Goal: Task Accomplishment & Management: Complete application form

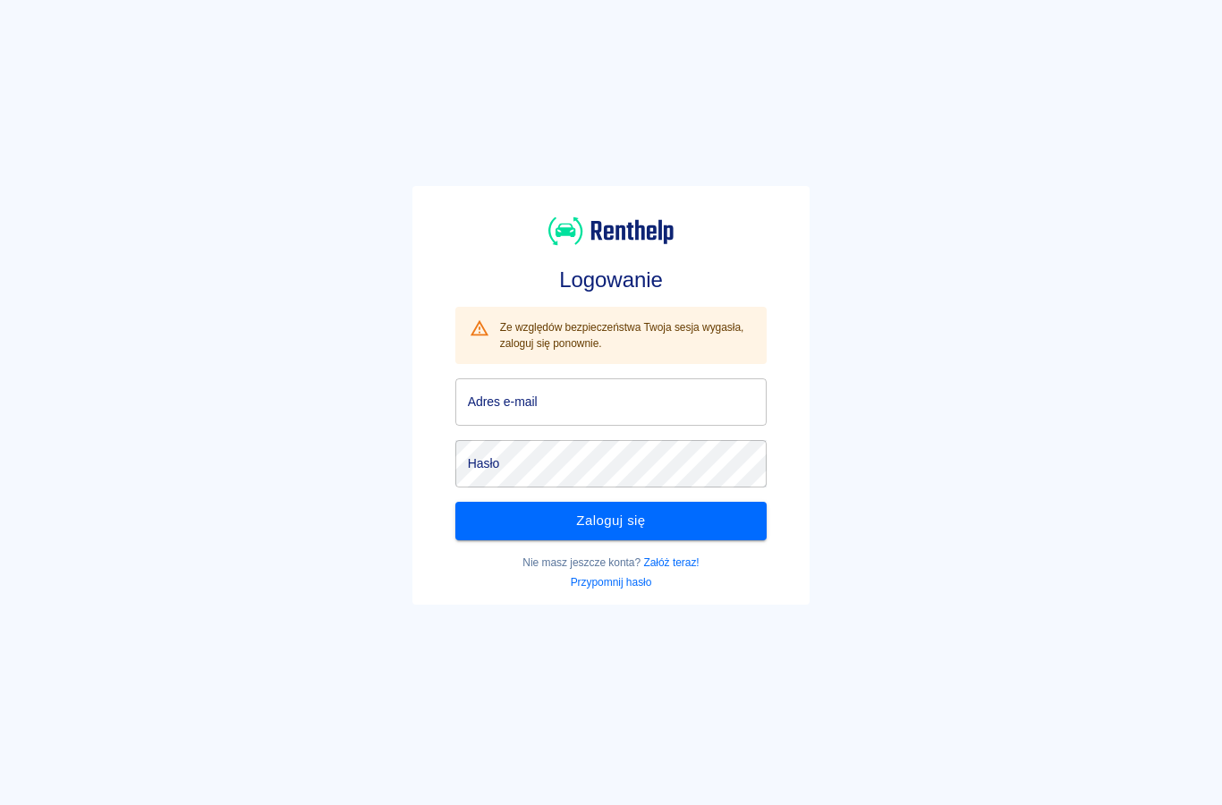
click at [523, 387] on input "Adres e-mail" at bounding box center [611, 401] width 312 height 47
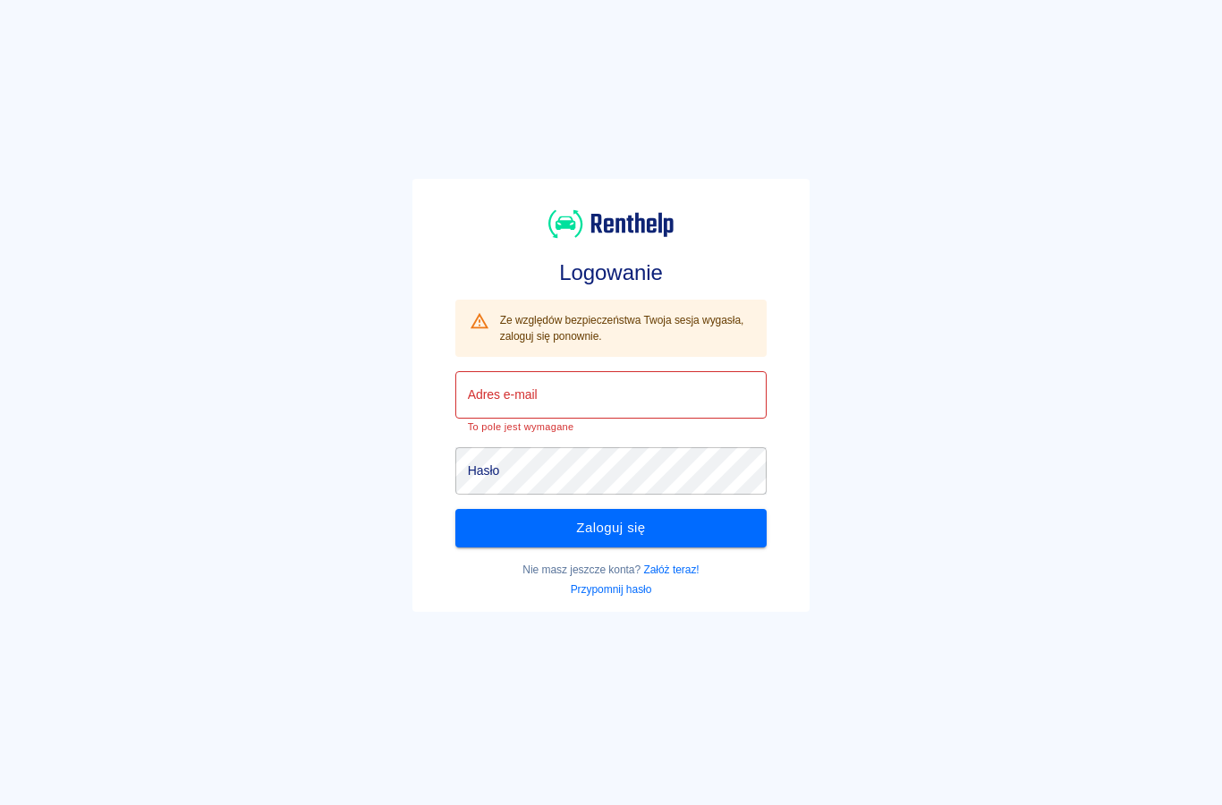
type input "[EMAIL_ADDRESS][DOMAIN_NAME]"
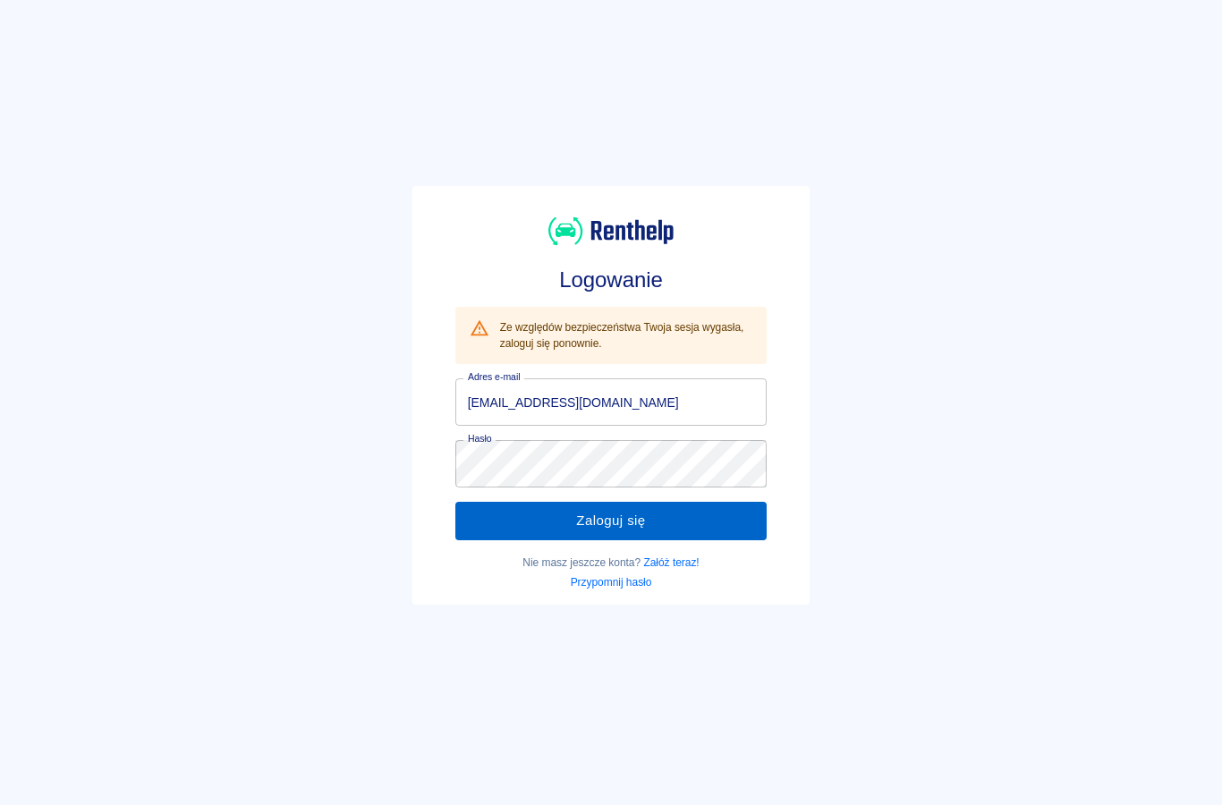
click at [496, 523] on button "Zaloguj się" at bounding box center [611, 521] width 312 height 38
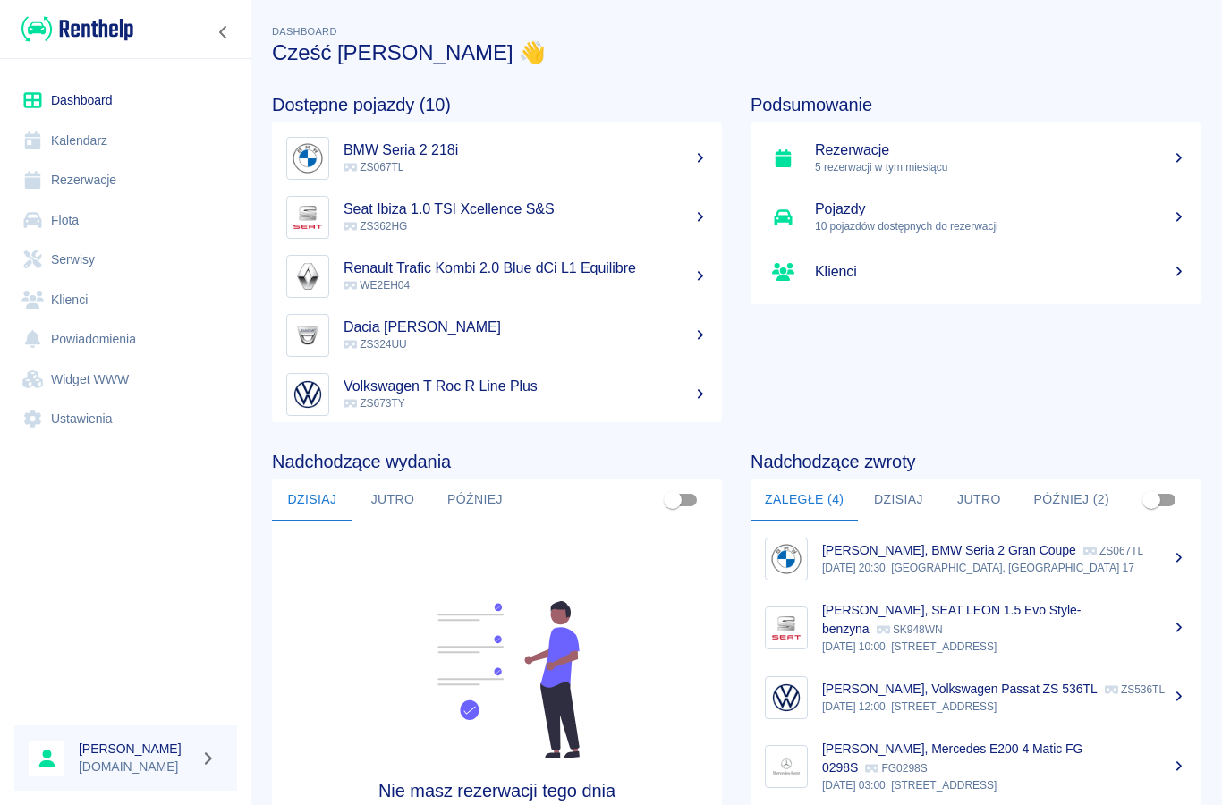
click at [105, 166] on link "Rezerwacje" at bounding box center [125, 180] width 223 height 40
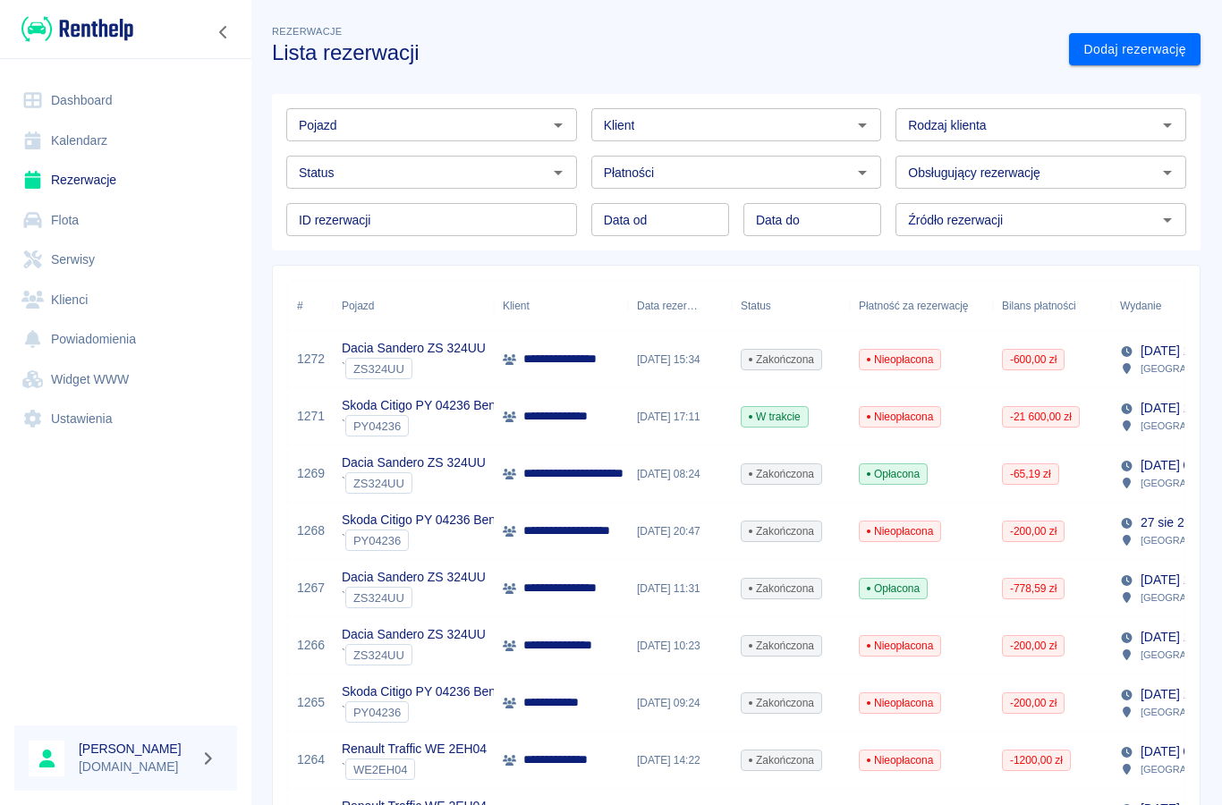
click at [66, 308] on link "Klienci" at bounding box center [125, 300] width 223 height 40
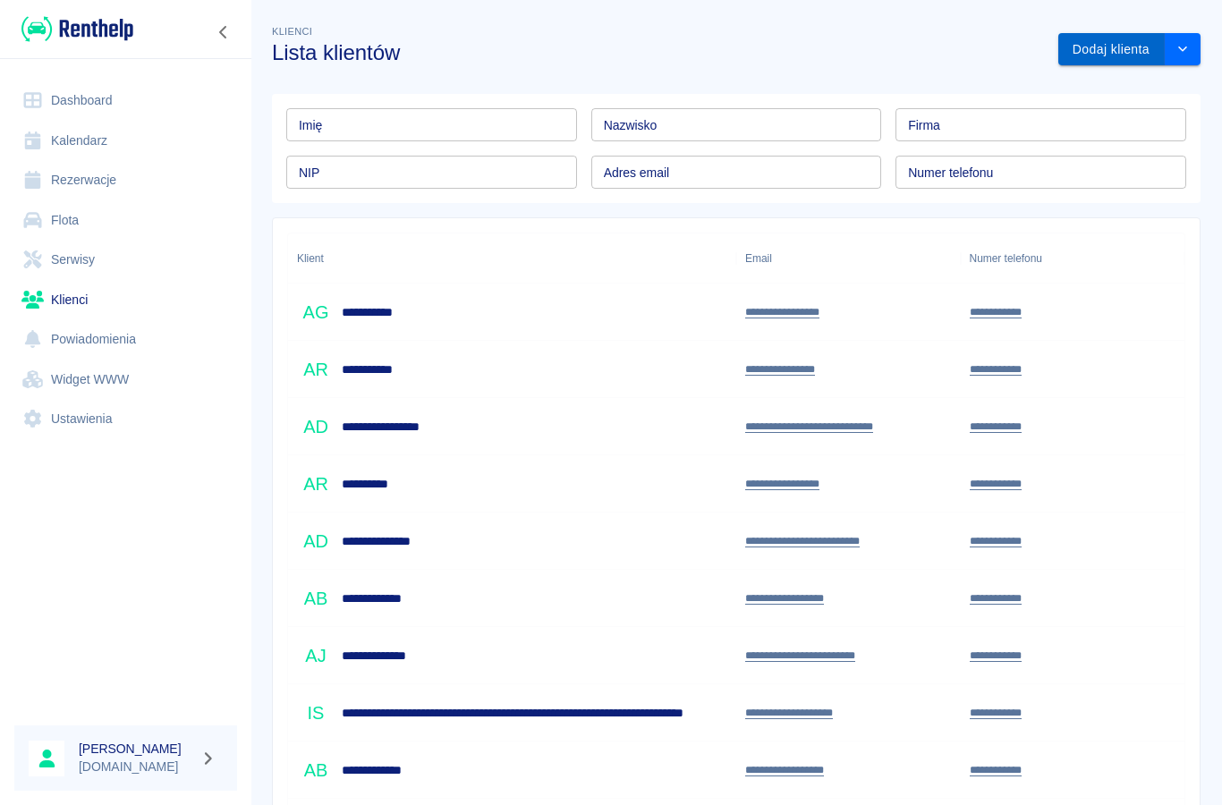
click at [1107, 49] on button "Dodaj klienta" at bounding box center [1111, 49] width 106 height 33
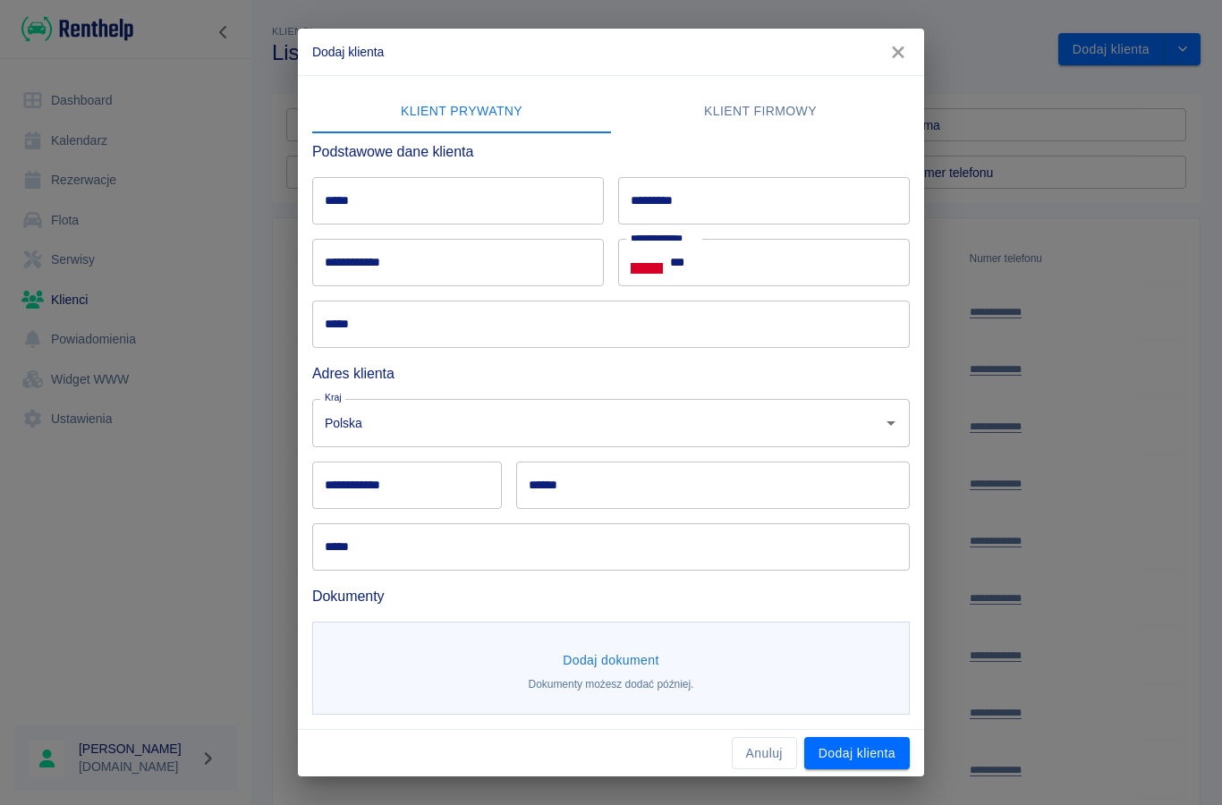
click at [369, 210] on input "*****" at bounding box center [458, 200] width 292 height 47
type input "*****"
type input "*******"
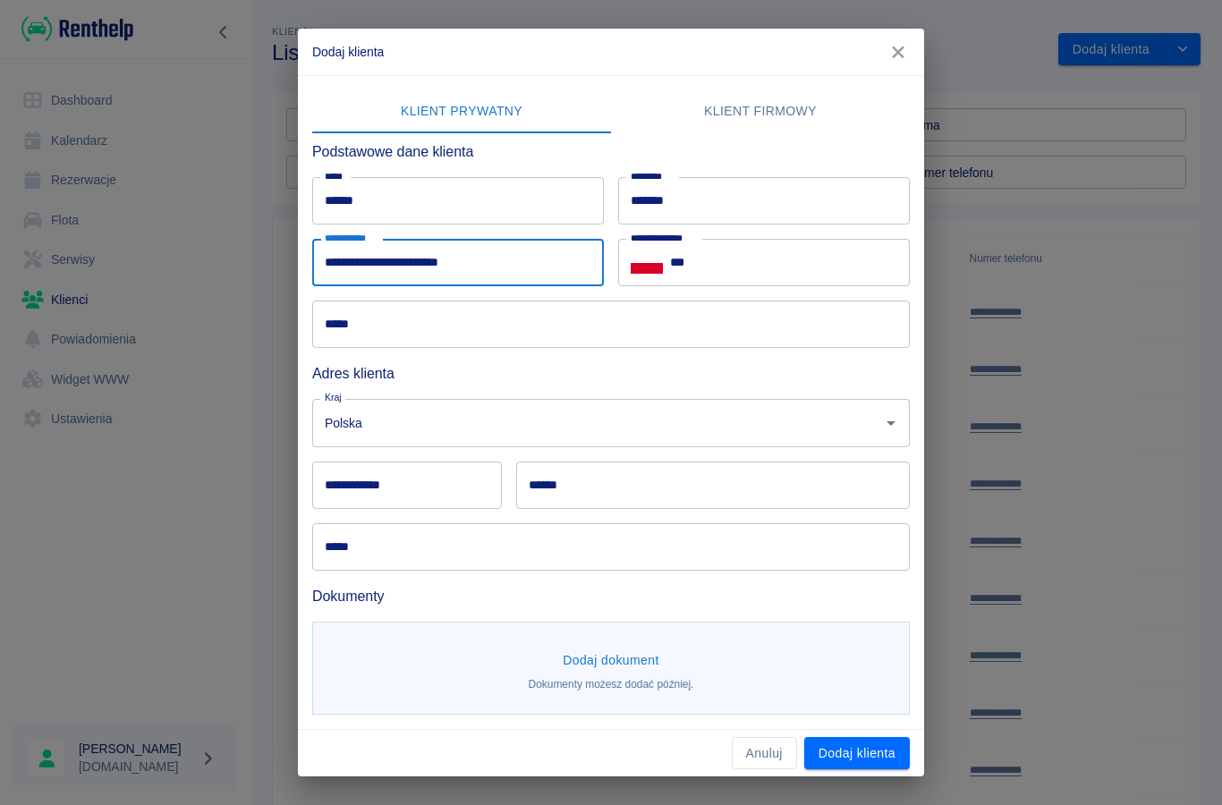
type input "**********"
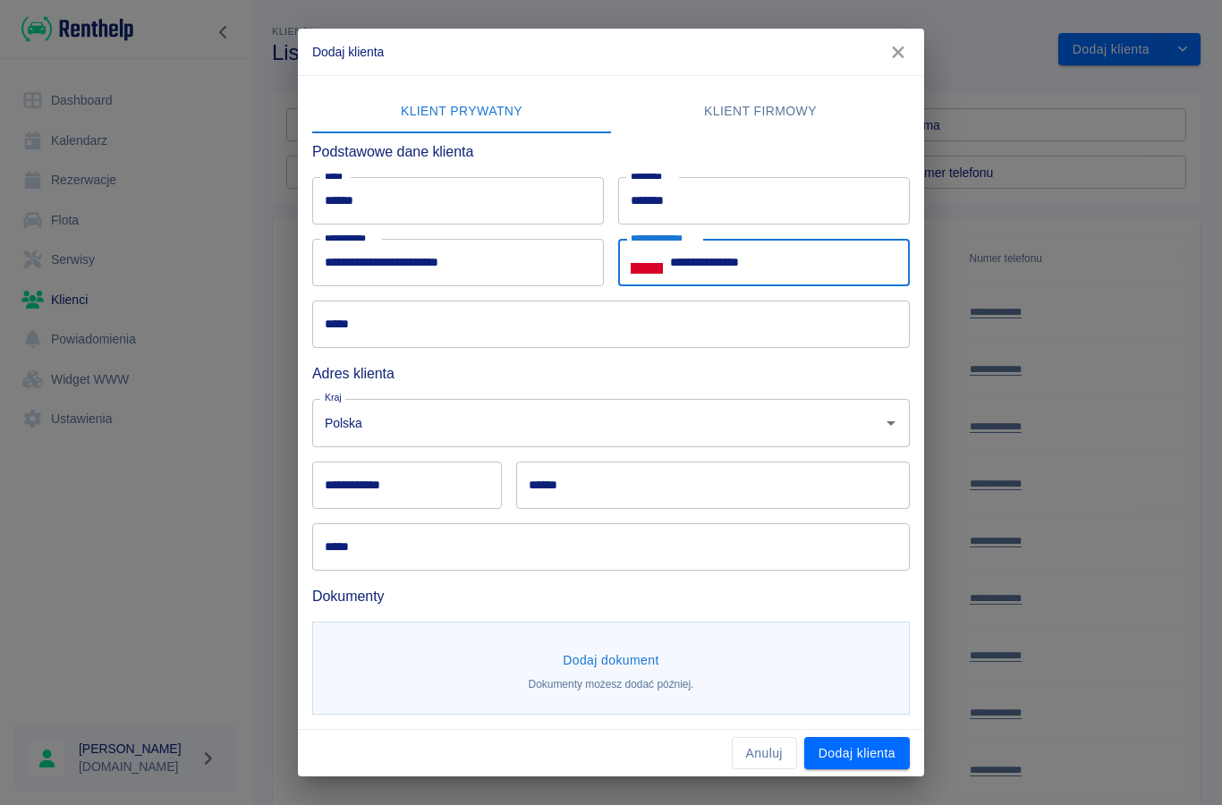
type input "**********"
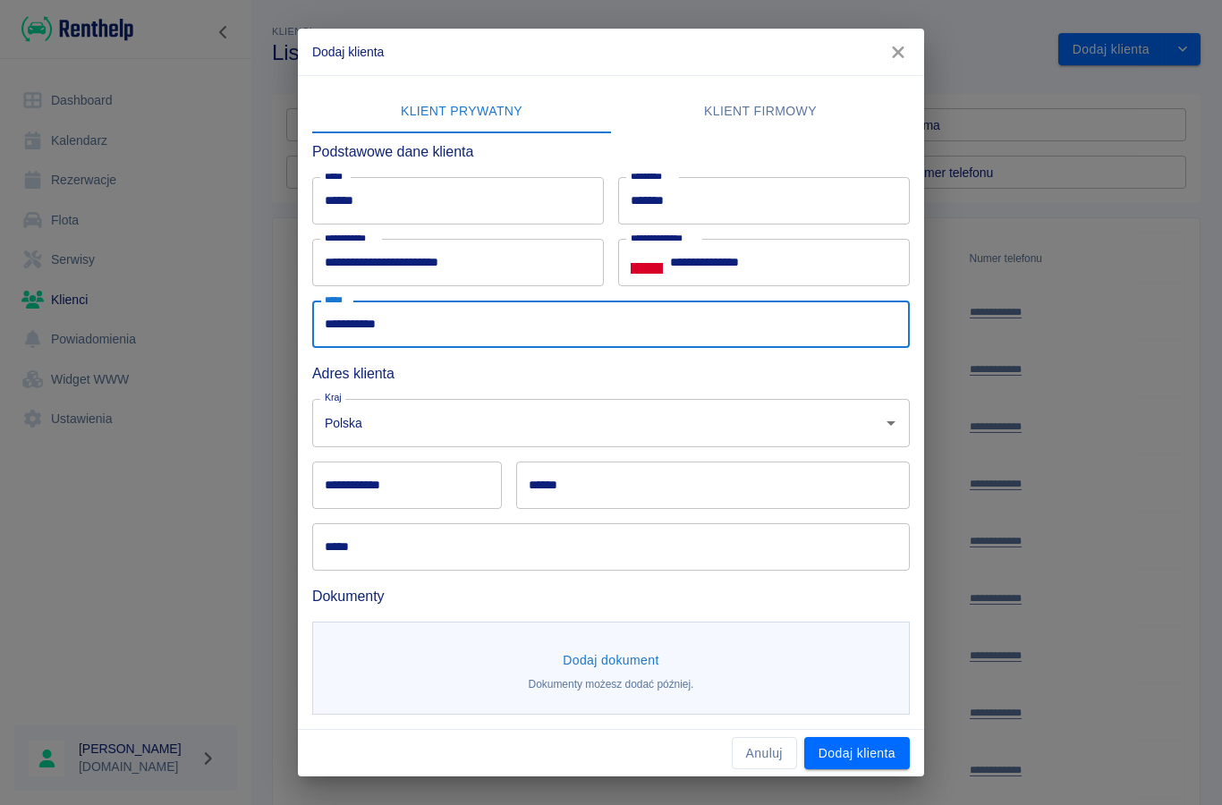
type input "**********"
click at [396, 491] on div "**********" at bounding box center [407, 485] width 190 height 47
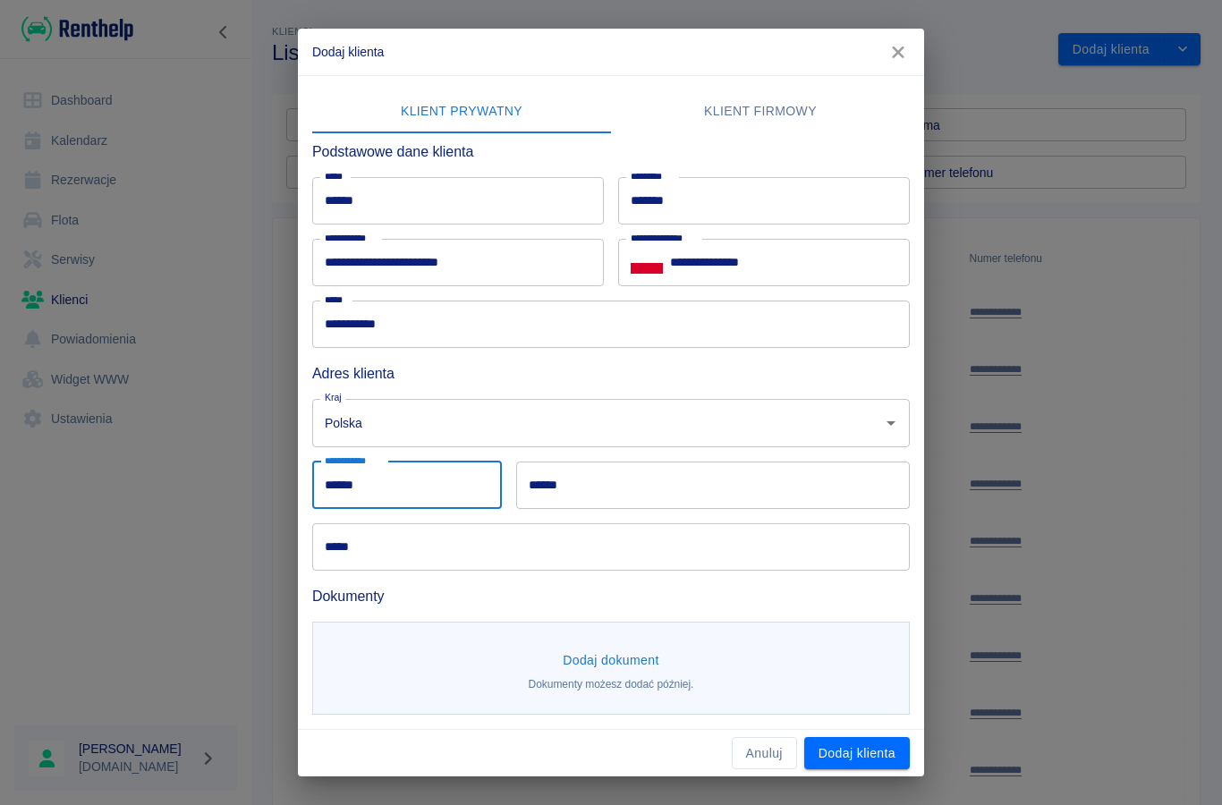
type input "******"
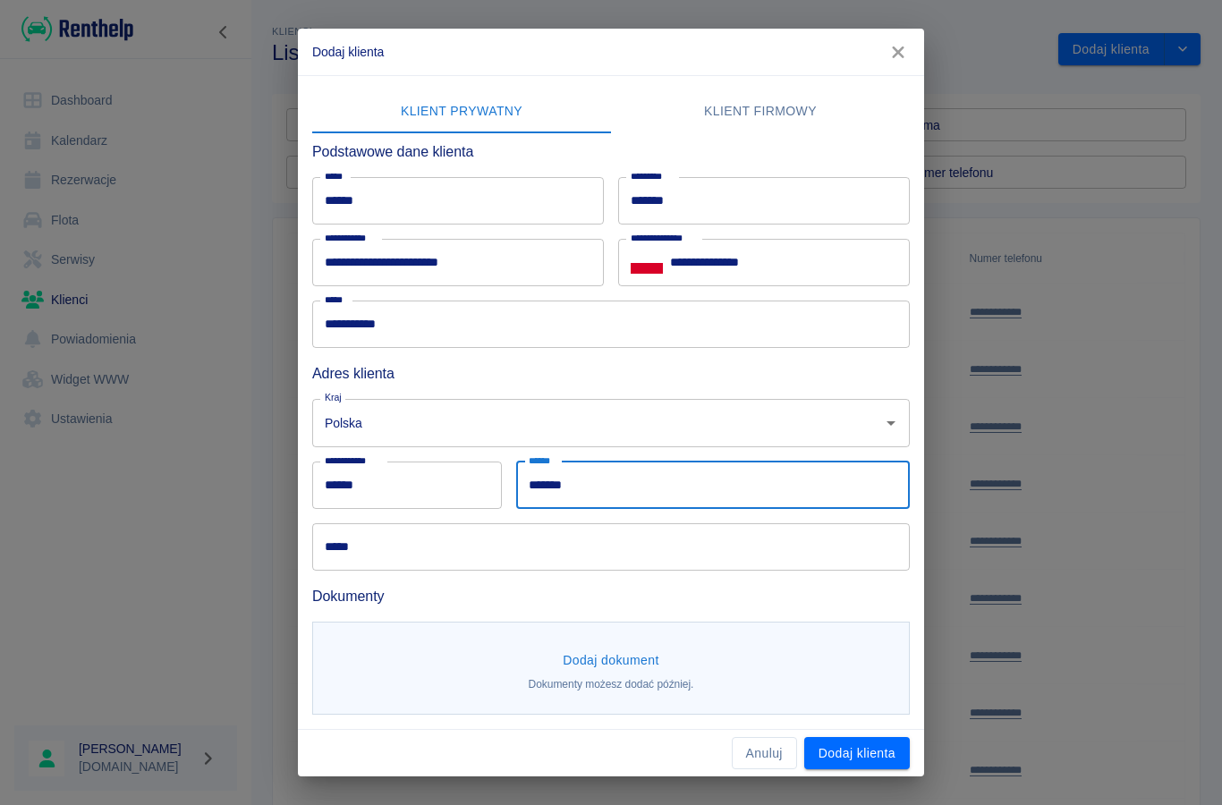
type input "*******"
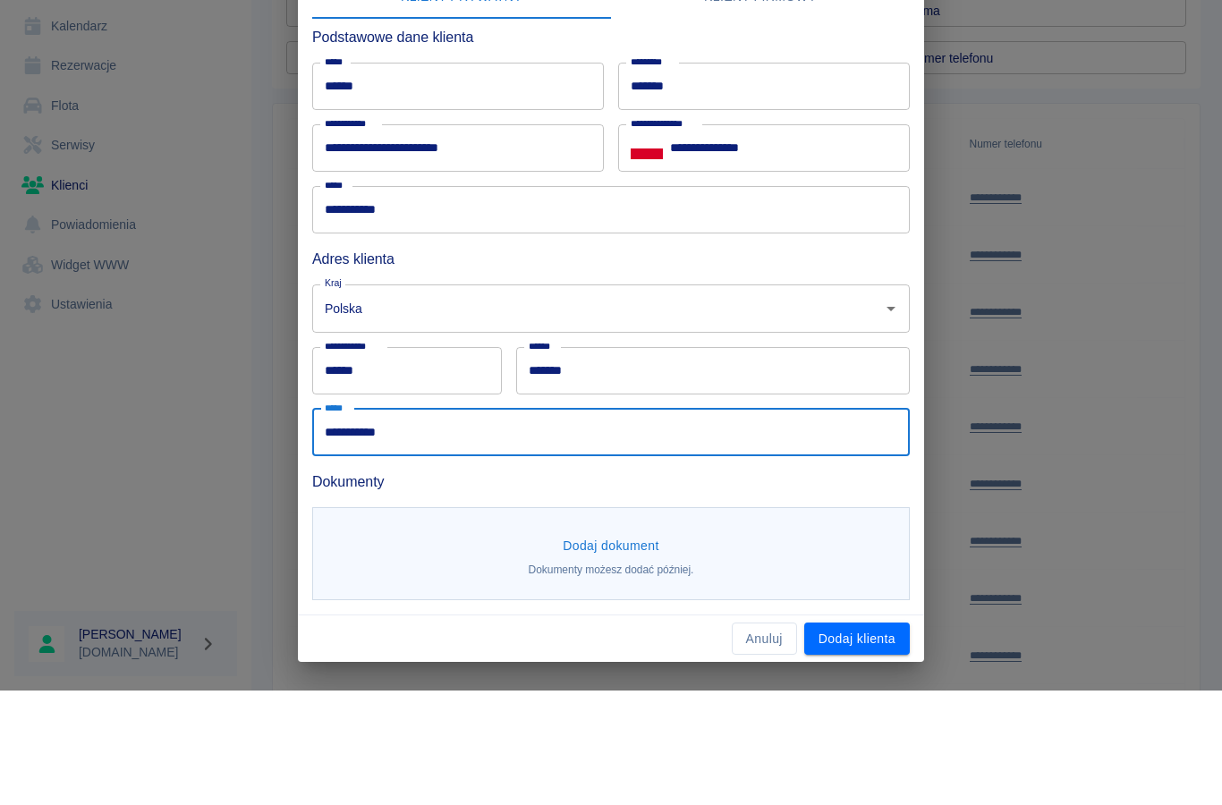
type input "**********"
click at [601, 644] on button "Dodaj dokument" at bounding box center [610, 660] width 111 height 33
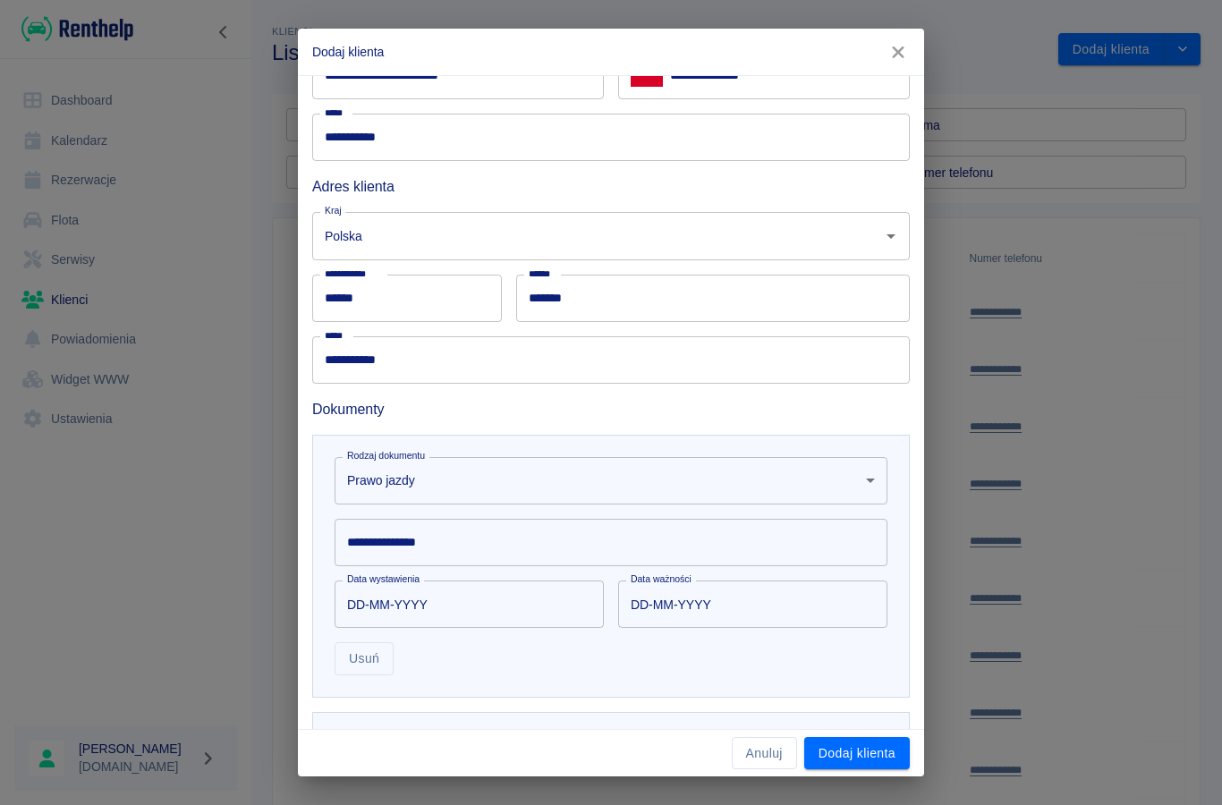
scroll to position [238, 0]
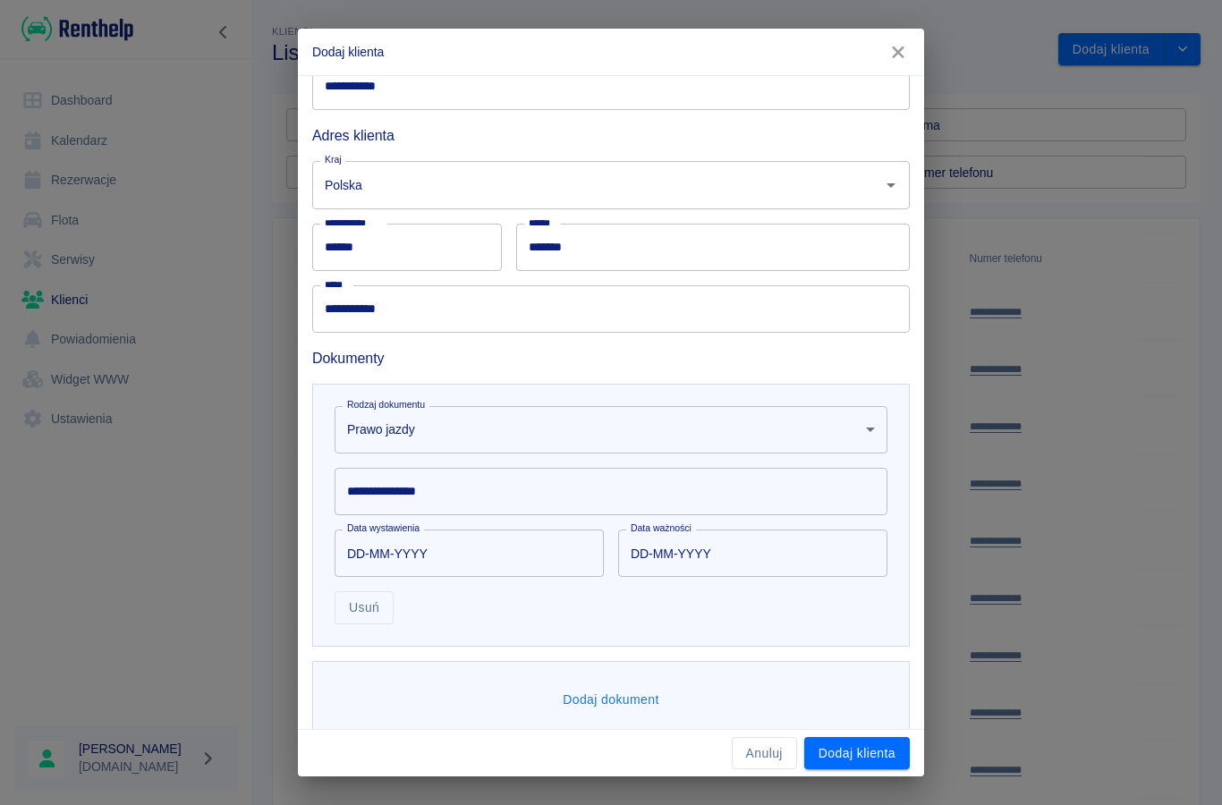
click at [392, 495] on div "**********" at bounding box center [611, 491] width 553 height 47
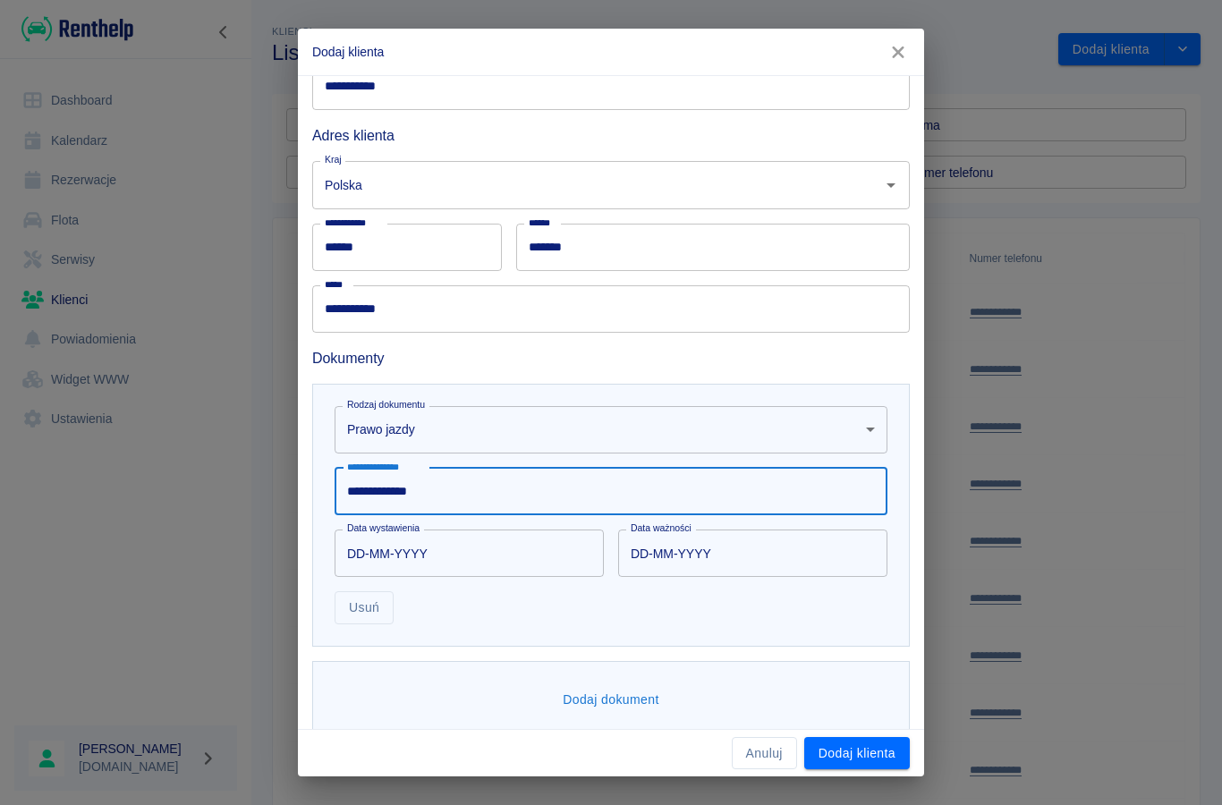
type input "**********"
click at [416, 561] on input "DD-MM-YYYY" at bounding box center [463, 553] width 257 height 47
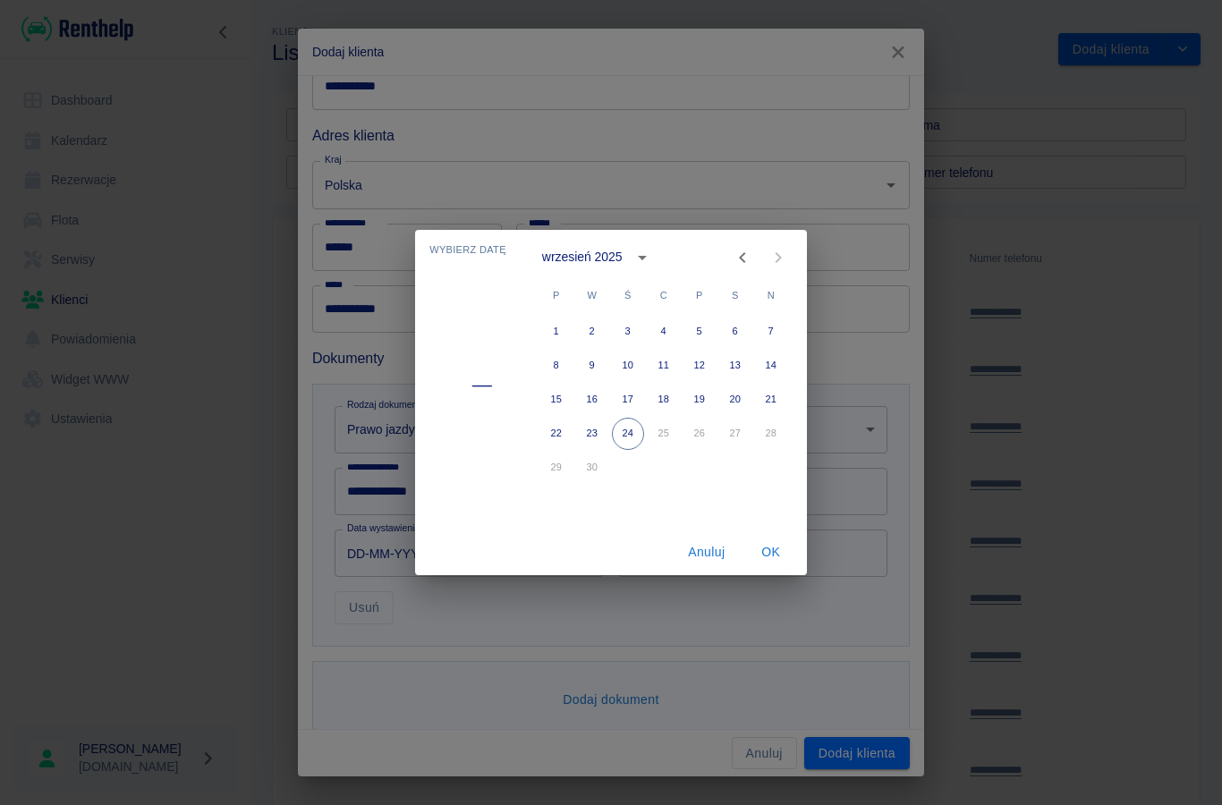
click at [630, 259] on button "calendar view is open, switch to year view" at bounding box center [642, 257] width 30 height 30
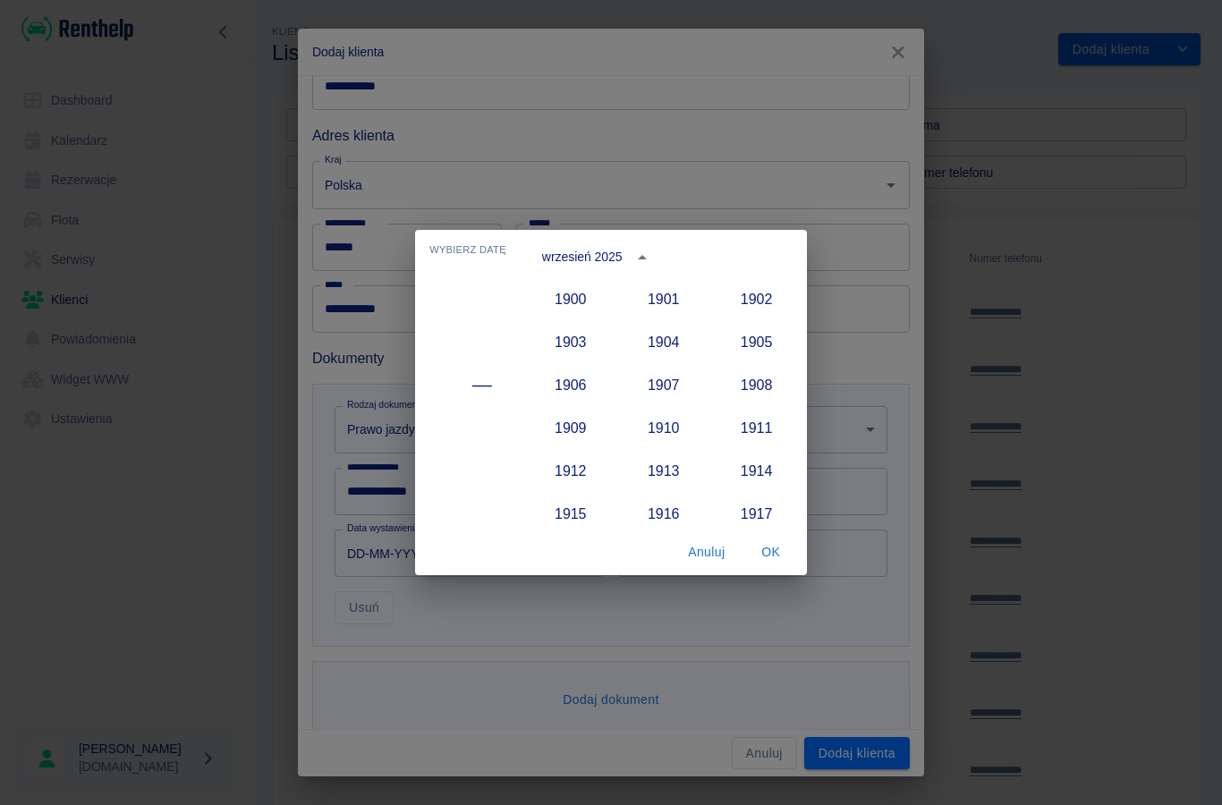
scroll to position [1657, 0]
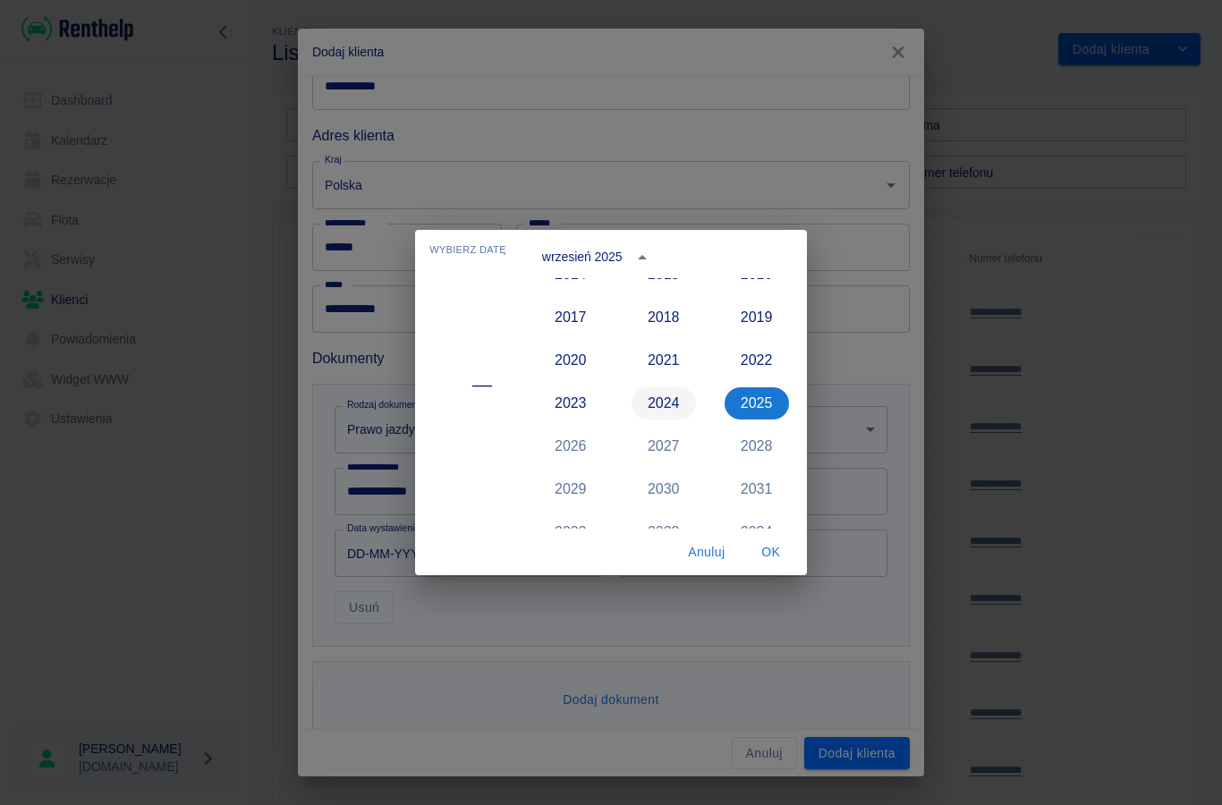
click at [656, 396] on button "2024" at bounding box center [664, 403] width 64 height 32
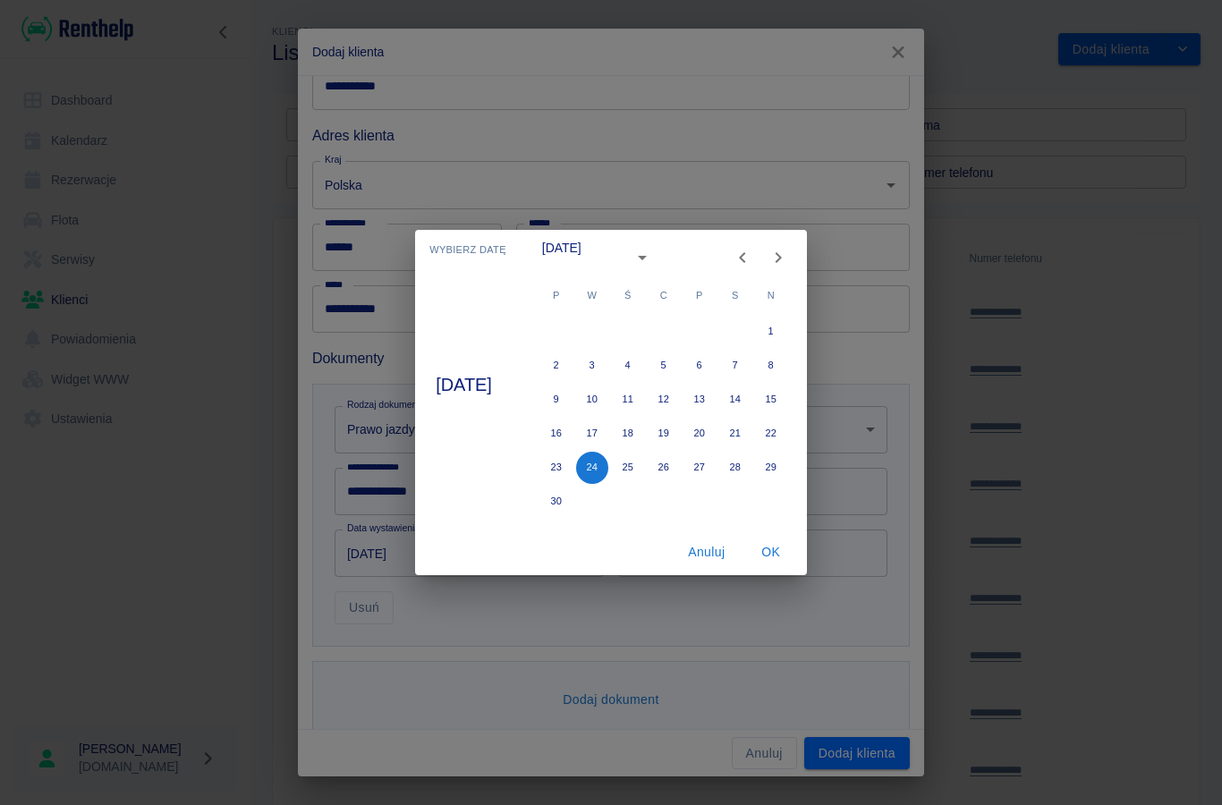
type input "[DATE]"
click at [789, 255] on icon "Next month" at bounding box center [777, 257] width 21 height 21
click at [606, 361] on button "8" at bounding box center [592, 366] width 32 height 32
type input "[DATE]"
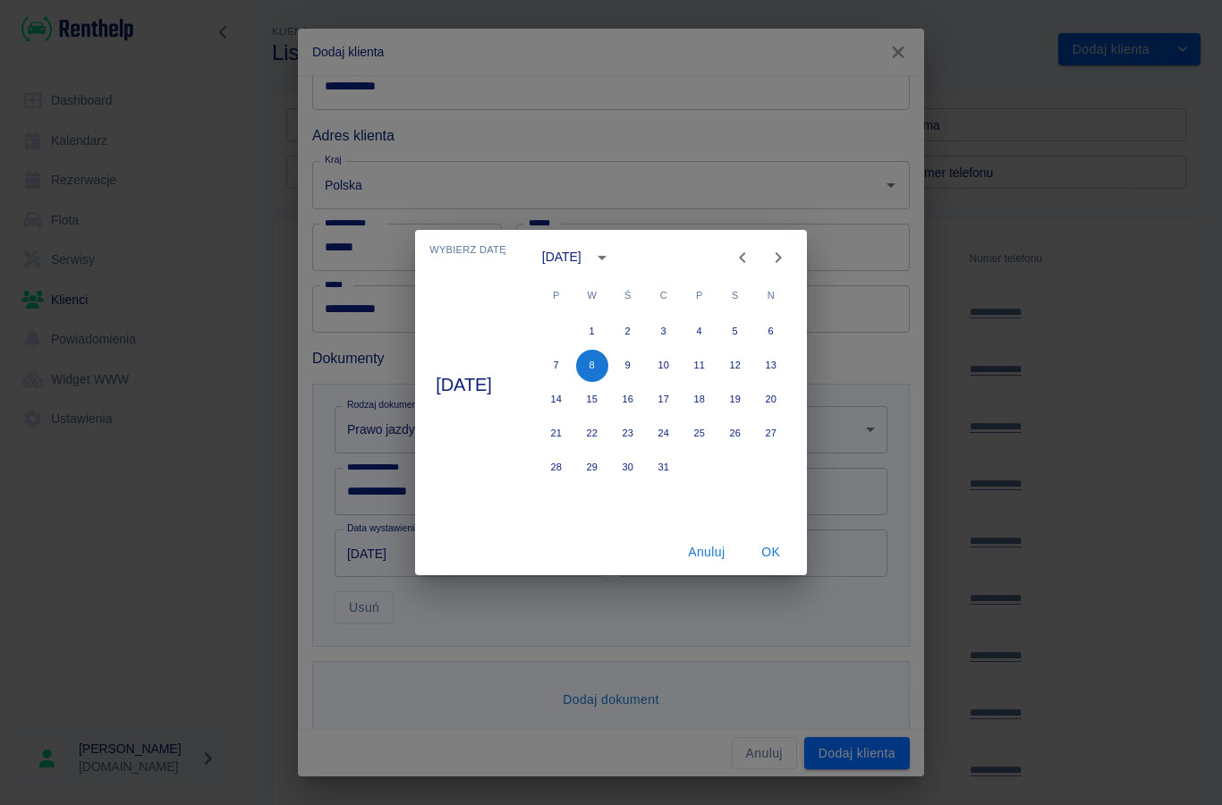
click at [781, 556] on button "OK" at bounding box center [770, 552] width 57 height 33
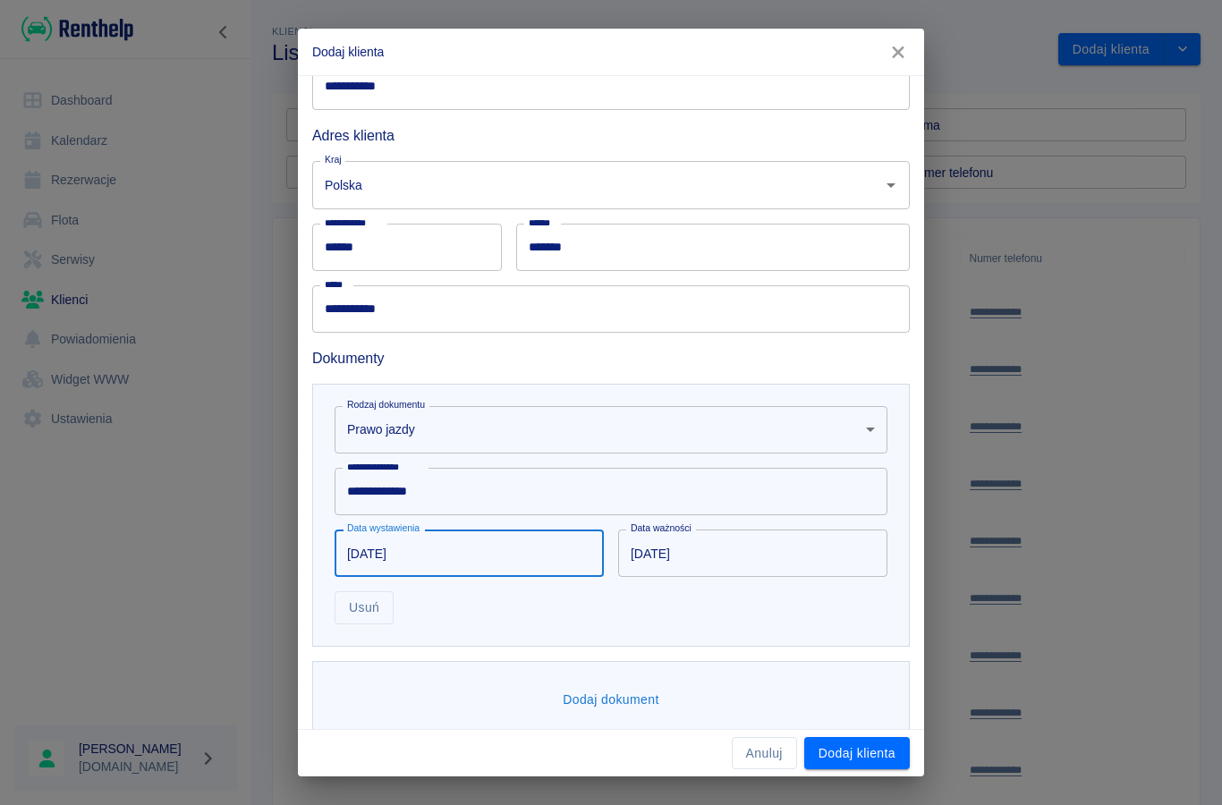
click at [657, 559] on input "[DATE]" at bounding box center [746, 553] width 257 height 47
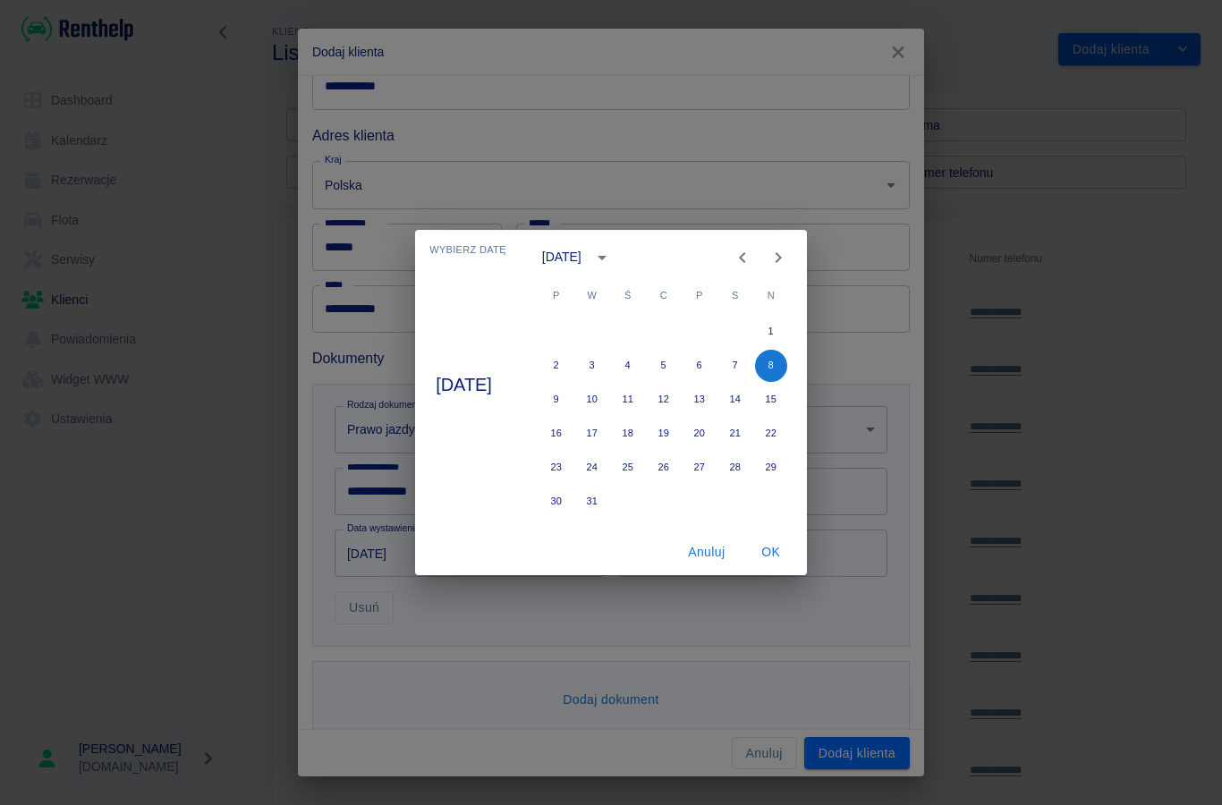
click at [617, 259] on button "calendar view is open, switch to year view" at bounding box center [602, 257] width 30 height 30
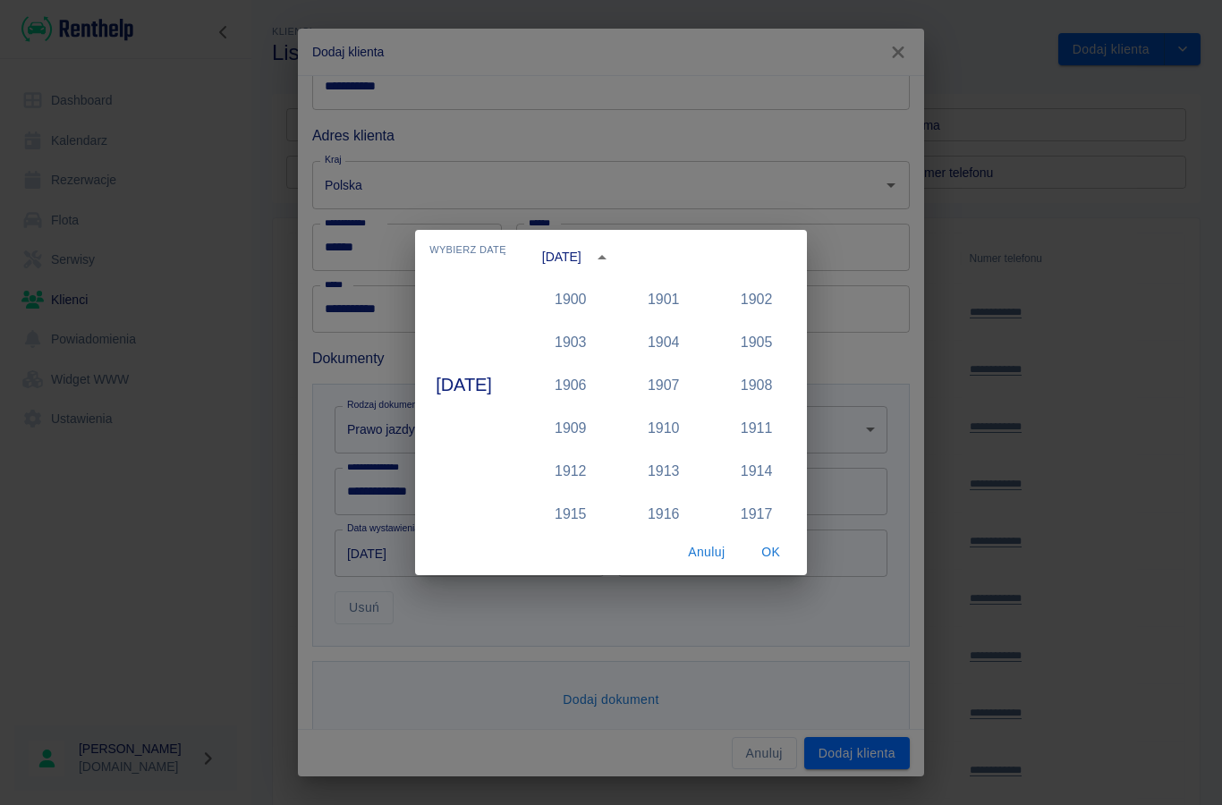
scroll to position [1785, 0]
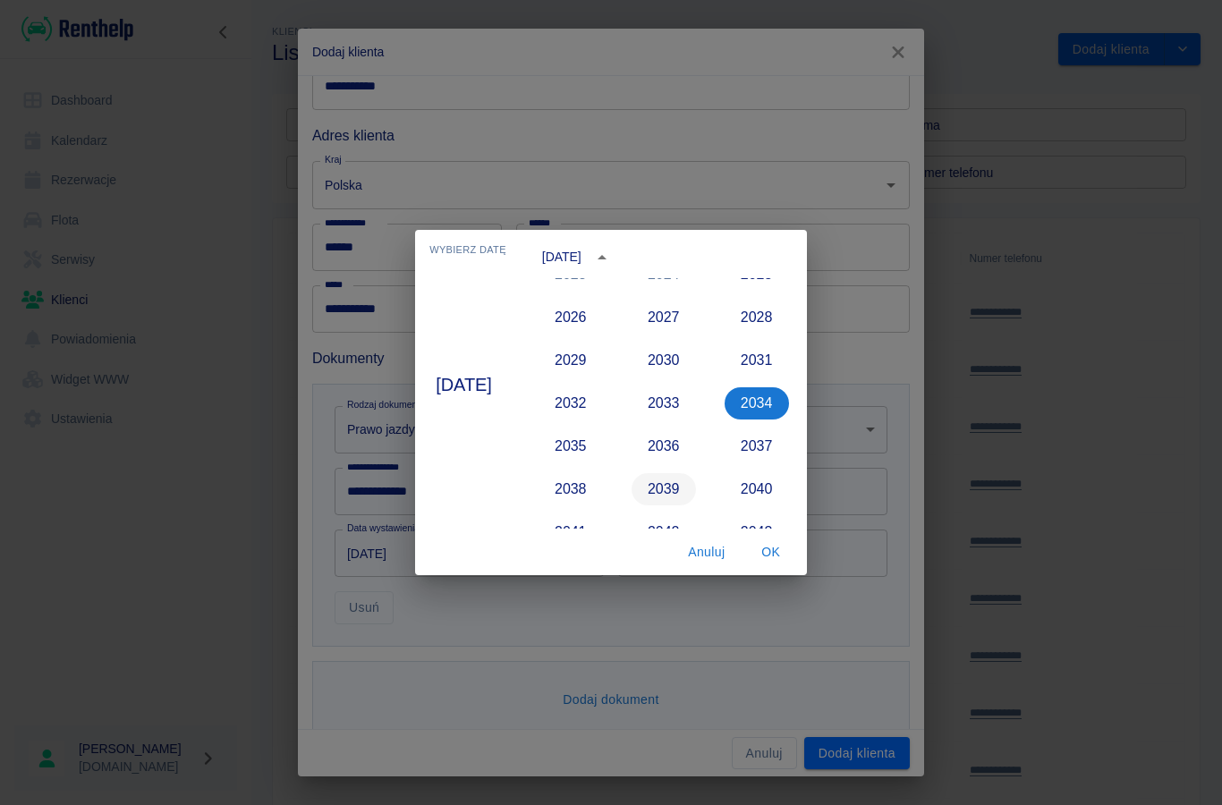
click at [675, 495] on button "2039" at bounding box center [664, 489] width 64 height 32
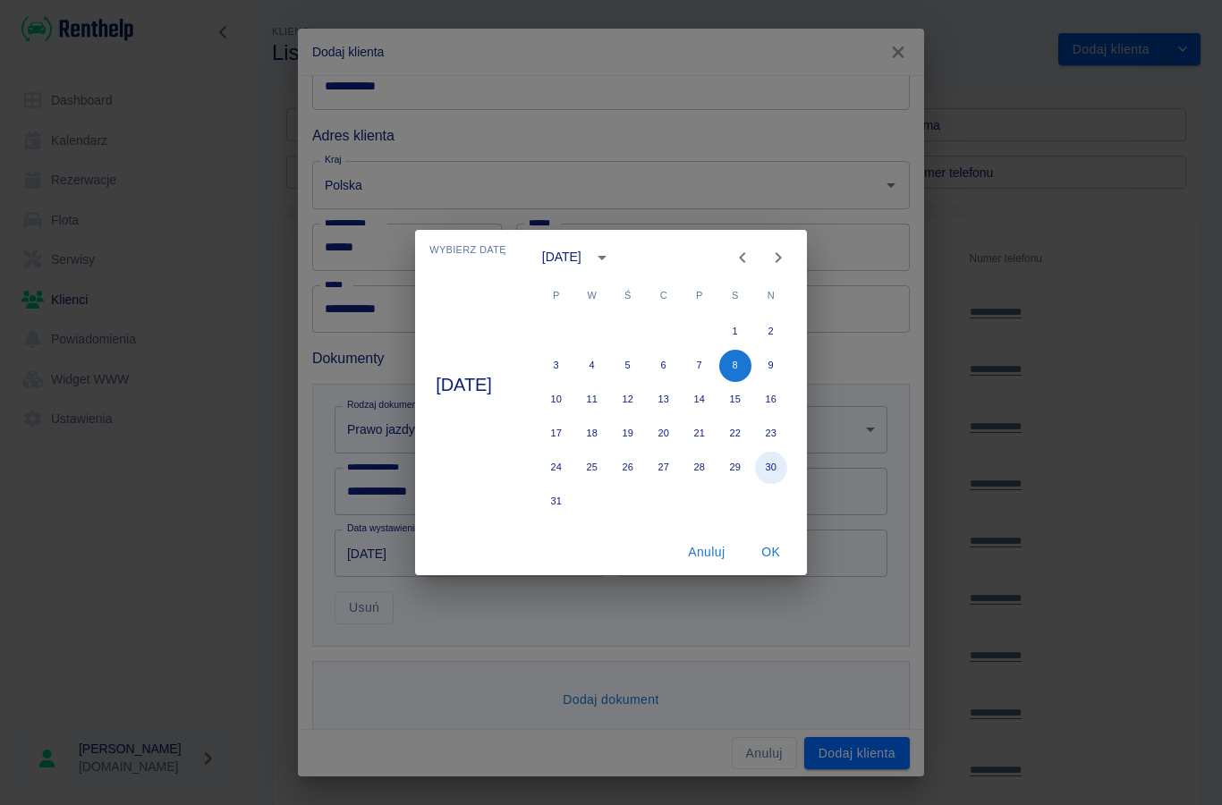
click at [787, 467] on button "30" at bounding box center [771, 468] width 32 height 32
type input "[DATE]"
click at [787, 547] on button "OK" at bounding box center [770, 552] width 57 height 33
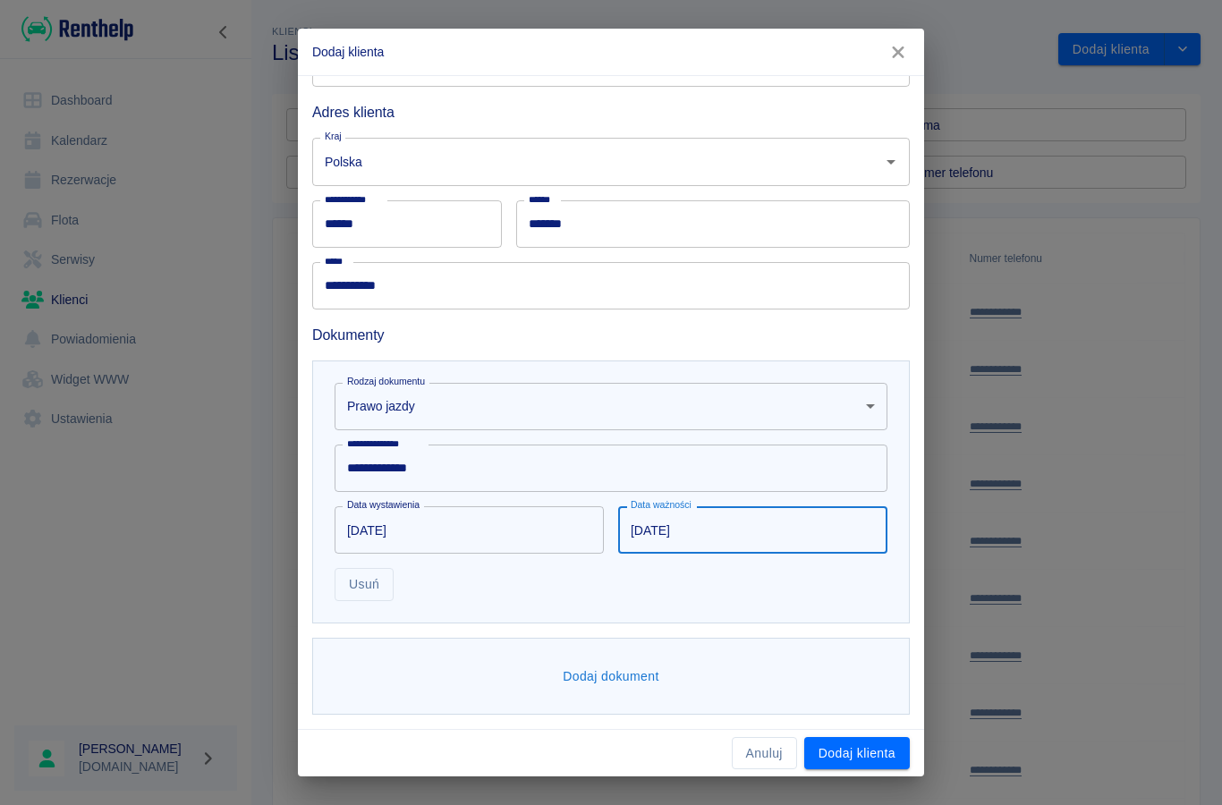
scroll to position [260, 0]
click at [588, 680] on button "Dodaj dokument" at bounding box center [610, 677] width 111 height 33
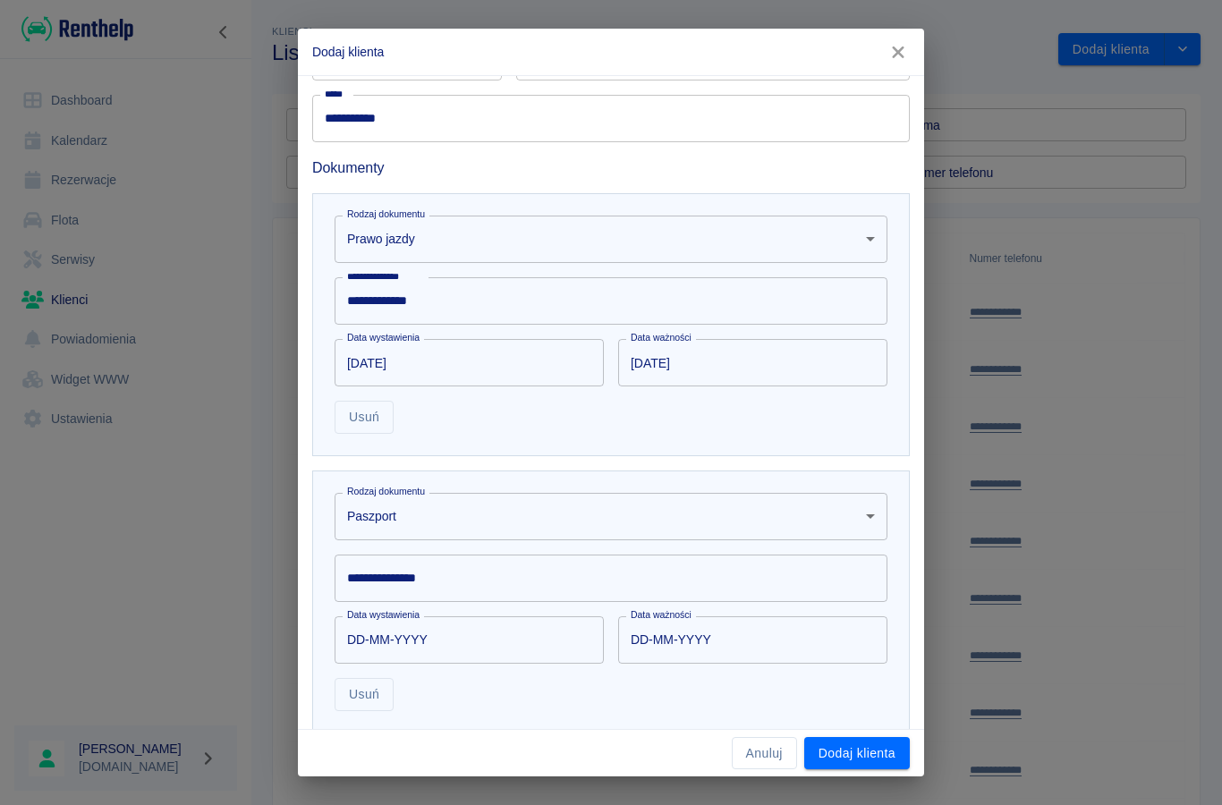
scroll to position [438, 0]
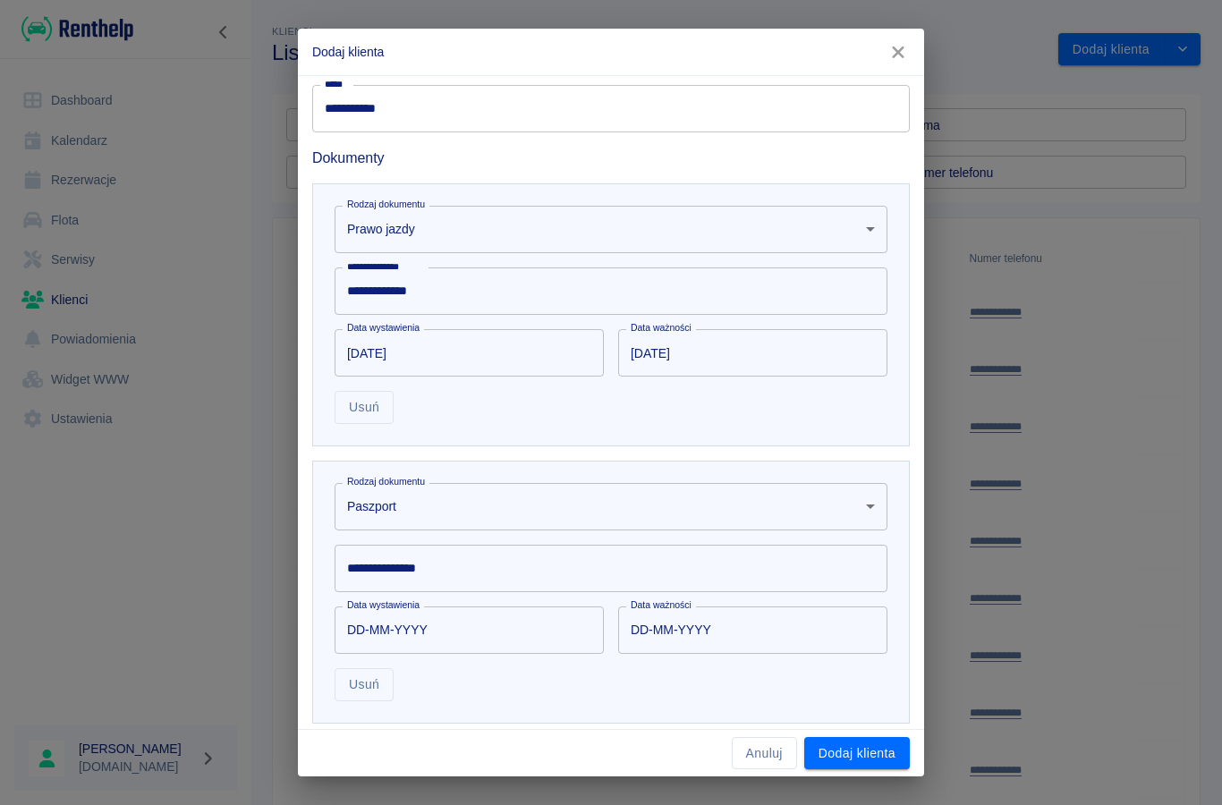
click at [396, 507] on body "**********" at bounding box center [611, 402] width 1222 height 805
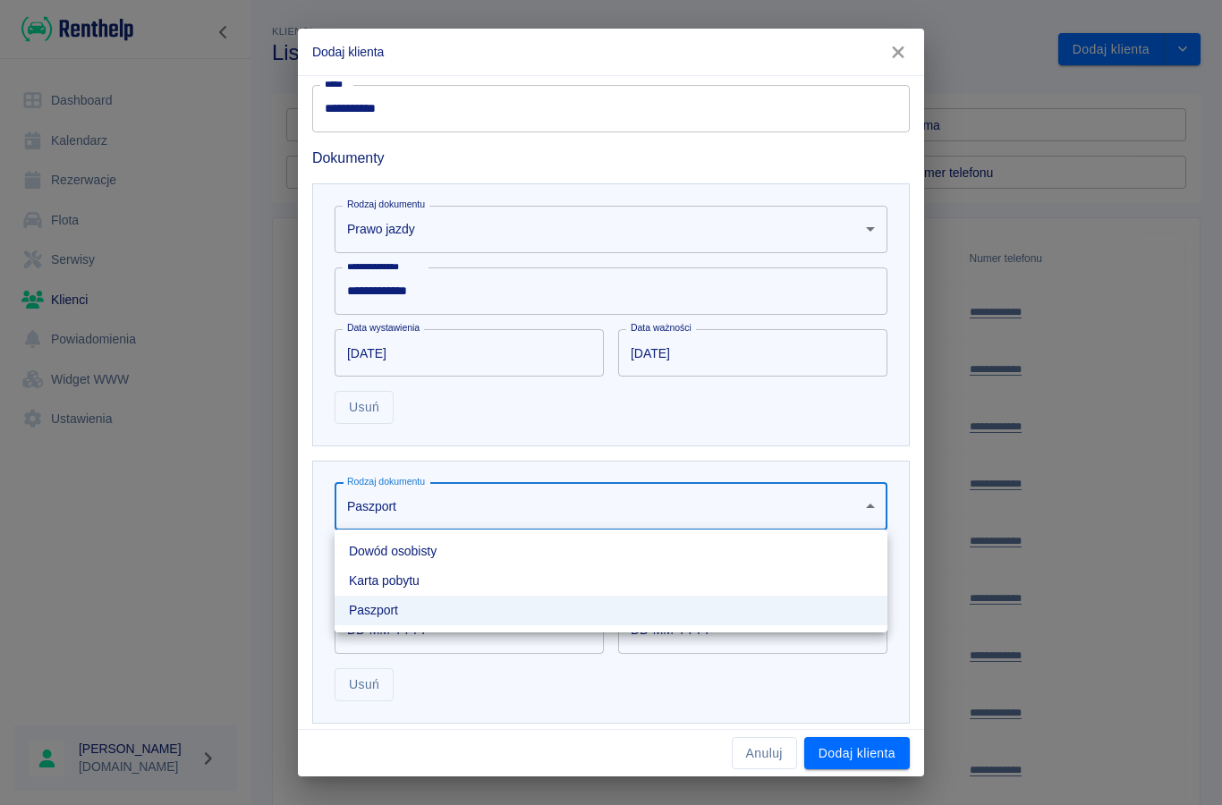
click at [390, 552] on li "Dowód osobisty" at bounding box center [611, 552] width 553 height 30
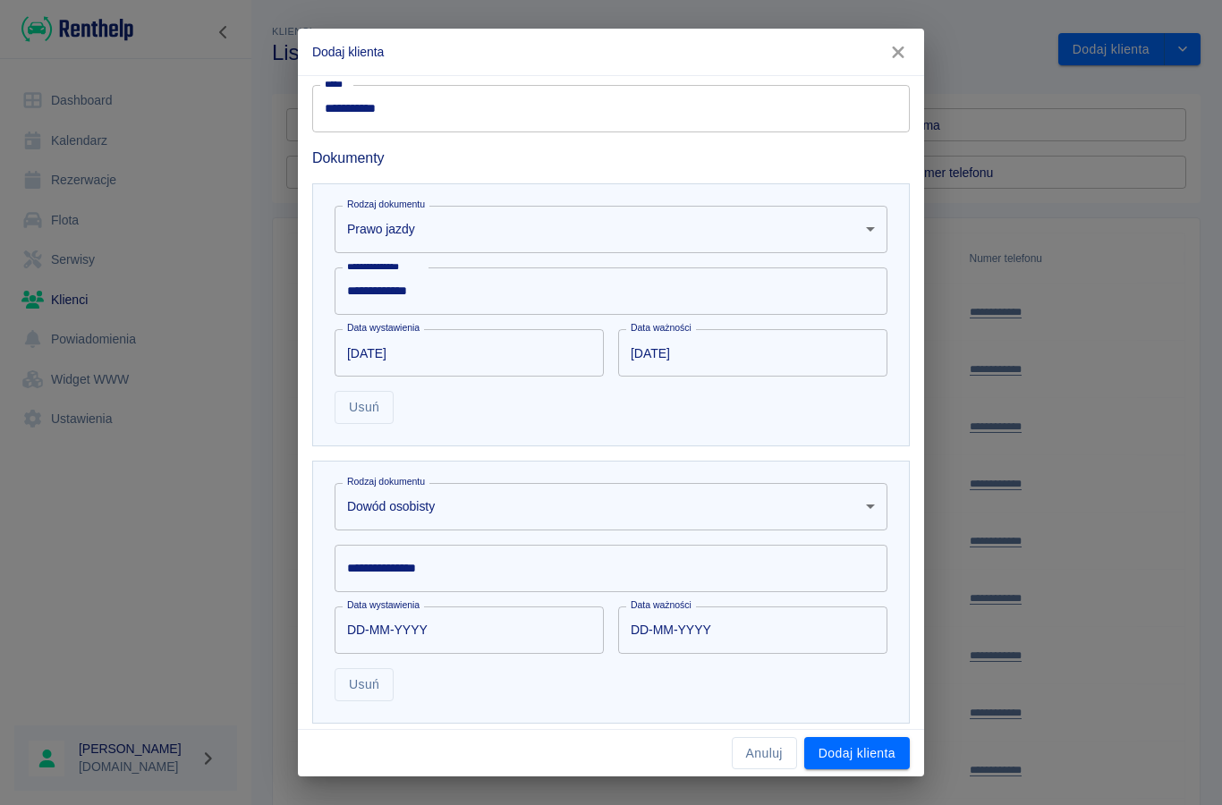
click at [396, 573] on div "**********" at bounding box center [611, 568] width 553 height 47
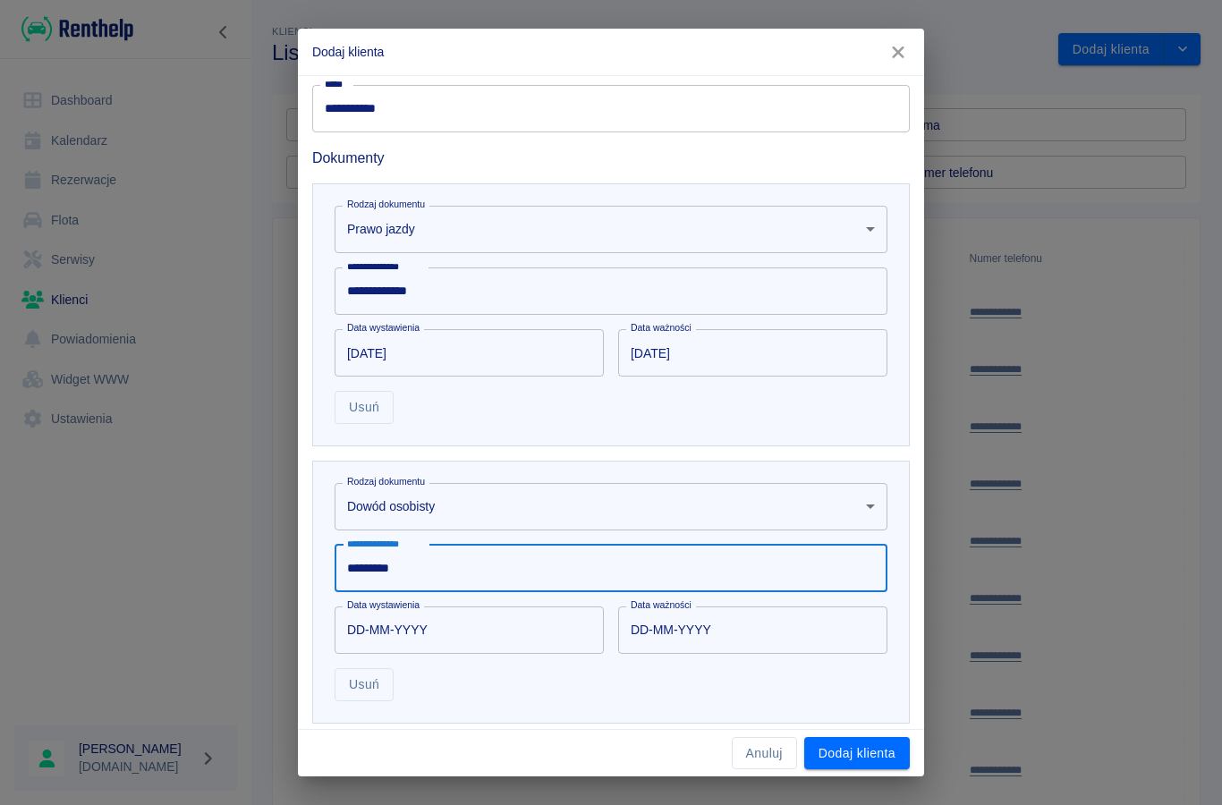
type input "*********"
click at [405, 632] on input "DD-MM-YYYY" at bounding box center [463, 629] width 257 height 47
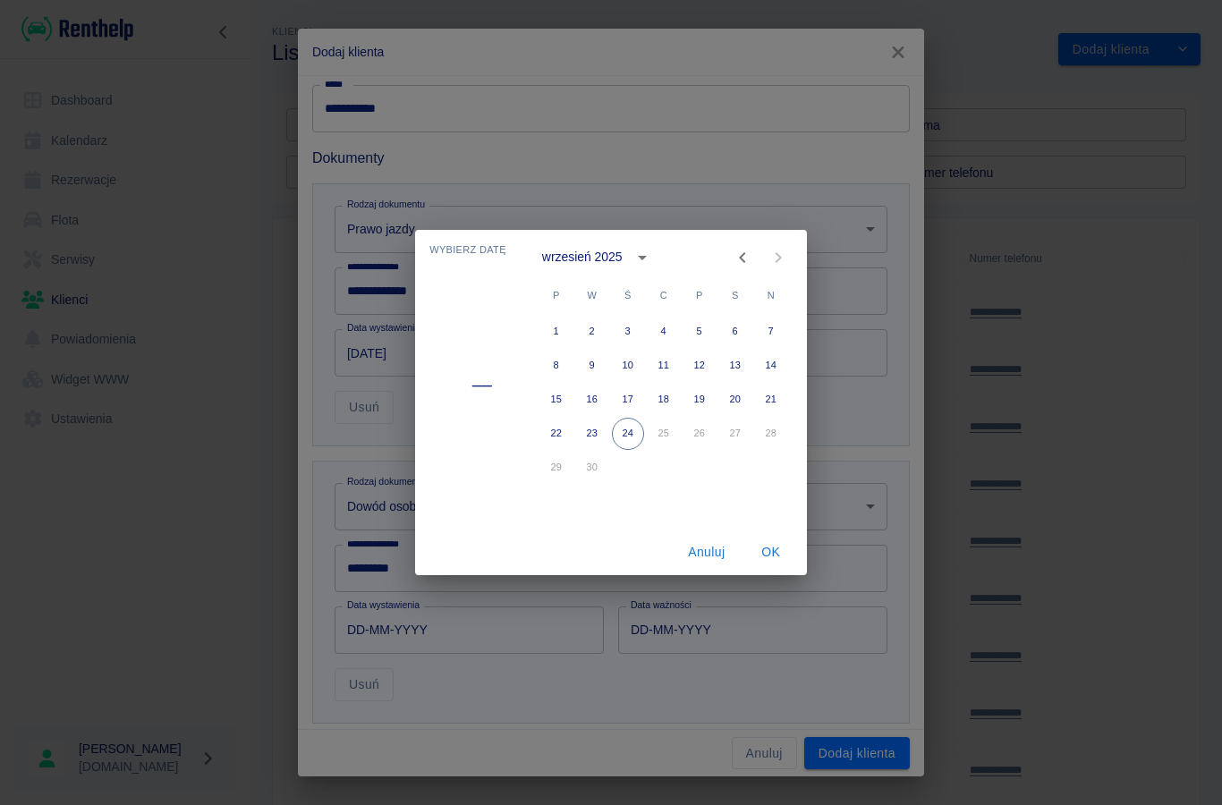
click at [632, 258] on button "calendar view is open, switch to year view" at bounding box center [642, 257] width 30 height 30
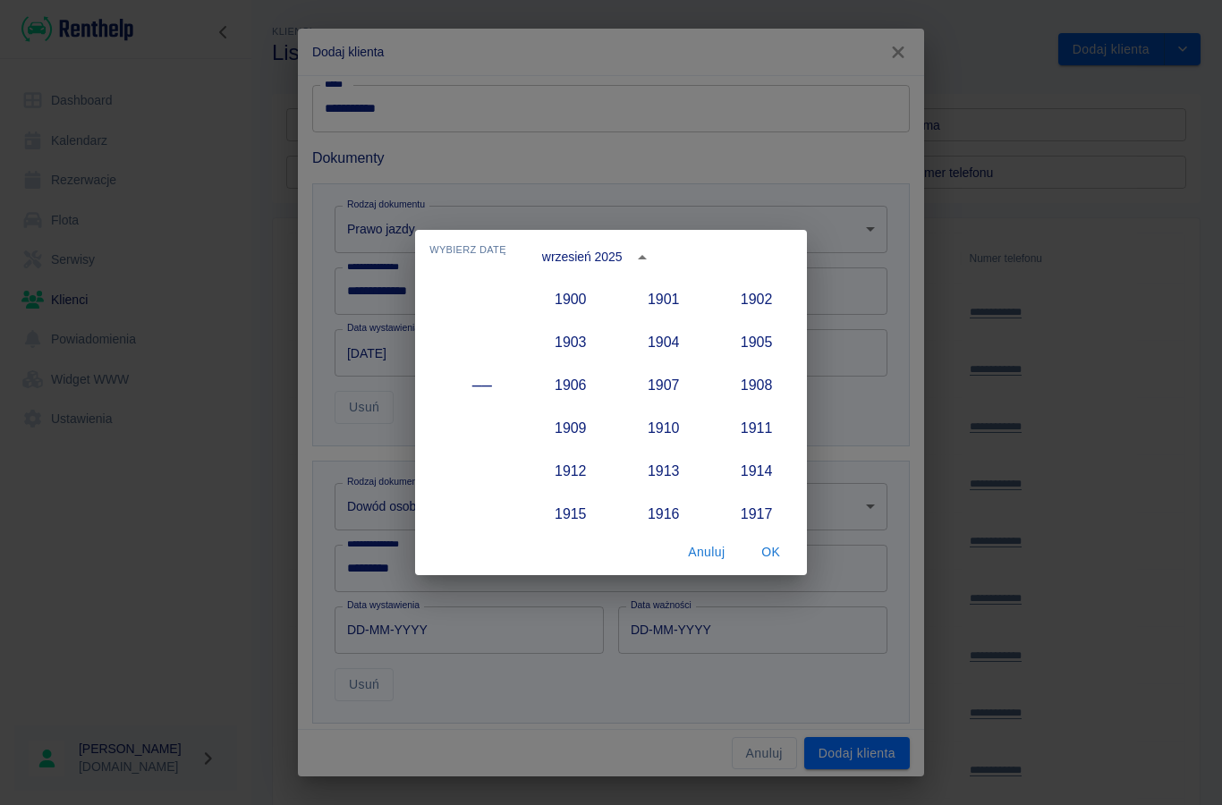
scroll to position [1657, 0]
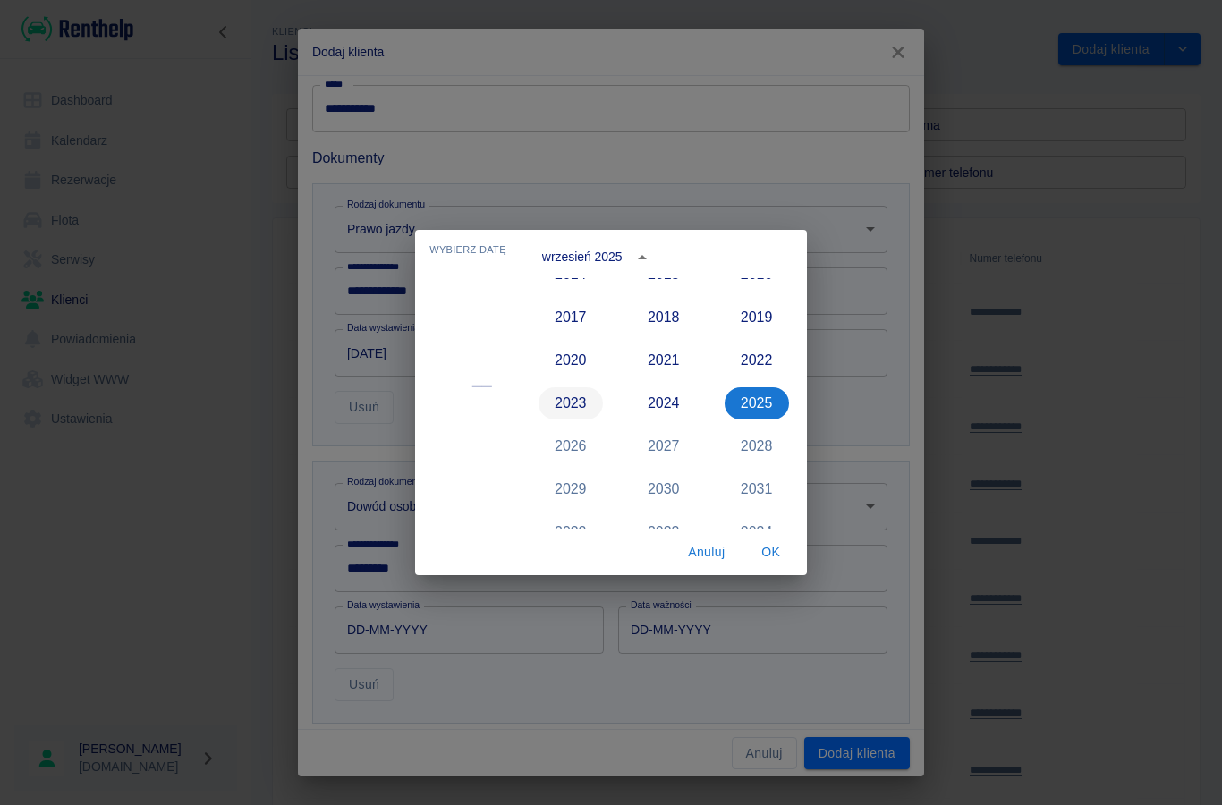
click at [566, 401] on button "2023" at bounding box center [571, 403] width 64 height 32
type input "[DATE]"
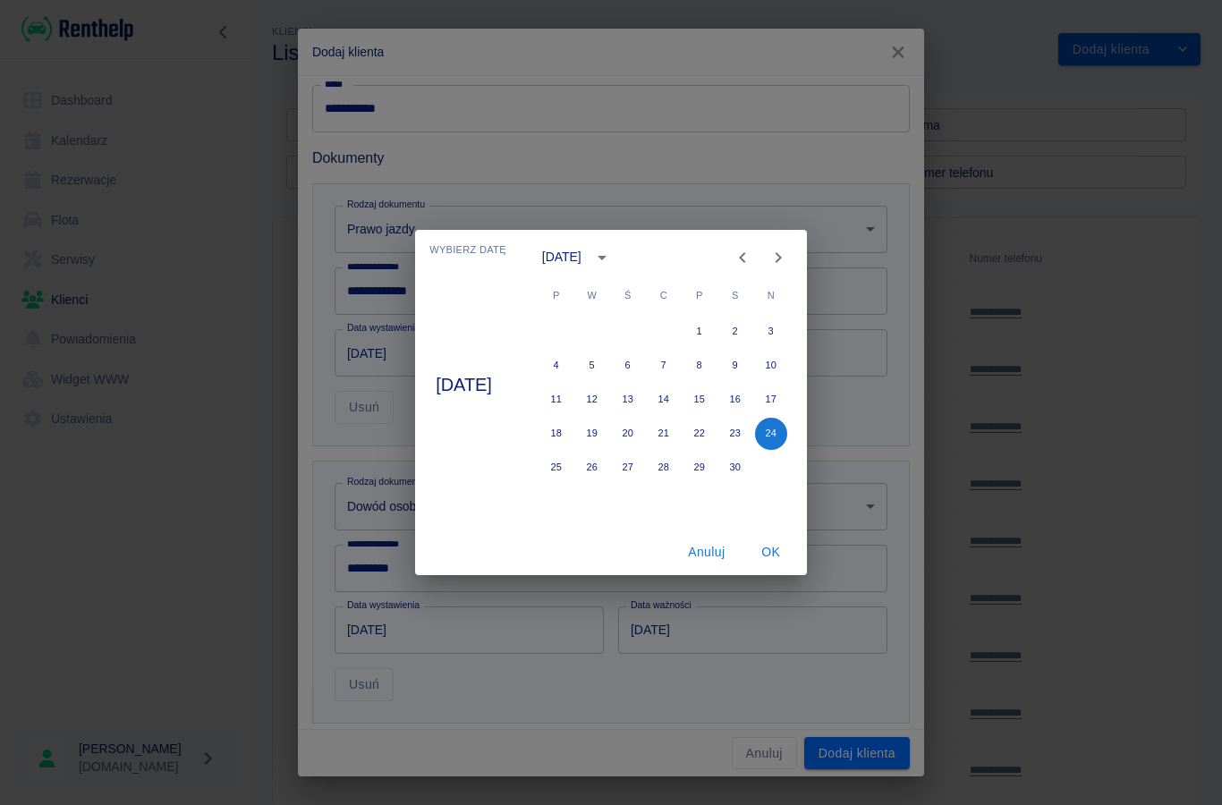
click at [613, 253] on icon "calendar view is open, switch to year view" at bounding box center [601, 257] width 21 height 21
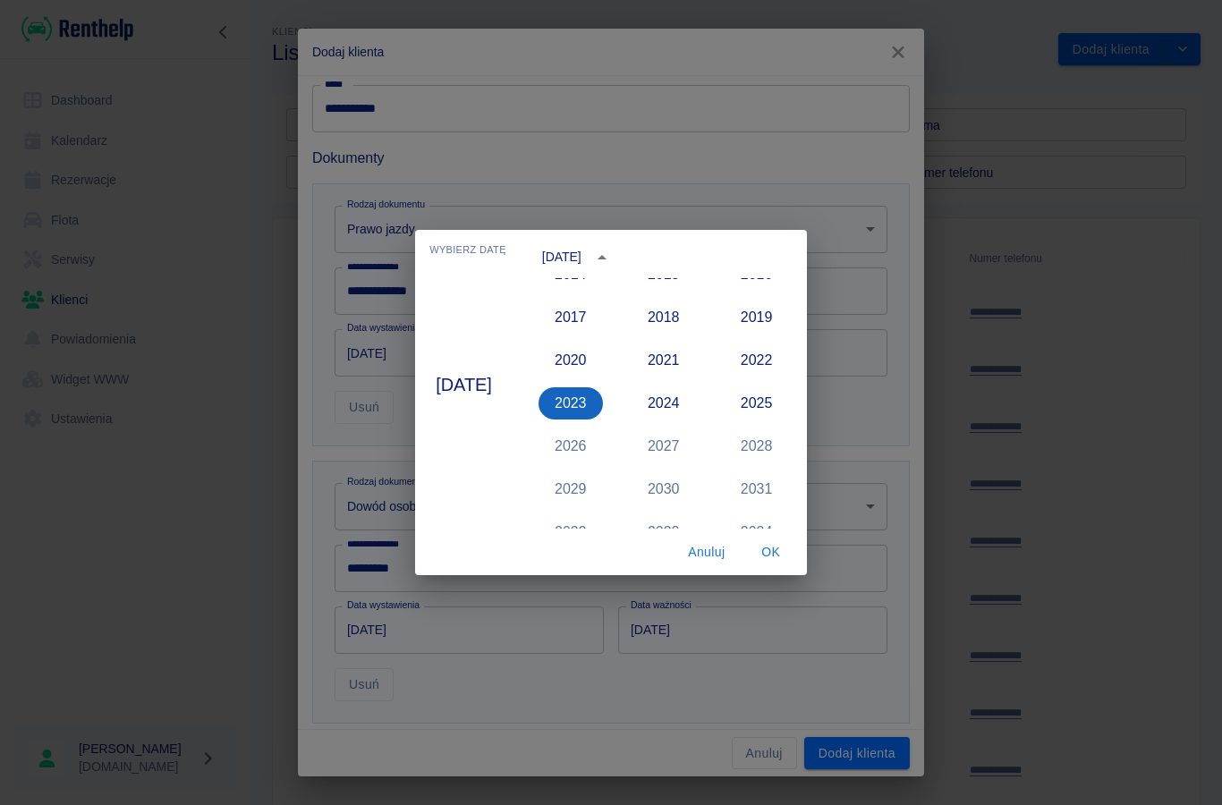
click at [590, 405] on button "2023" at bounding box center [571, 403] width 64 height 32
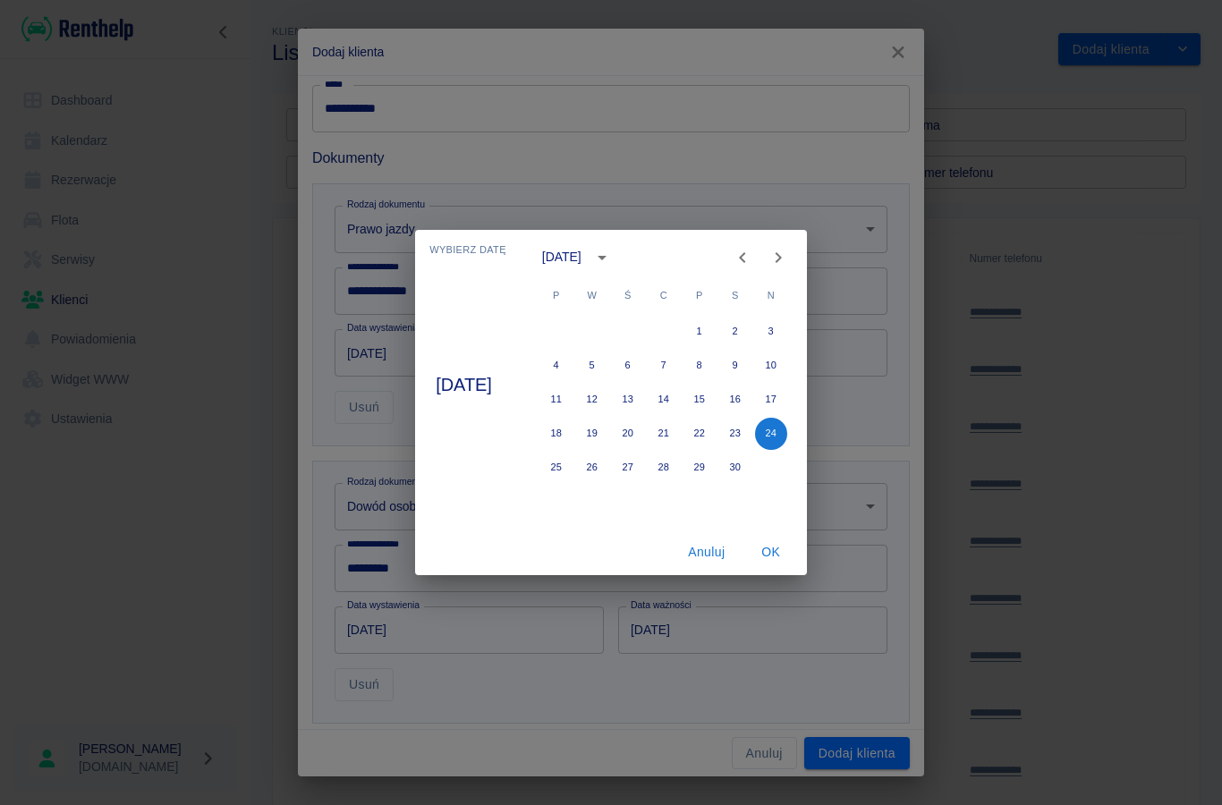
click at [753, 259] on icon "Previous month" at bounding box center [742, 257] width 21 height 21
click at [753, 252] on icon "Previous month" at bounding box center [742, 257] width 21 height 21
click at [753, 259] on icon "Previous month" at bounding box center [742, 257] width 21 height 21
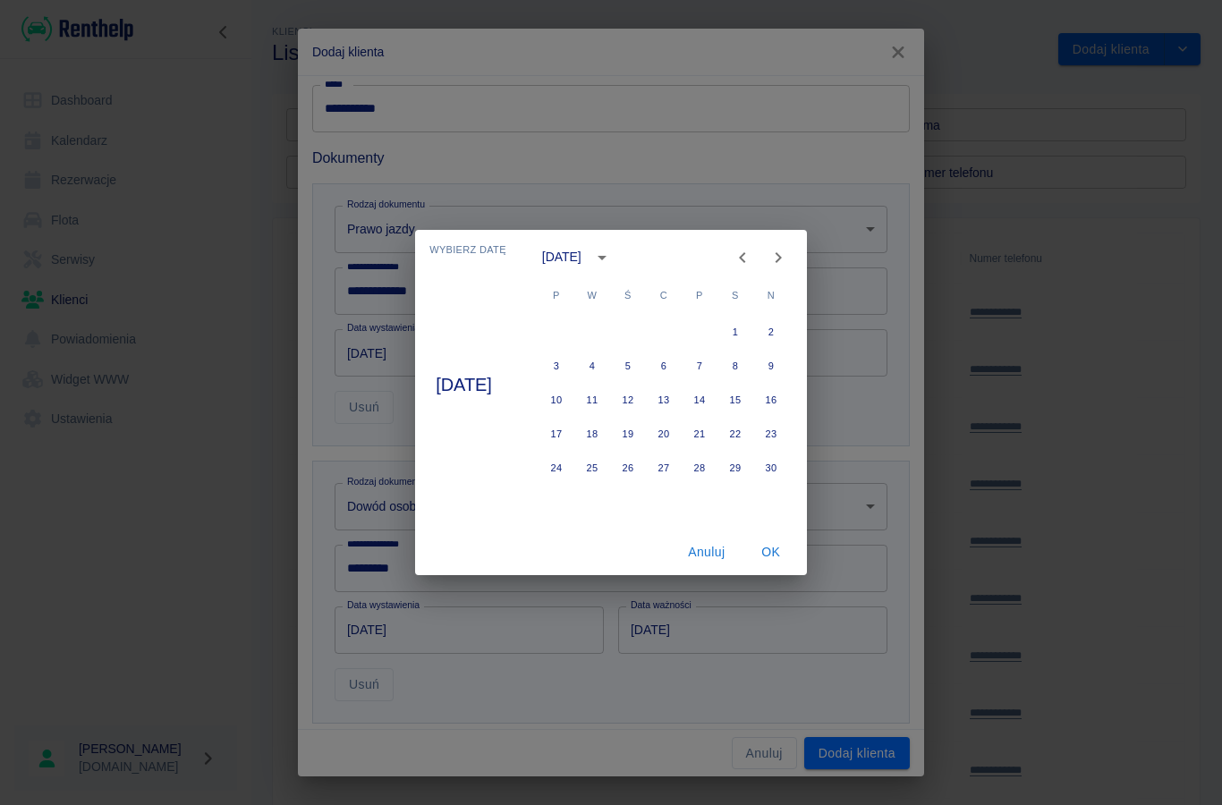
click at [753, 258] on icon "Previous month" at bounding box center [742, 257] width 21 height 21
click at [753, 250] on icon "Previous month" at bounding box center [742, 257] width 21 height 21
click at [678, 462] on button "26" at bounding box center [664, 468] width 32 height 32
type input "[DATE]"
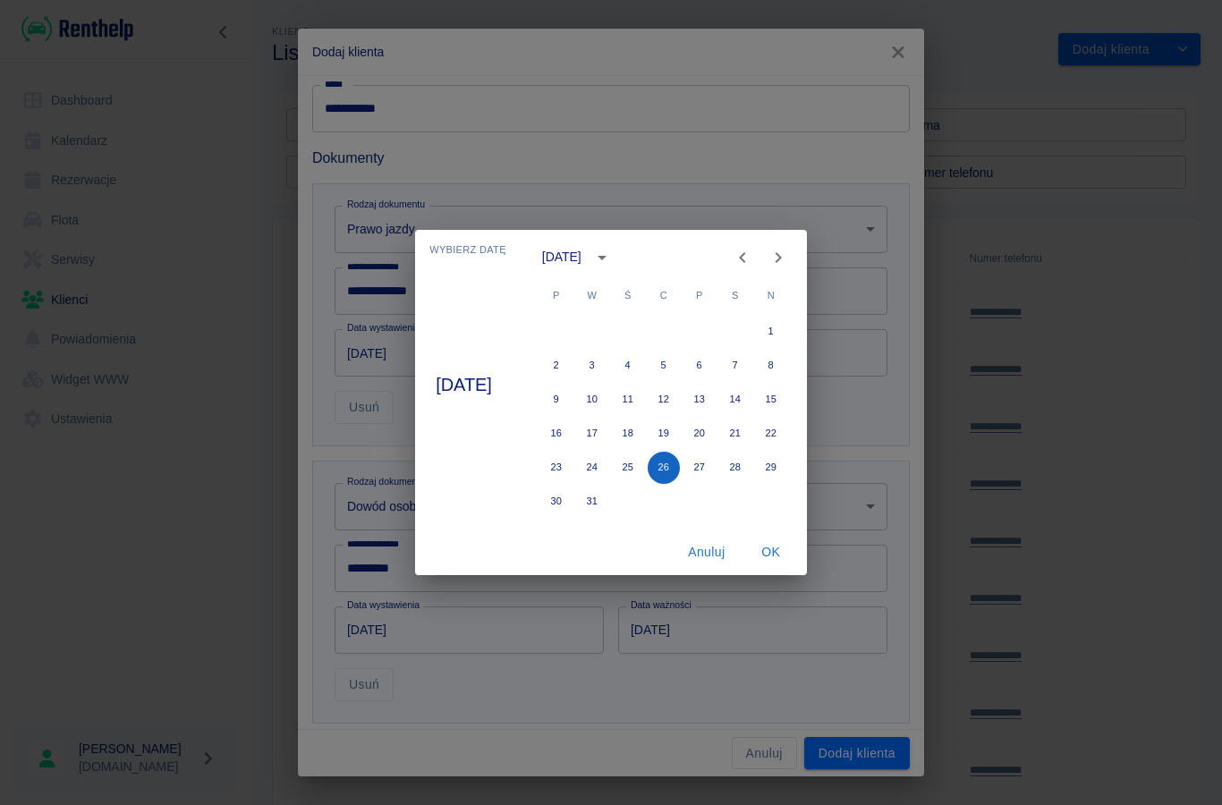
type input "[DATE]"
click at [779, 547] on button "OK" at bounding box center [770, 552] width 57 height 33
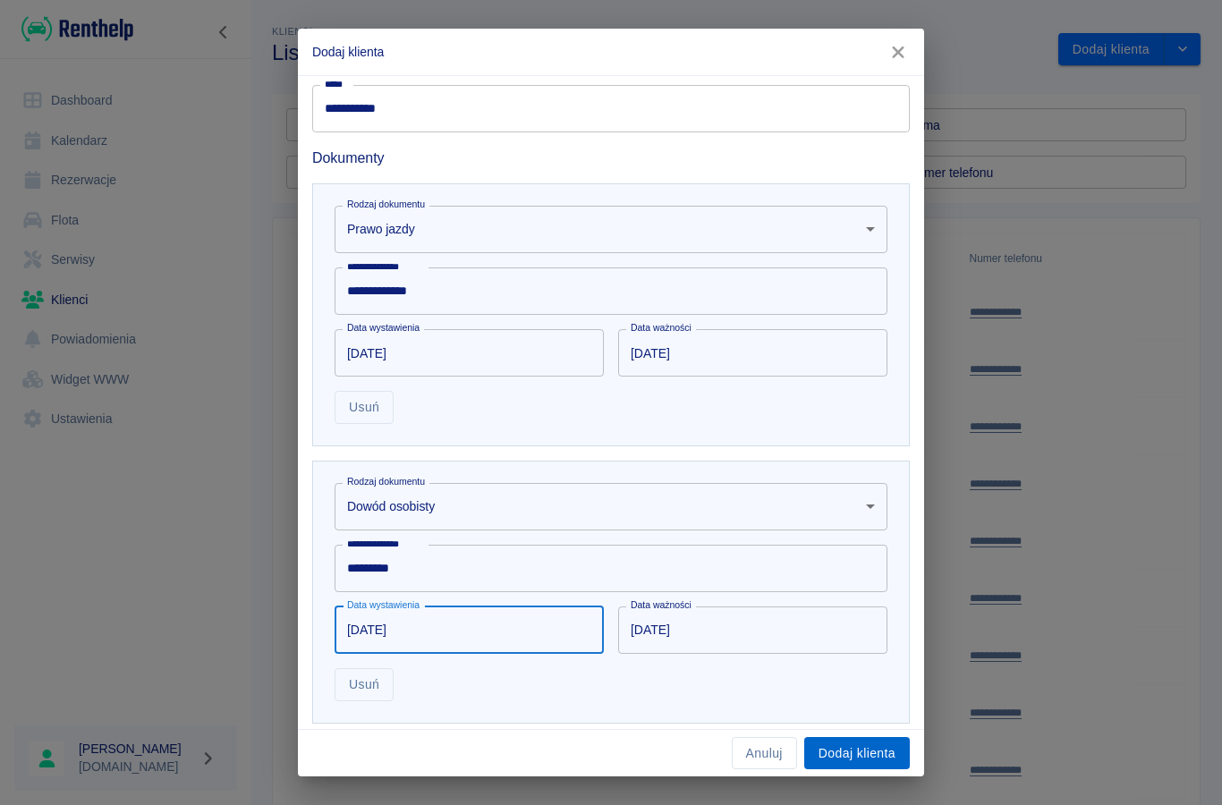
click at [857, 755] on button "Dodaj klienta" at bounding box center [857, 753] width 106 height 33
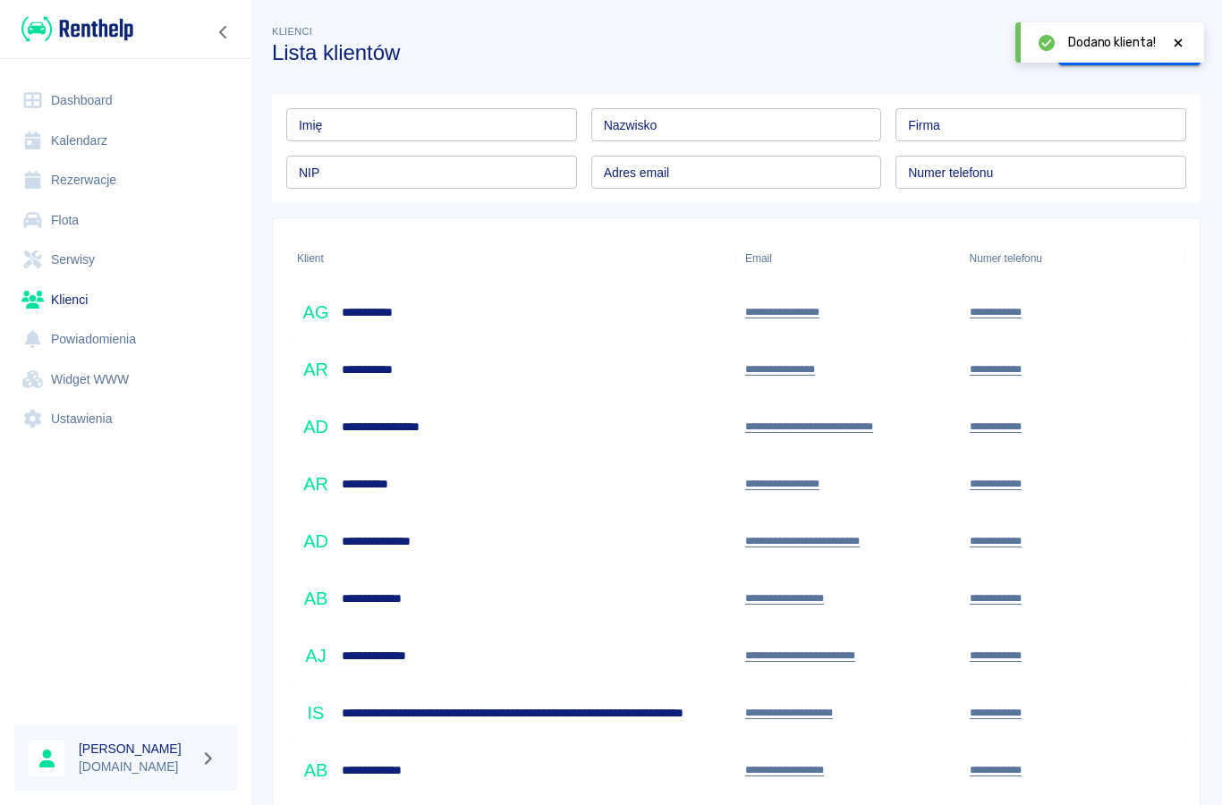
click at [89, 174] on link "Rezerwacje" at bounding box center [125, 180] width 223 height 40
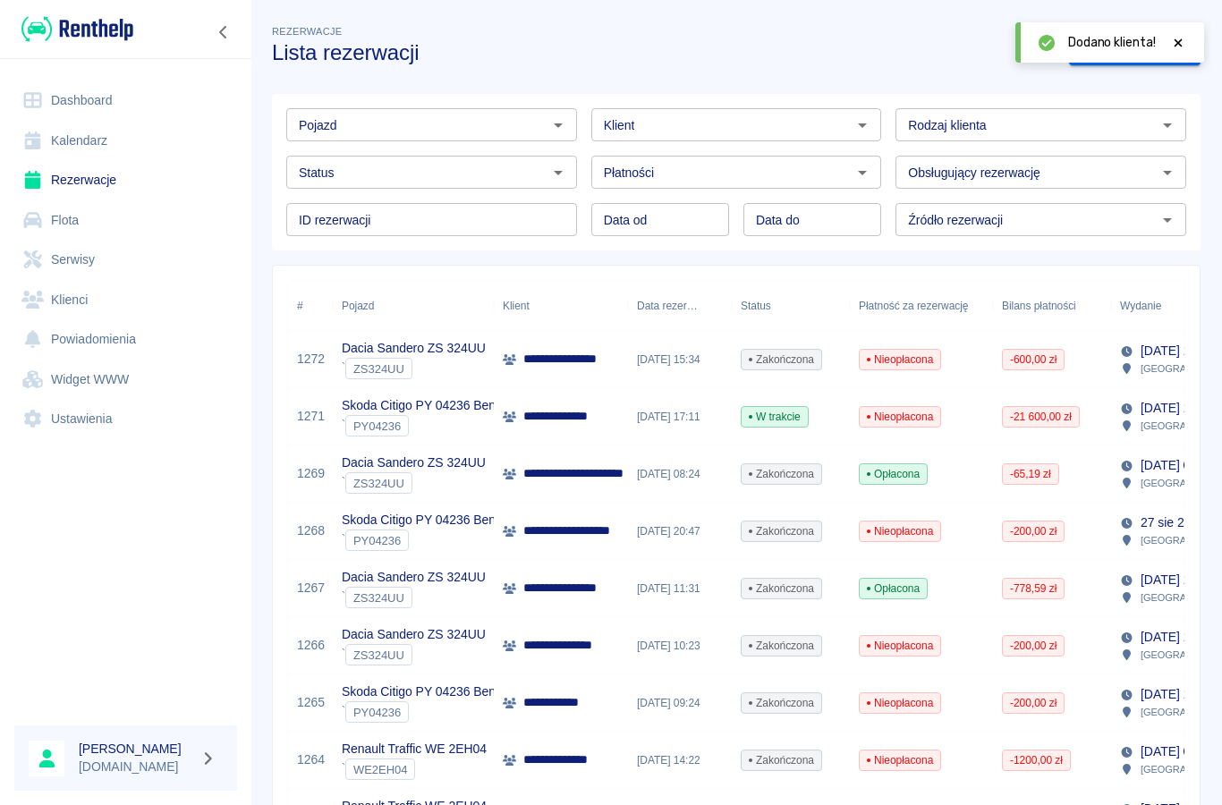
click at [1181, 44] on icon at bounding box center [1178, 43] width 16 height 13
click at [1141, 62] on link "Dodaj rezerwację" at bounding box center [1134, 49] width 131 height 33
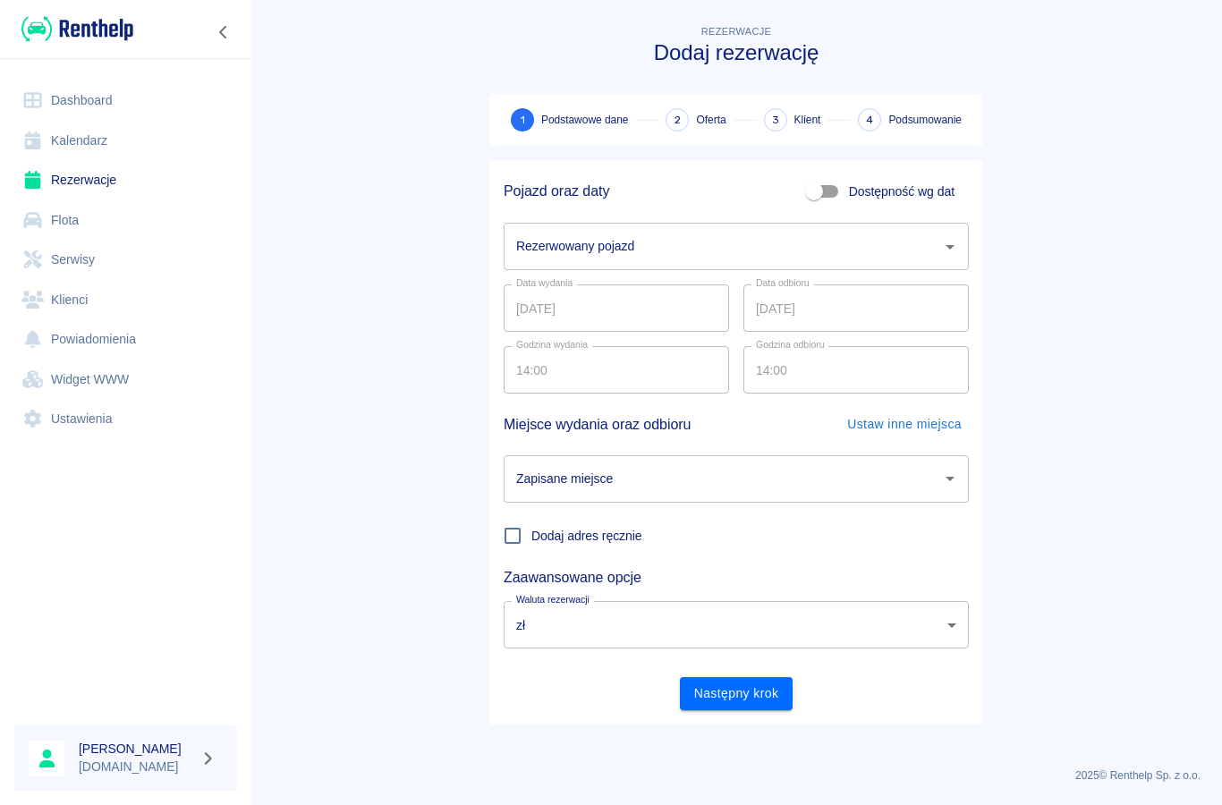
click at [564, 261] on input "Rezerwowany pojazd" at bounding box center [723, 246] width 422 height 31
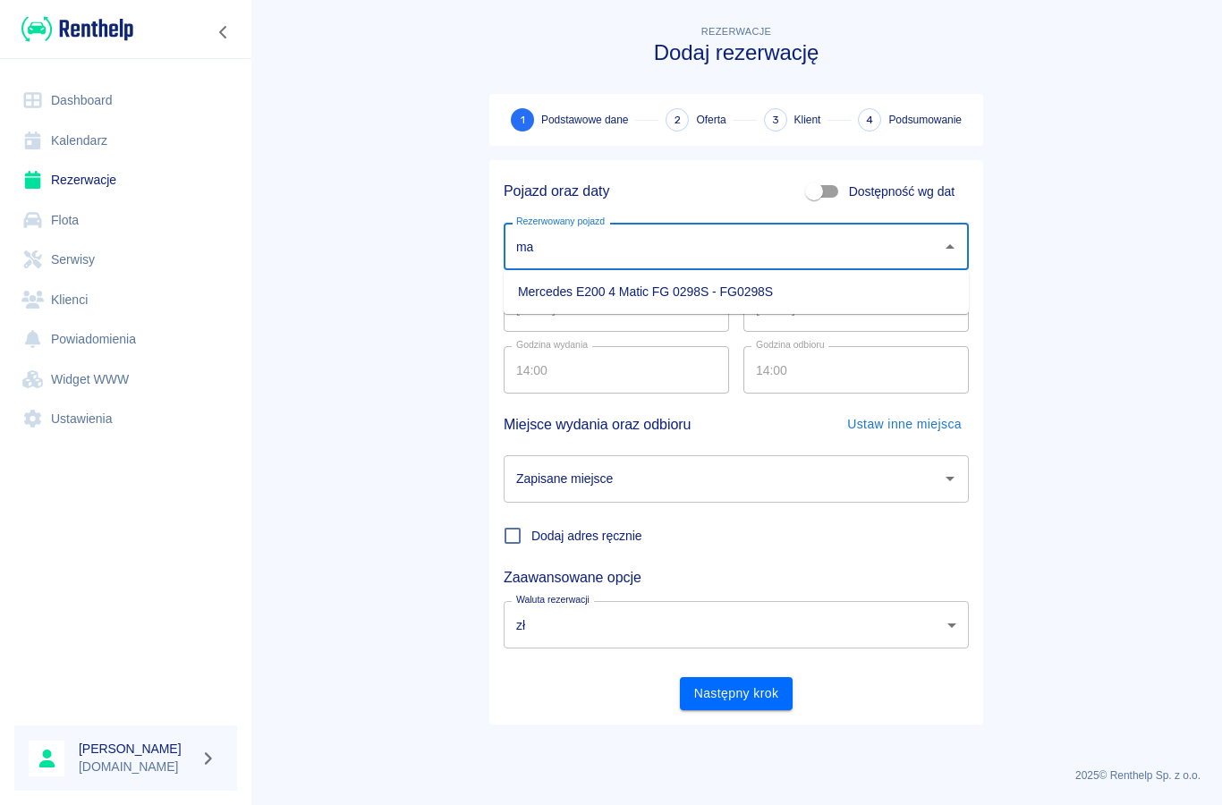
type input "m"
click at [564, 294] on li "Cupra Leon ZS 364SR - ZS364SR" at bounding box center [736, 292] width 465 height 30
type input "Cupra Leon ZS 364SR - ZS364SR"
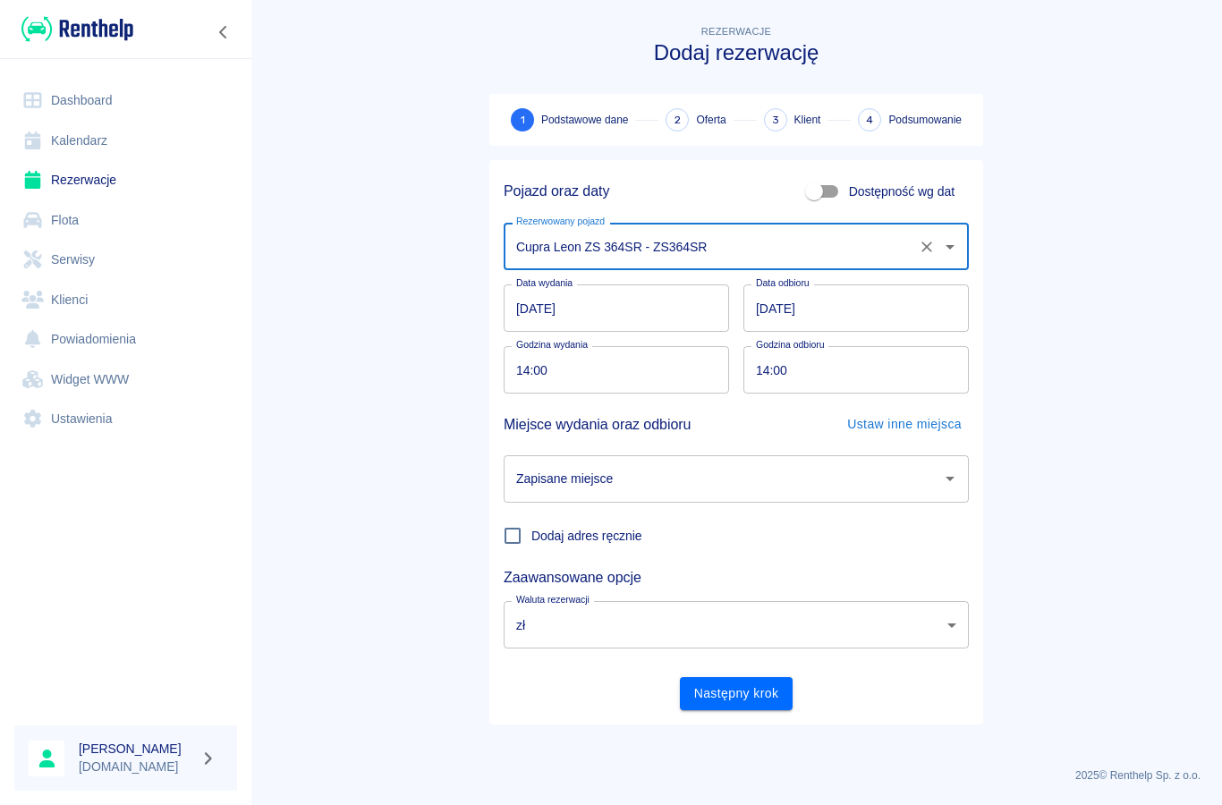
click at [547, 309] on input "[DATE]" at bounding box center [616, 307] width 225 height 47
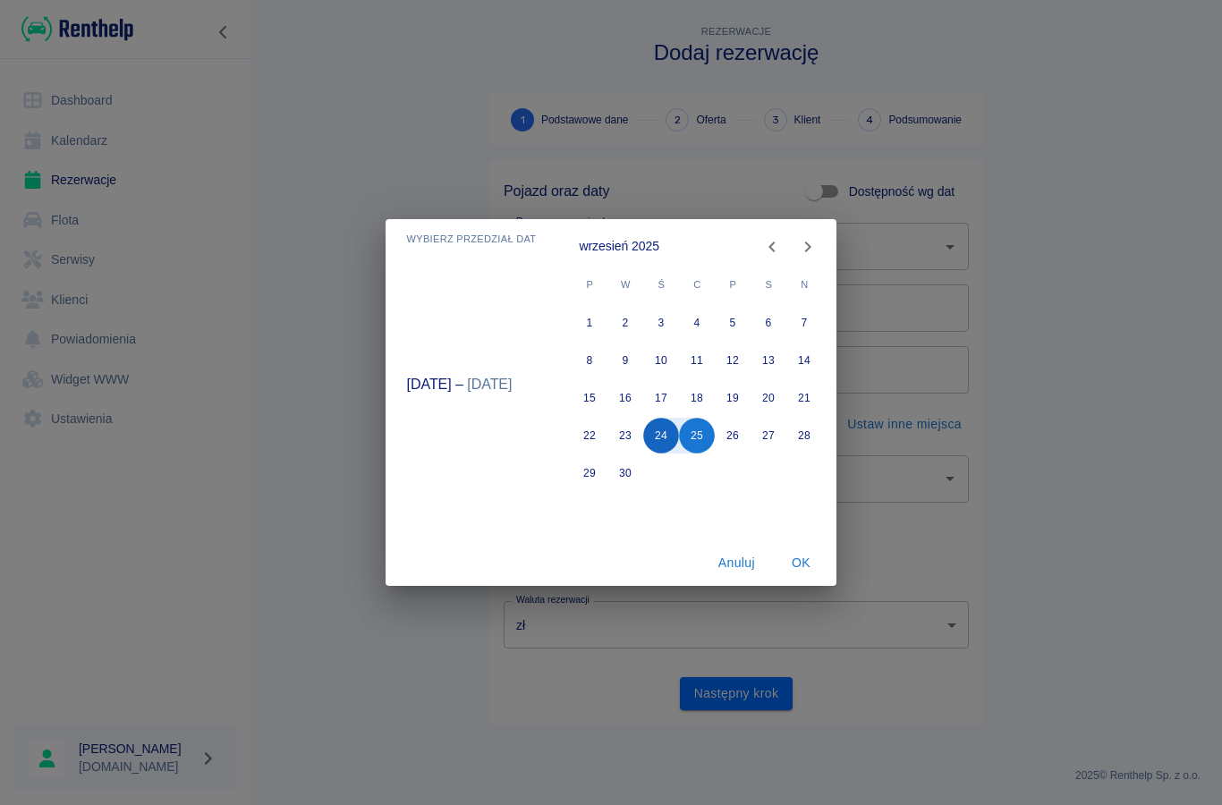
click at [660, 445] on button "24" at bounding box center [662, 436] width 36 height 36
click at [805, 240] on icon "Next month" at bounding box center [807, 246] width 21 height 21
click at [734, 436] on button "24" at bounding box center [734, 436] width 36 height 36
type input "[DATE]"
click at [806, 559] on button "OK" at bounding box center [800, 563] width 57 height 33
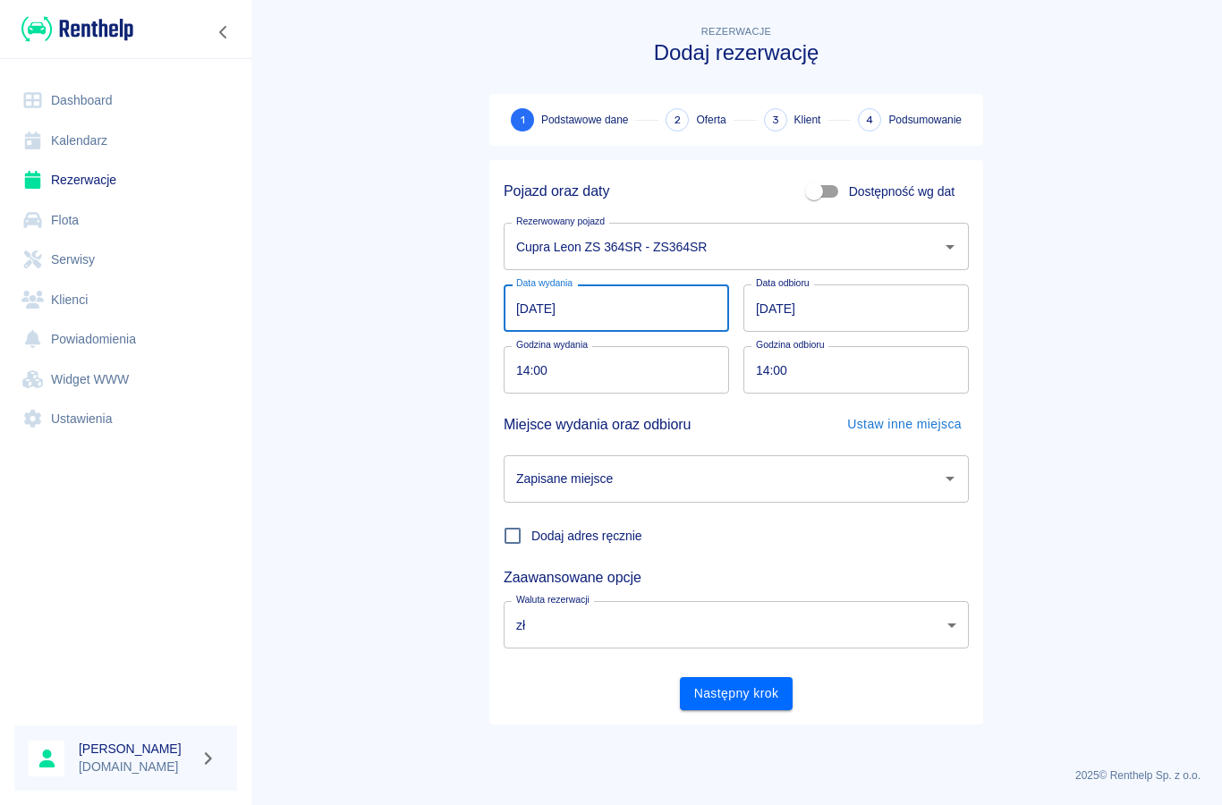
click at [540, 485] on div "Zapisane miejsce Zapisane miejsce" at bounding box center [736, 478] width 465 height 47
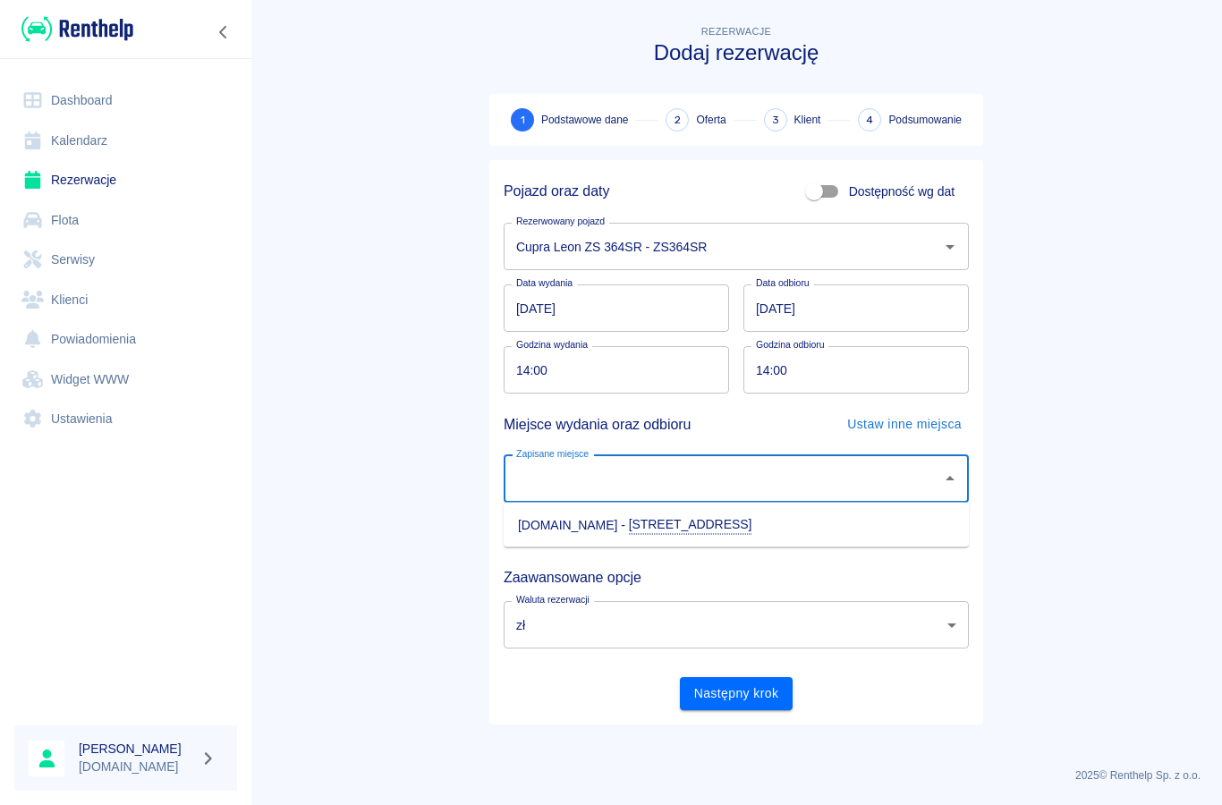
click at [549, 522] on li "[DOMAIN_NAME] - [STREET_ADDRESS]" at bounding box center [736, 525] width 465 height 30
type input "[DOMAIN_NAME] - [STREET_ADDRESS]"
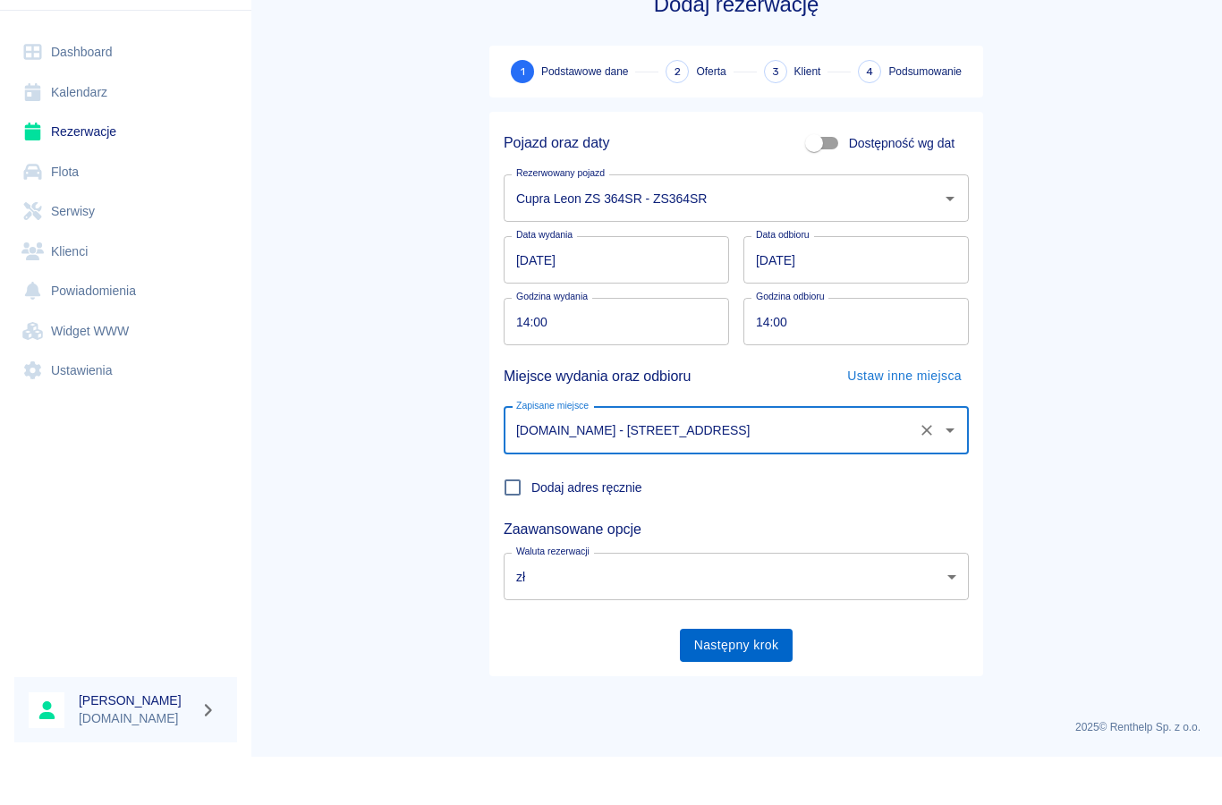
click at [732, 677] on button "Następny krok" at bounding box center [737, 693] width 114 height 33
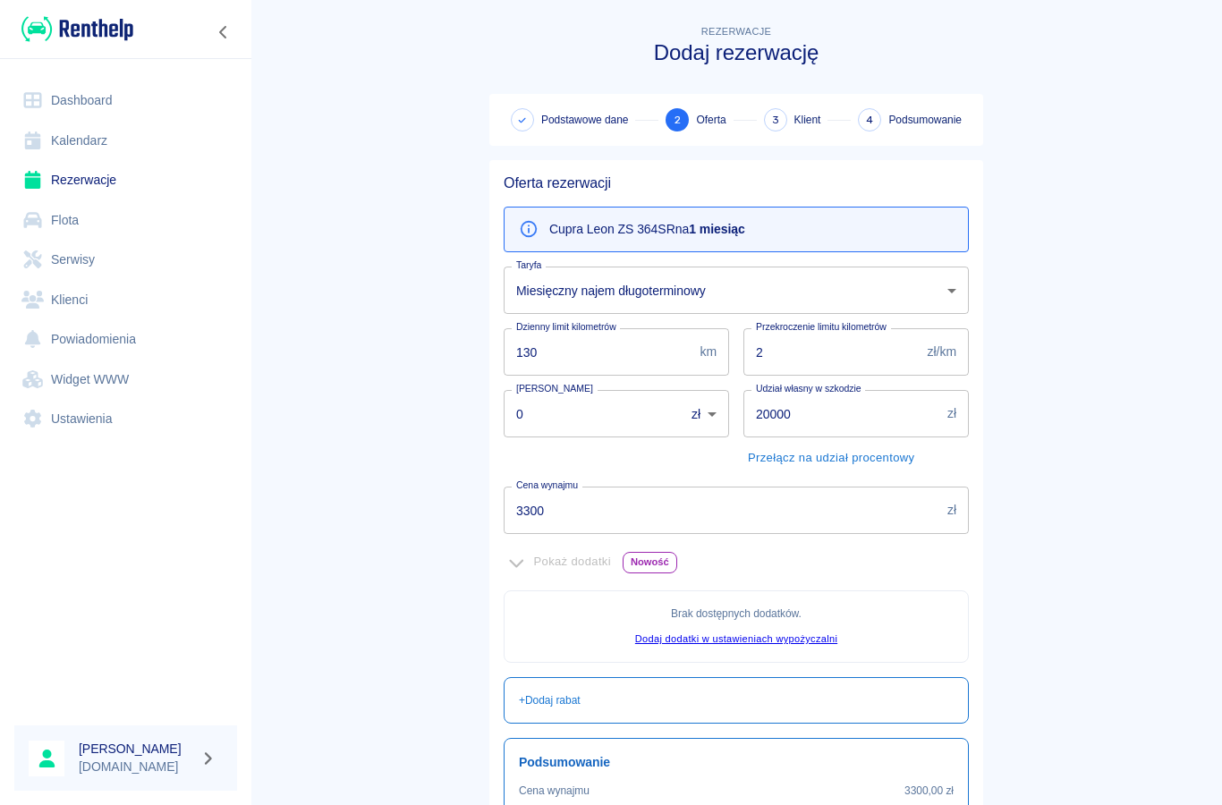
click at [560, 376] on input "130" at bounding box center [598, 351] width 189 height 47
type input "1"
type input "97"
click at [795, 349] on input "2" at bounding box center [831, 351] width 177 height 47
type input "1.23"
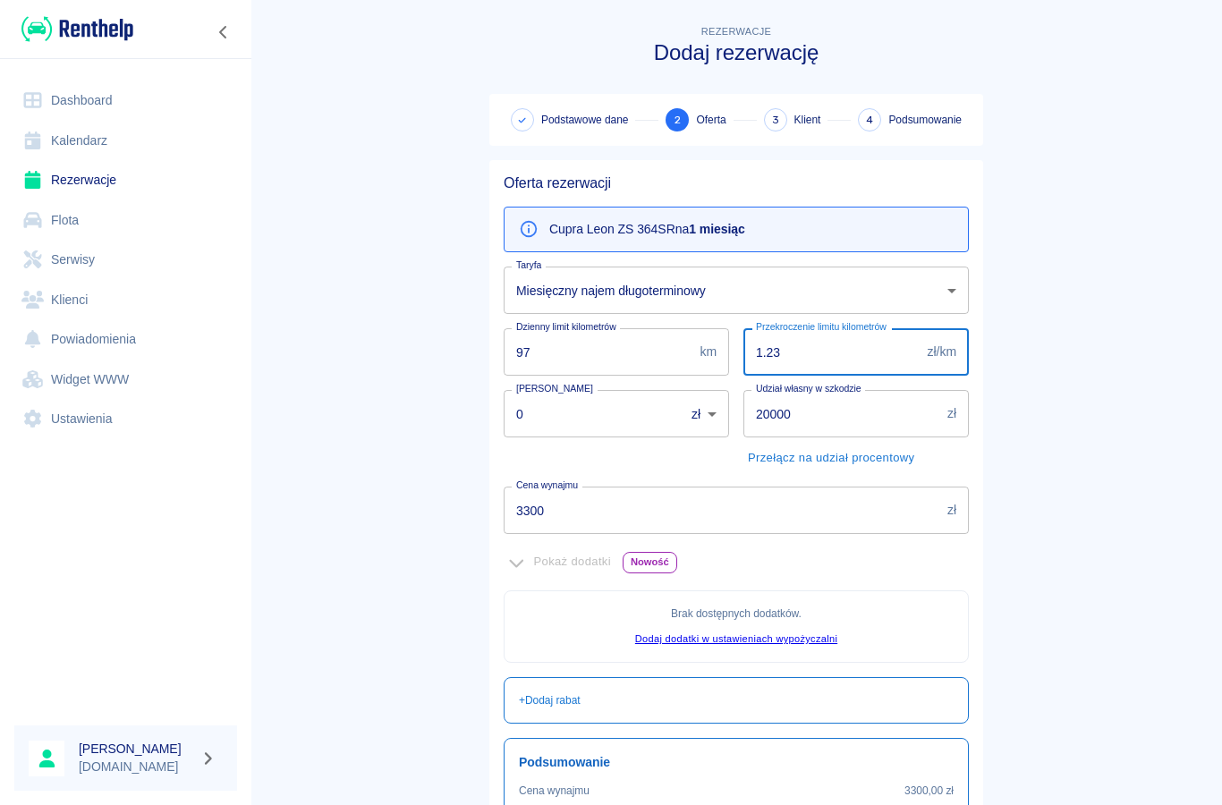
click at [556, 412] on input "0" at bounding box center [588, 413] width 168 height 47
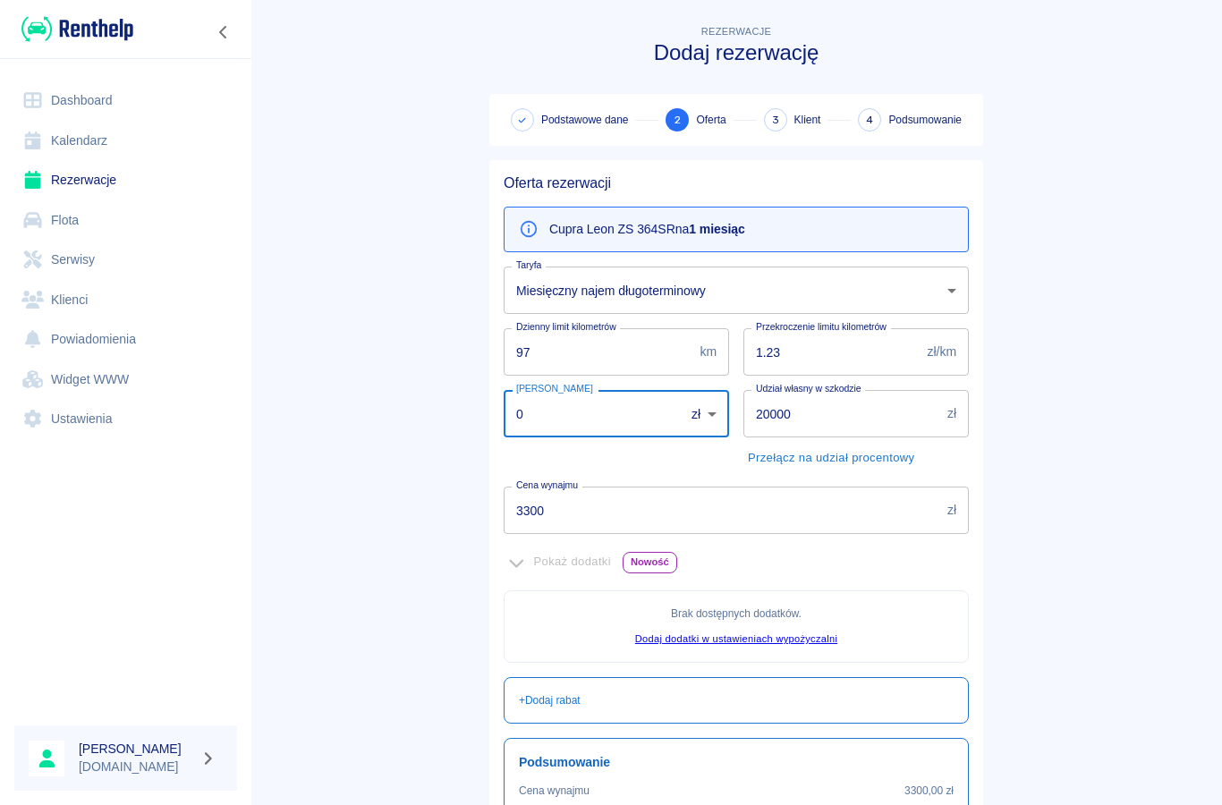
click at [801, 415] on input "20000" at bounding box center [841, 413] width 197 height 47
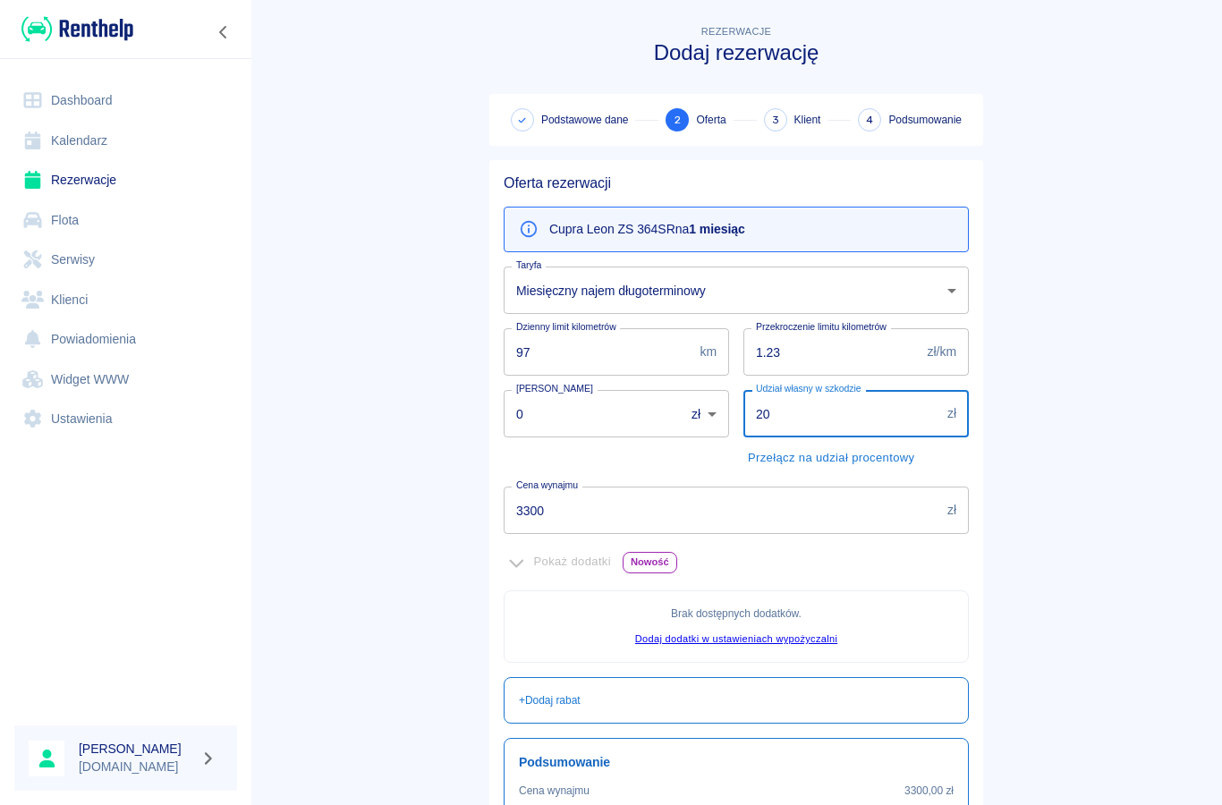
type input "2"
type input "10000"
click at [555, 513] on input "3300" at bounding box center [722, 510] width 437 height 47
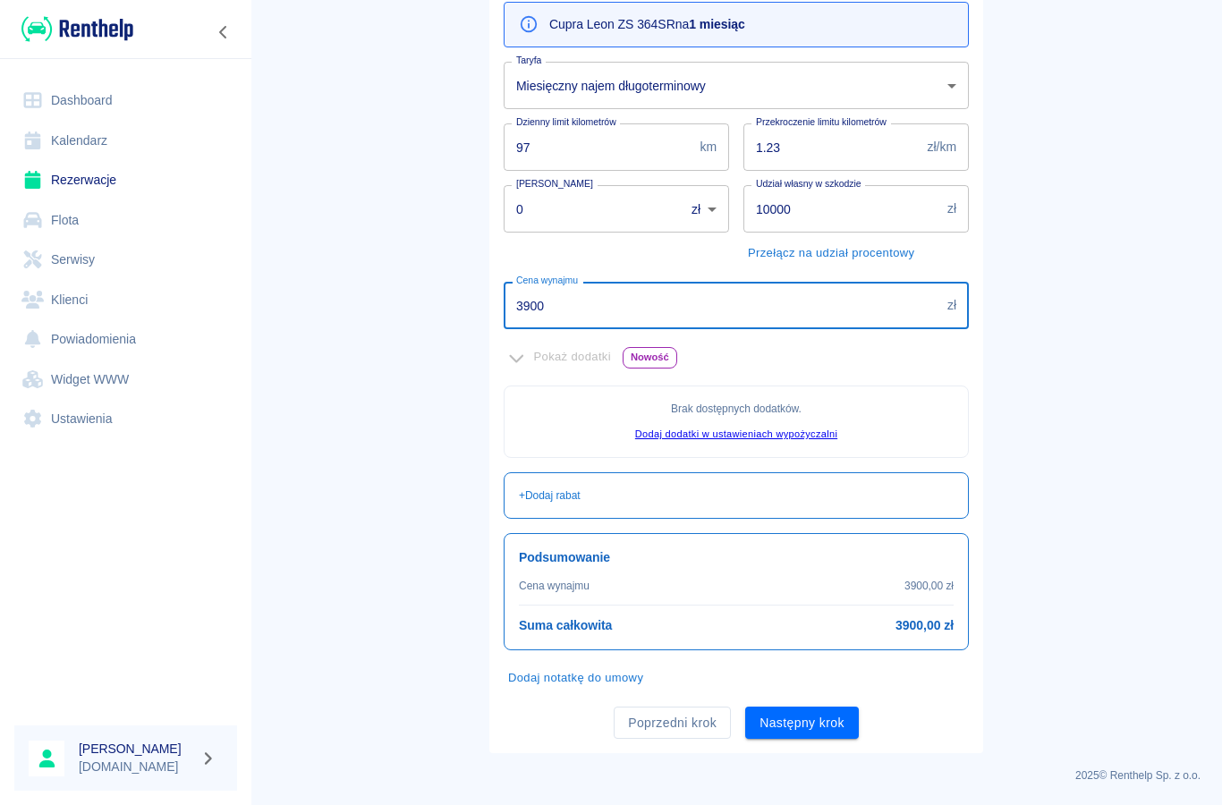
scroll to position [203, 0]
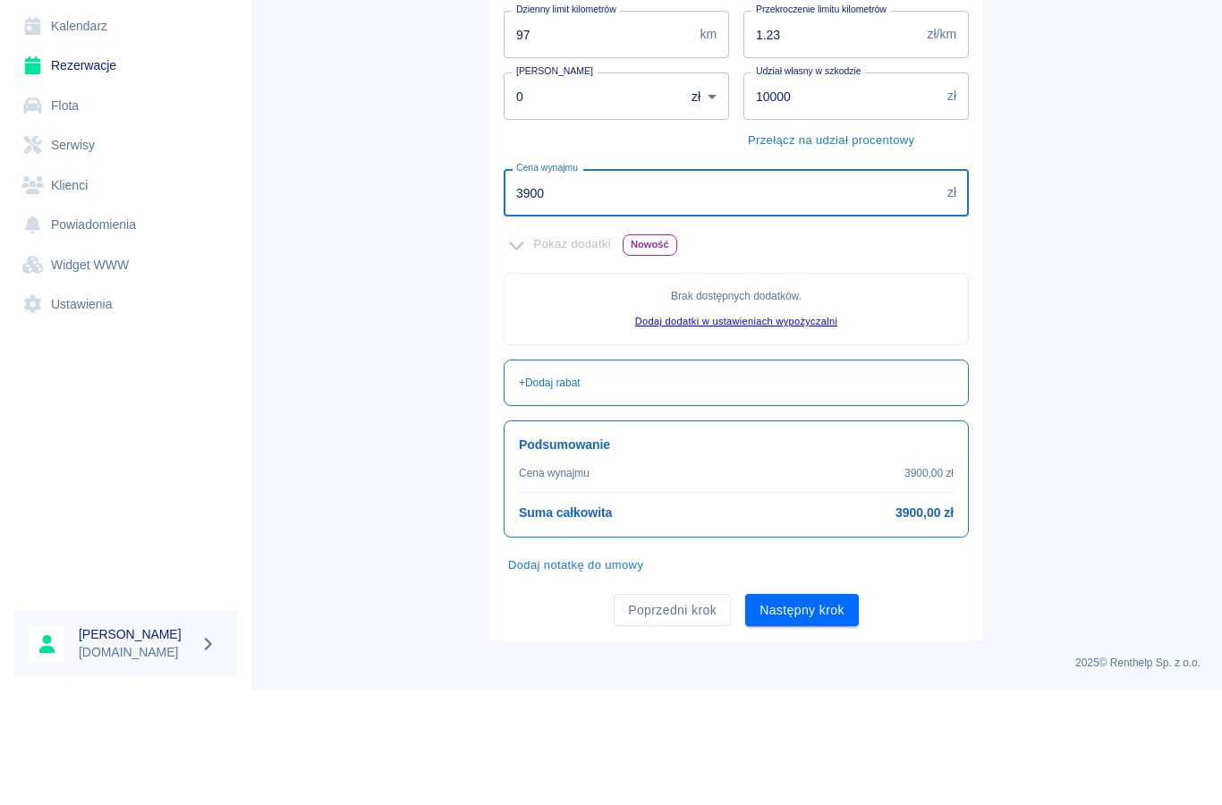
type input "3900"
click at [539, 666] on button "Dodaj notatkę do umowy" at bounding box center [576, 680] width 144 height 28
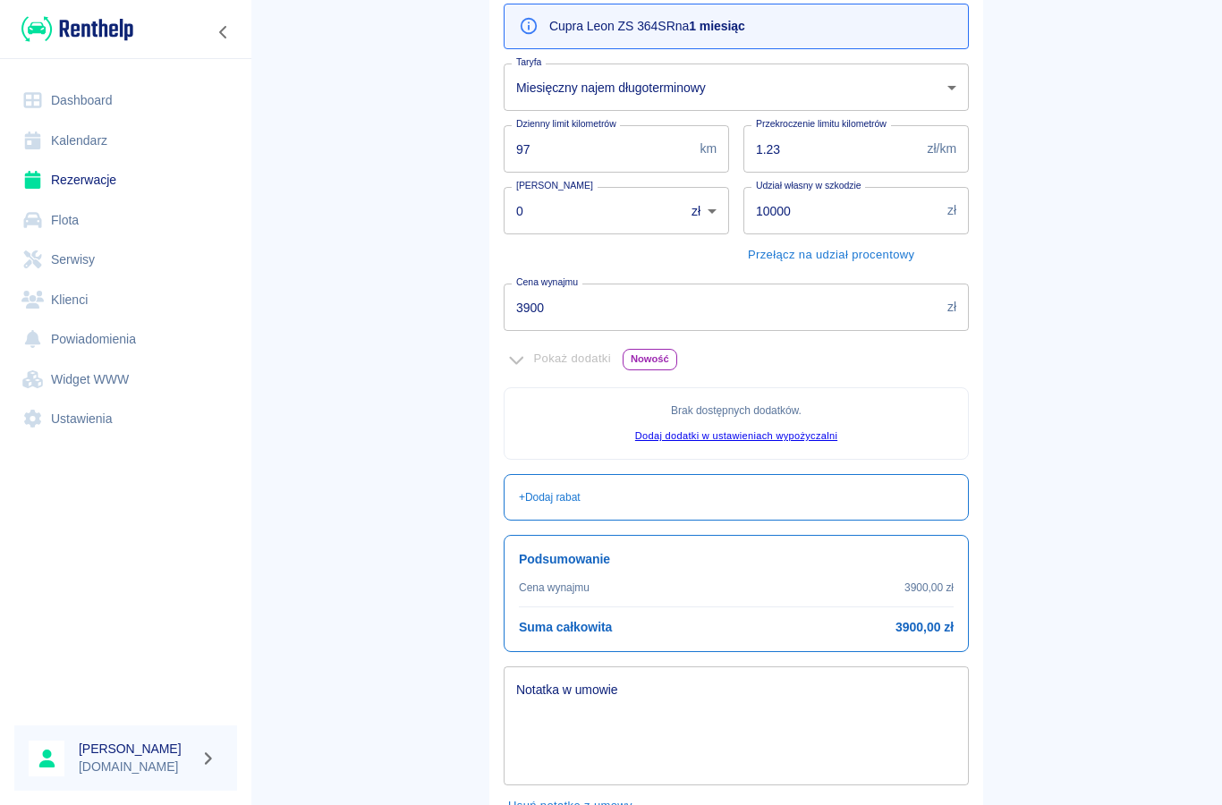
click at [537, 583] on p "Cena wynajmu" at bounding box center [554, 588] width 71 height 16
click at [535, 716] on textarea "Notatka w umowie" at bounding box center [736, 726] width 440 height 89
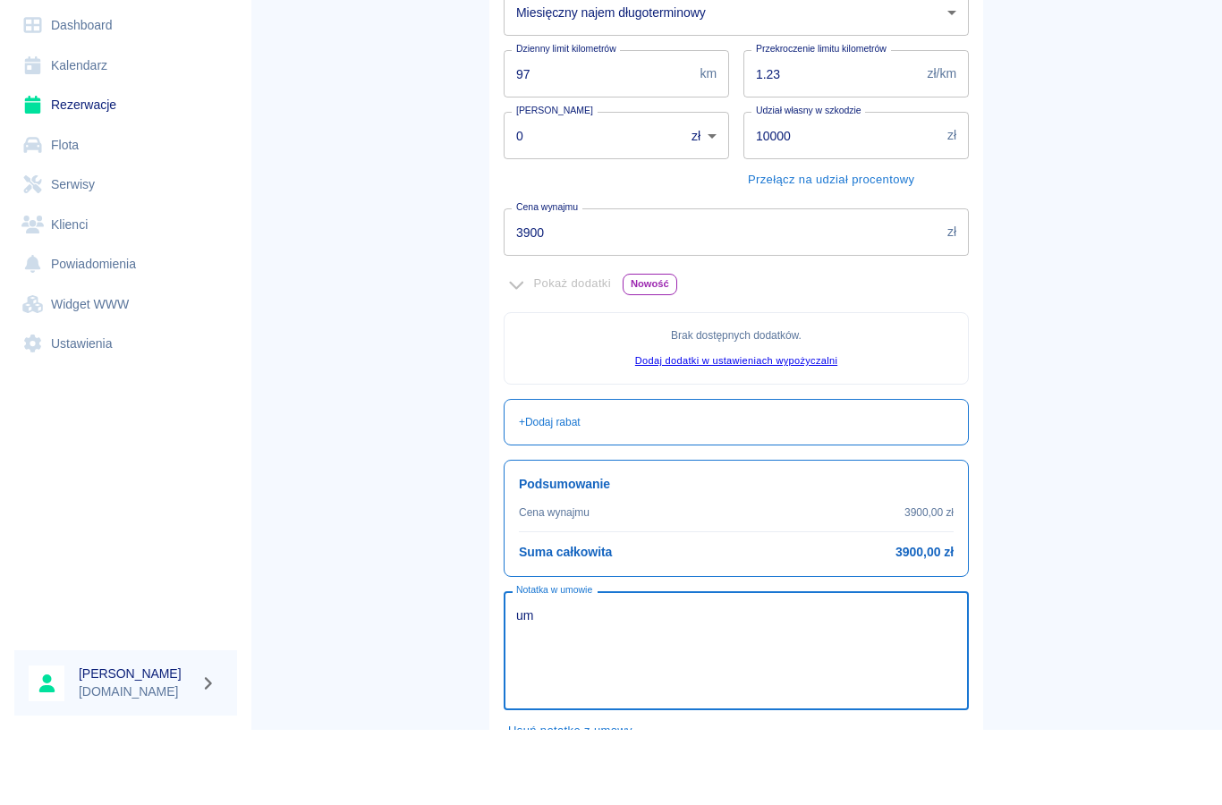
type textarea "u"
type textarea "Klient zobowiązuję się na wynajem na okres 12 miesięcy."
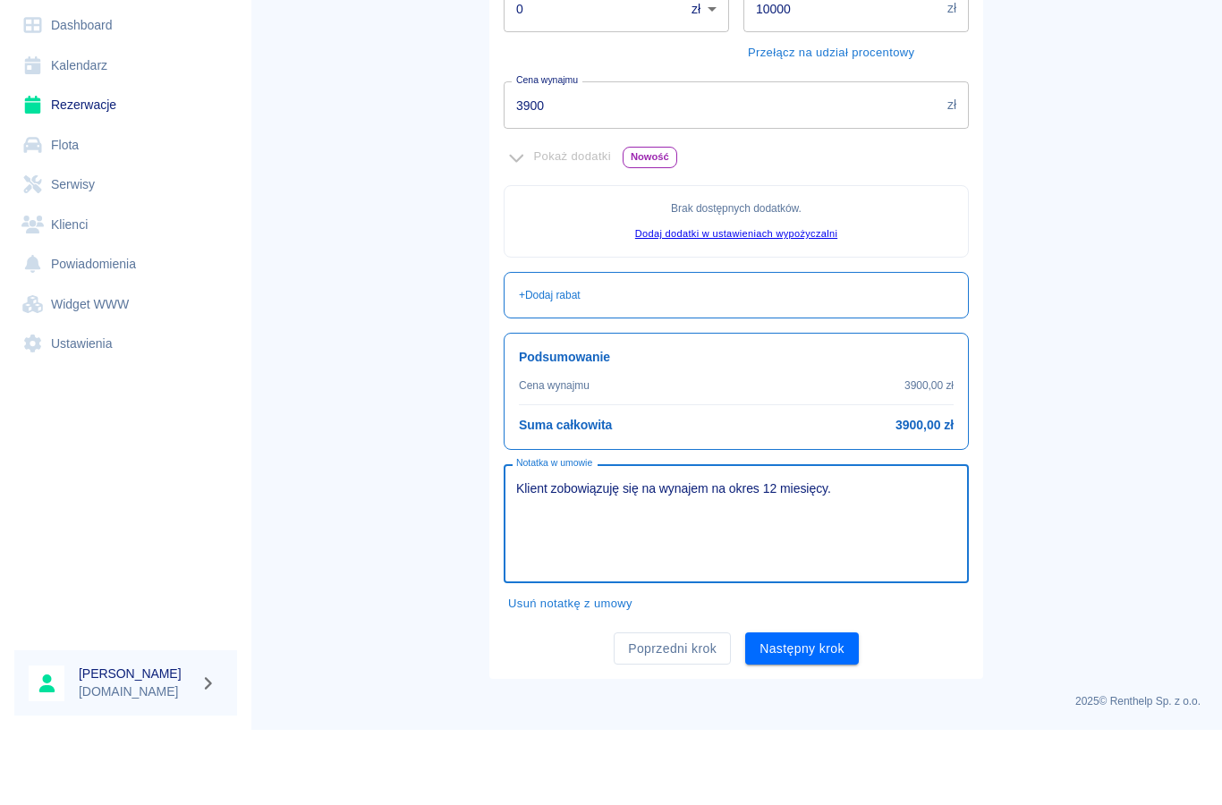
scroll to position [329, 0]
click at [801, 708] on button "Następny krok" at bounding box center [802, 724] width 114 height 33
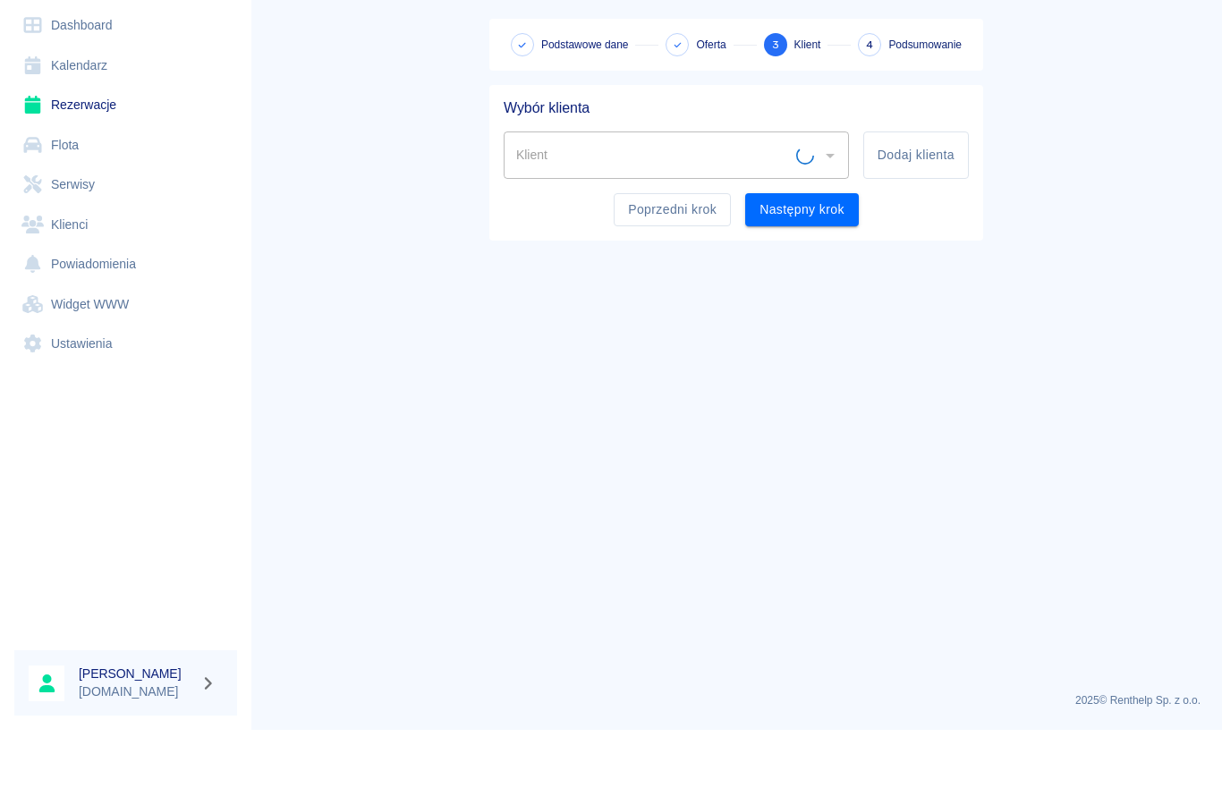
scroll to position [0, 0]
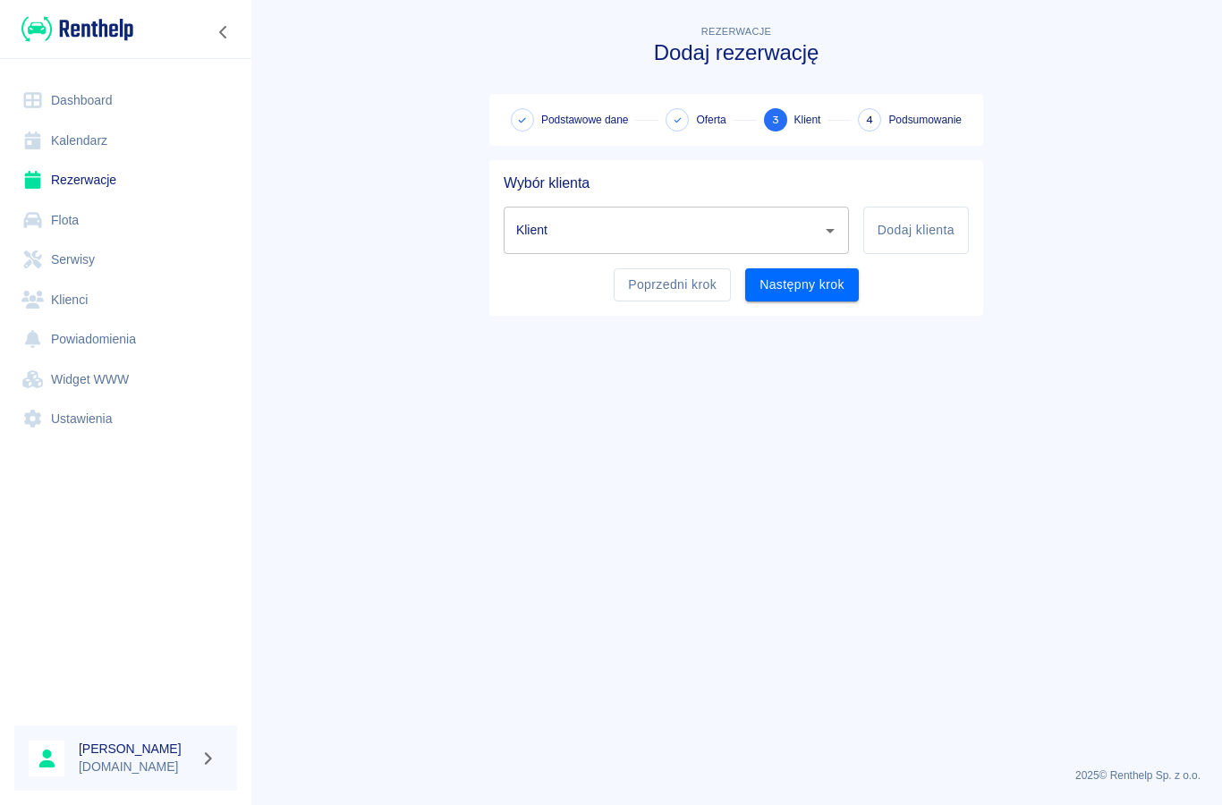
click at [540, 244] on input "Klient" at bounding box center [663, 230] width 302 height 31
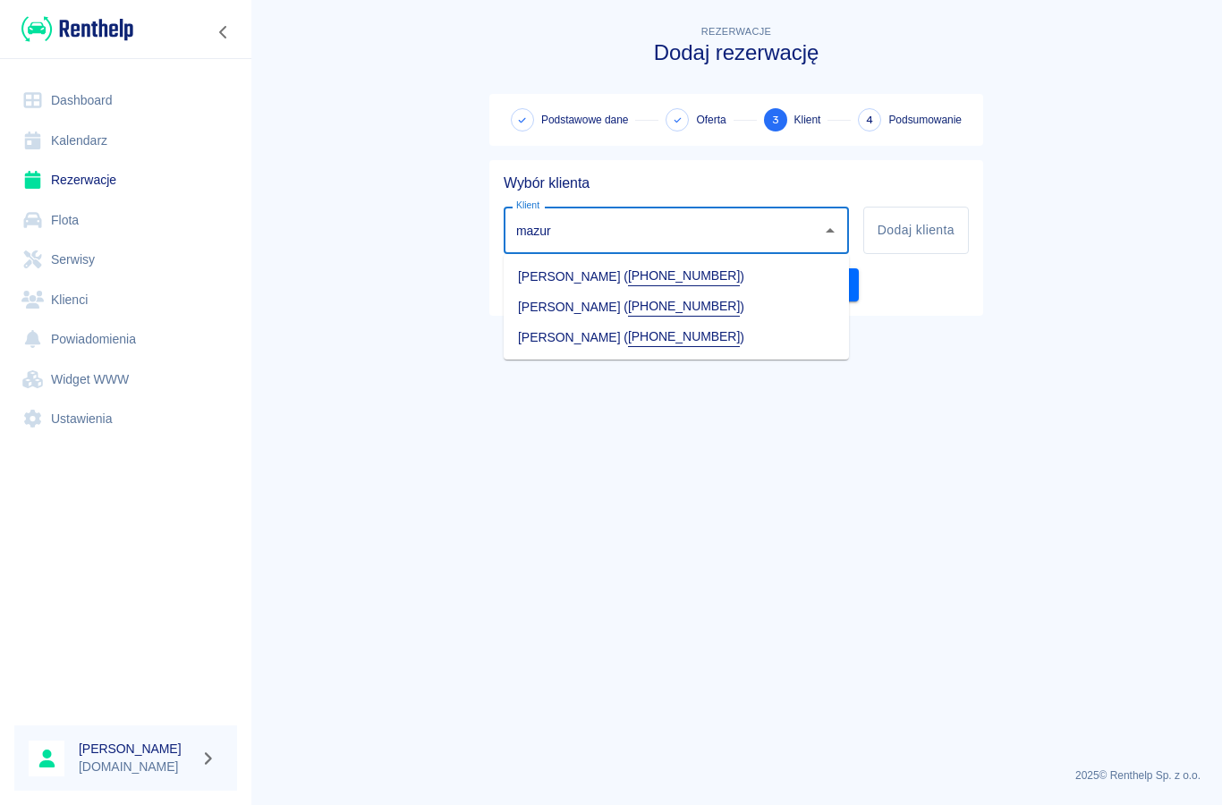
click at [536, 346] on li "[PERSON_NAME] ( [PHONE_NUMBER] )" at bounding box center [676, 337] width 345 height 30
type input "[PERSON_NAME] ([PHONE_NUMBER])"
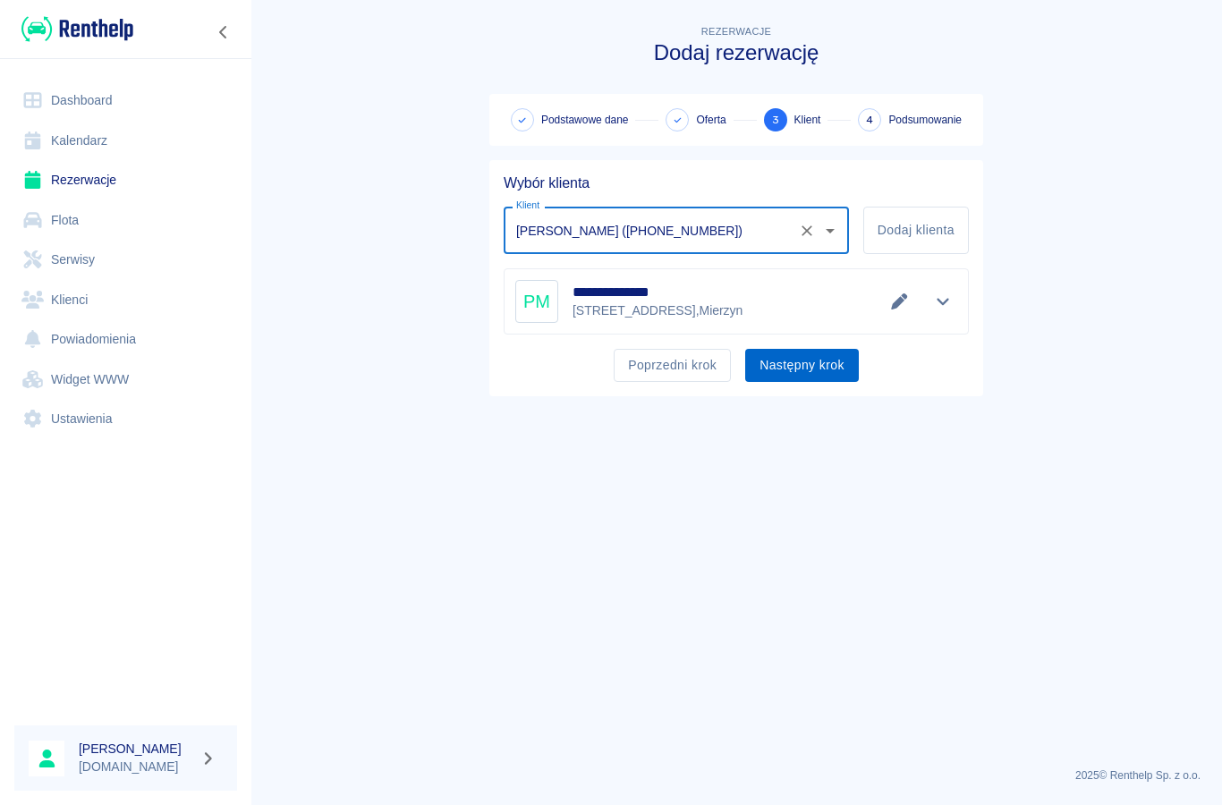
click at [796, 375] on button "Następny krok" at bounding box center [802, 365] width 114 height 33
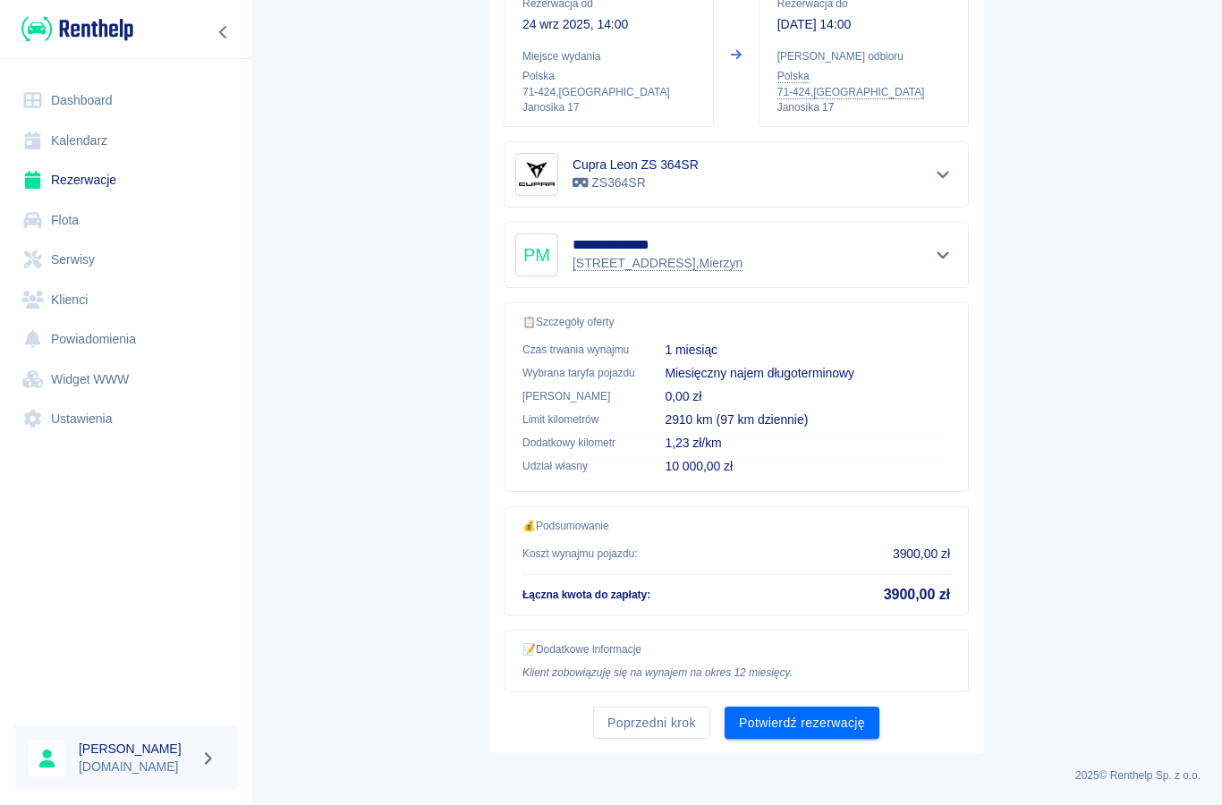
scroll to position [222, 0]
click at [833, 724] on button "Potwierdź rezerwację" at bounding box center [802, 724] width 155 height 33
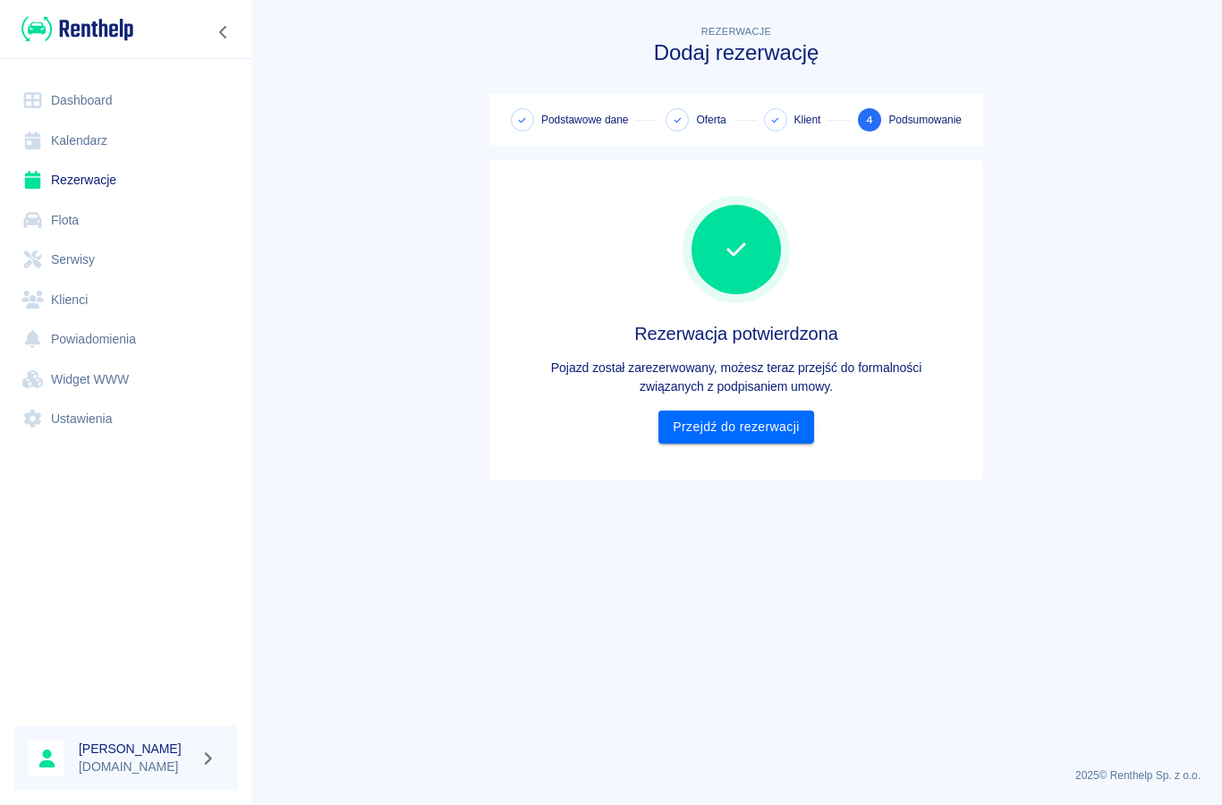
scroll to position [0, 0]
click at [699, 428] on link "Przejdź do rezerwacji" at bounding box center [735, 427] width 155 height 33
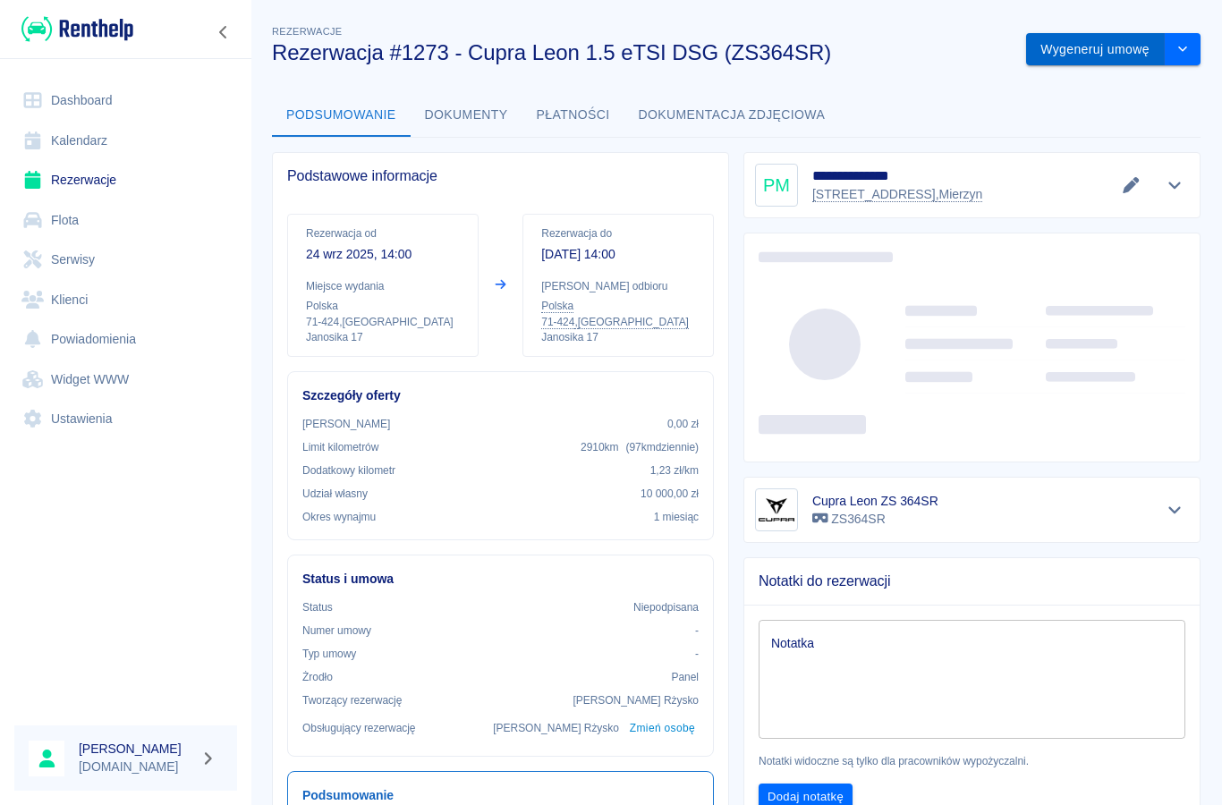
click at [1073, 58] on button "Wygeneruj umowę" at bounding box center [1095, 49] width 139 height 33
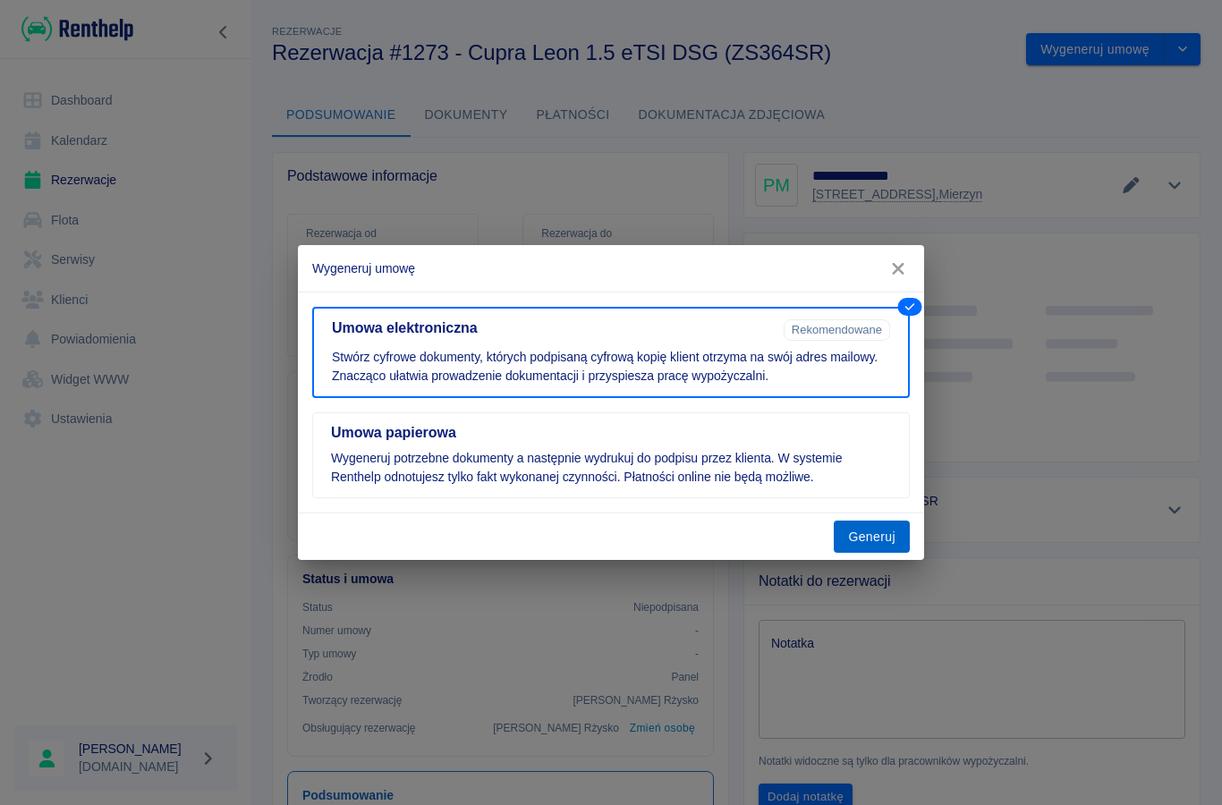
click at [873, 552] on button "Generuj" at bounding box center [872, 537] width 76 height 33
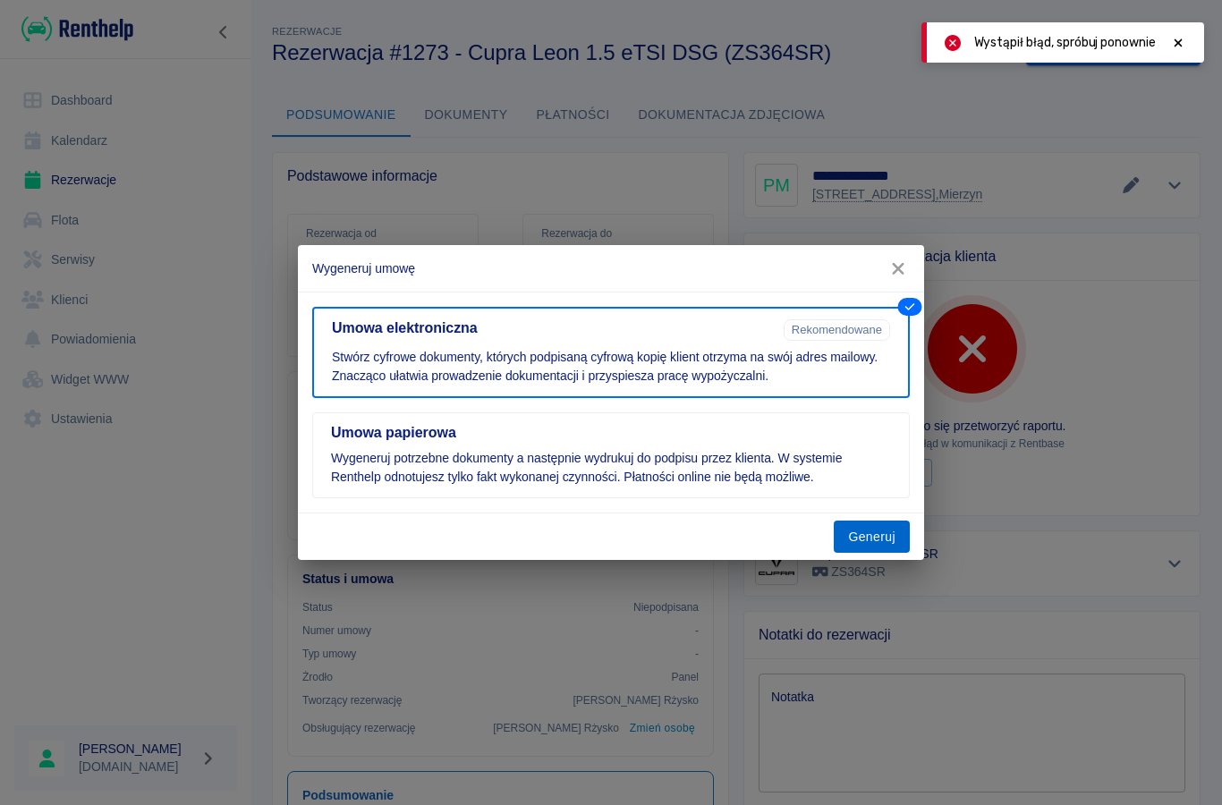
click at [868, 527] on button "Generuj" at bounding box center [872, 537] width 76 height 33
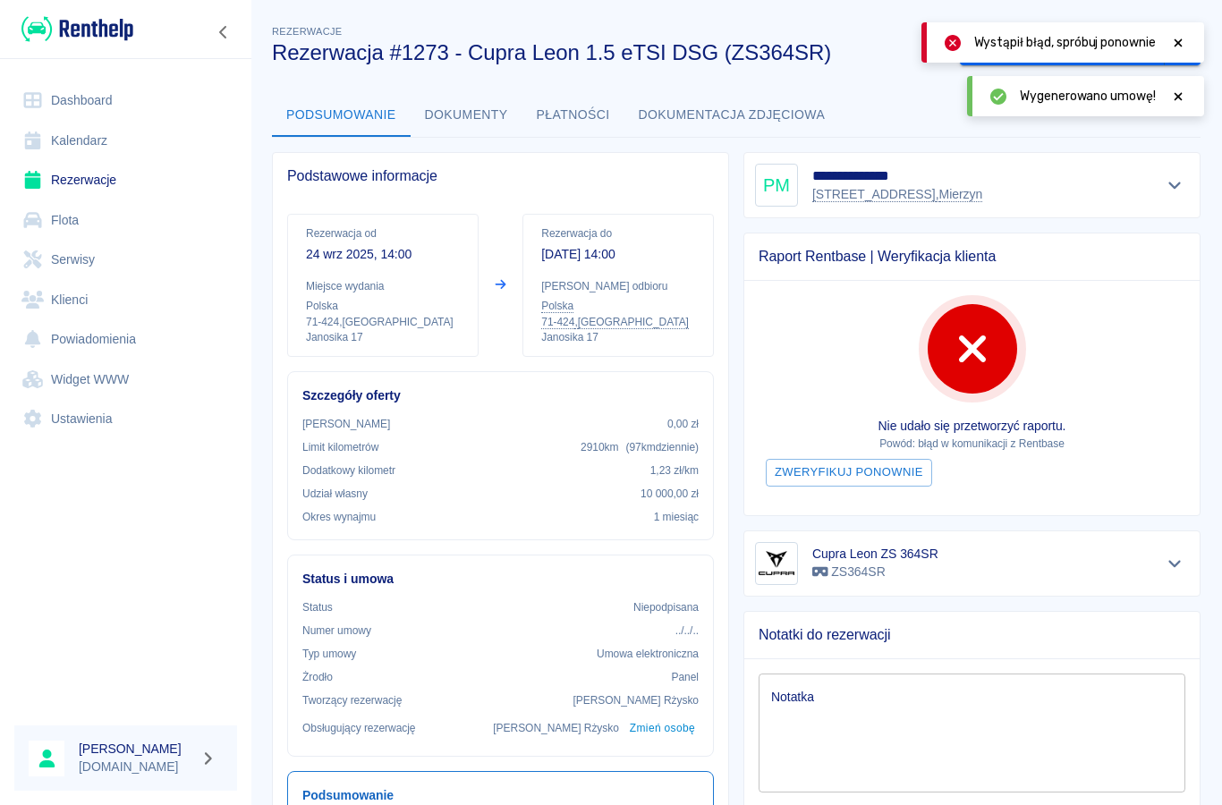
click at [1185, 81] on div "Wygenerowano umowę!" at bounding box center [1085, 96] width 237 height 40
click at [1174, 103] on div at bounding box center [1178, 96] width 16 height 19
click at [1170, 43] on icon at bounding box center [1178, 43] width 16 height 13
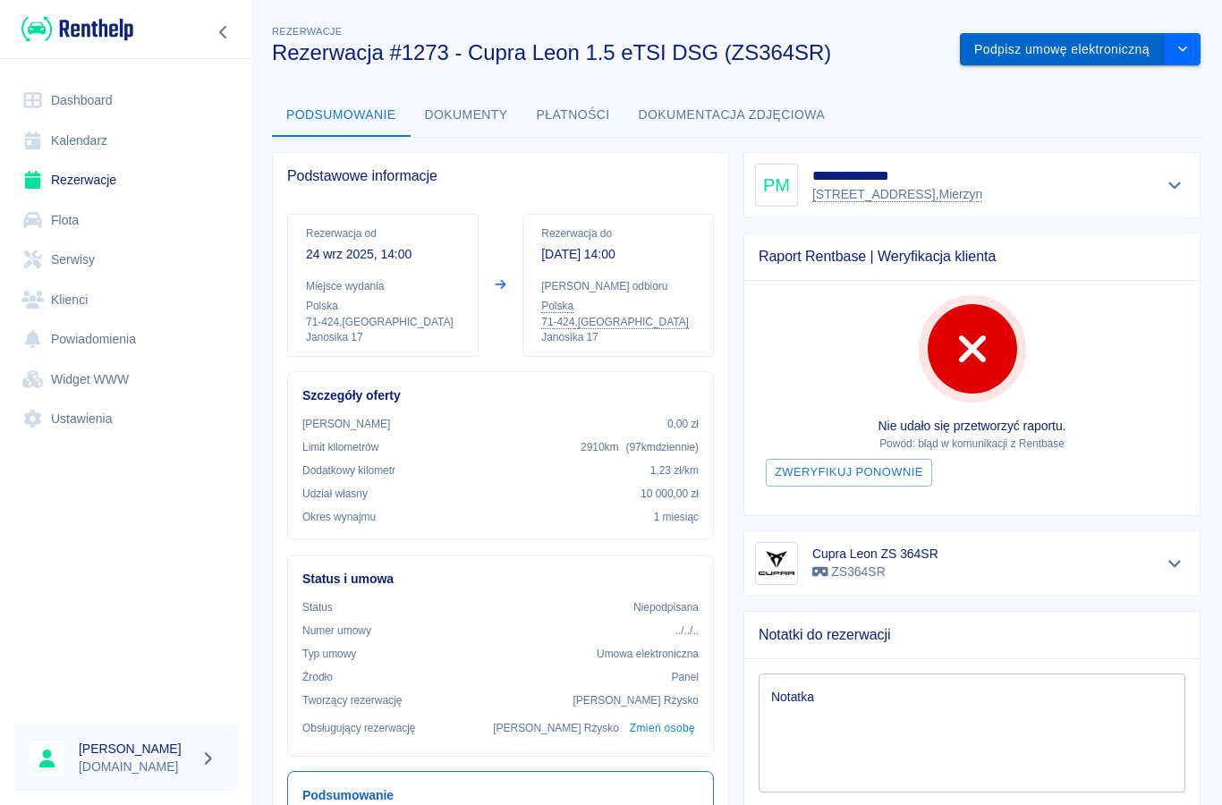
click at [1084, 44] on button "Podpisz umowę elektroniczną" at bounding box center [1062, 49] width 205 height 33
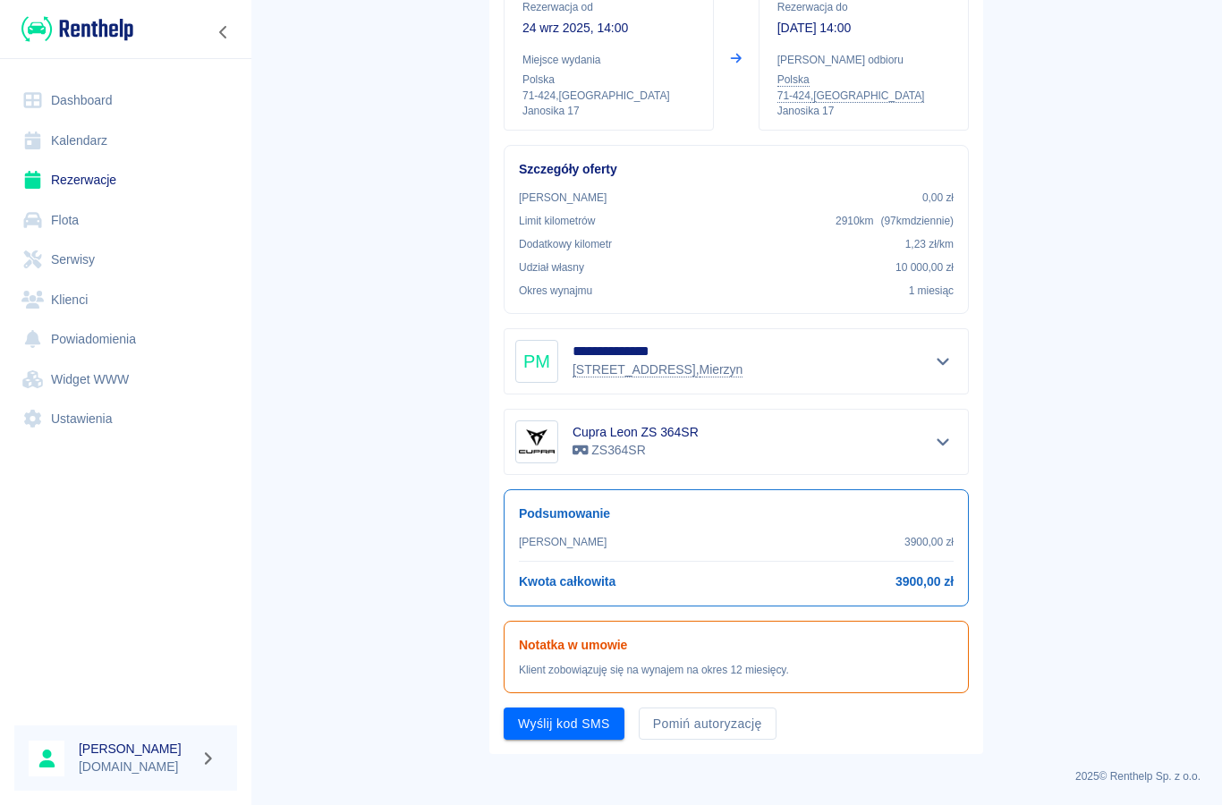
scroll to position [199, 0]
click at [550, 725] on button "Wyślij kod SMS" at bounding box center [564, 724] width 121 height 33
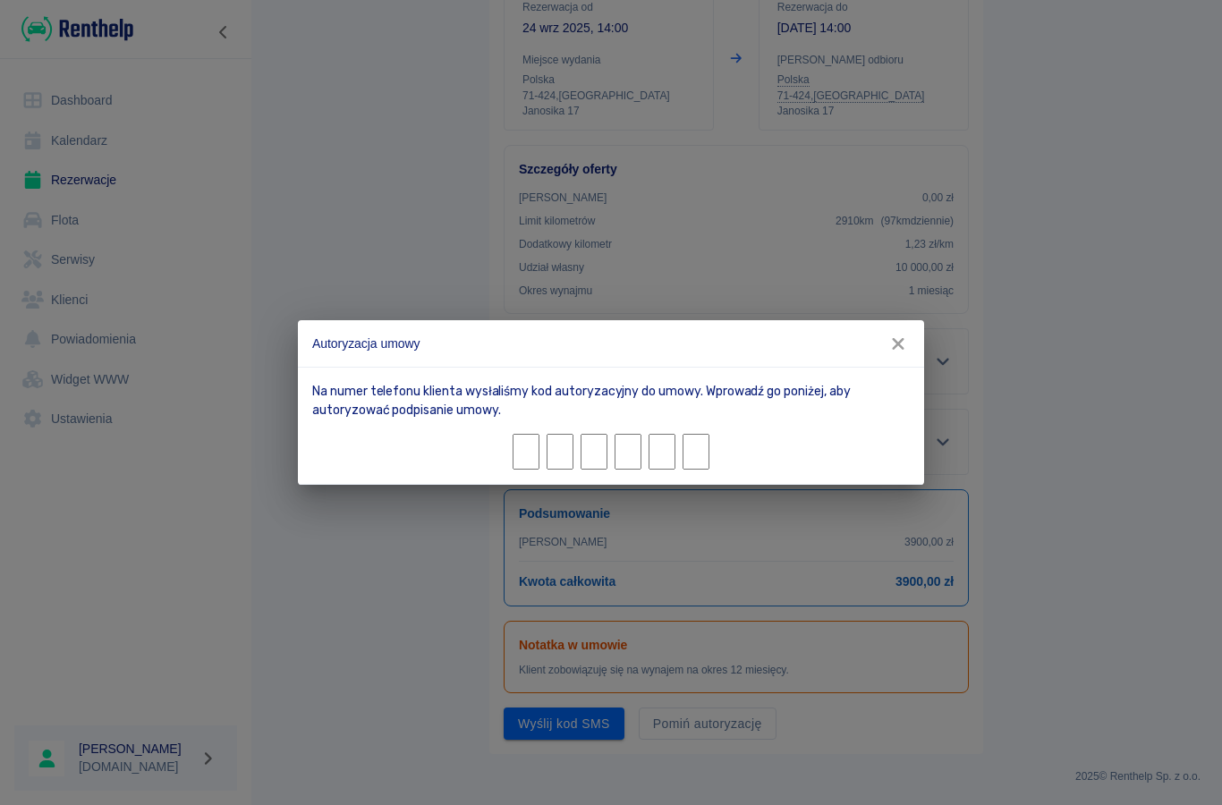
type input "3"
type input "2"
type input "3"
type input "4"
type input "0"
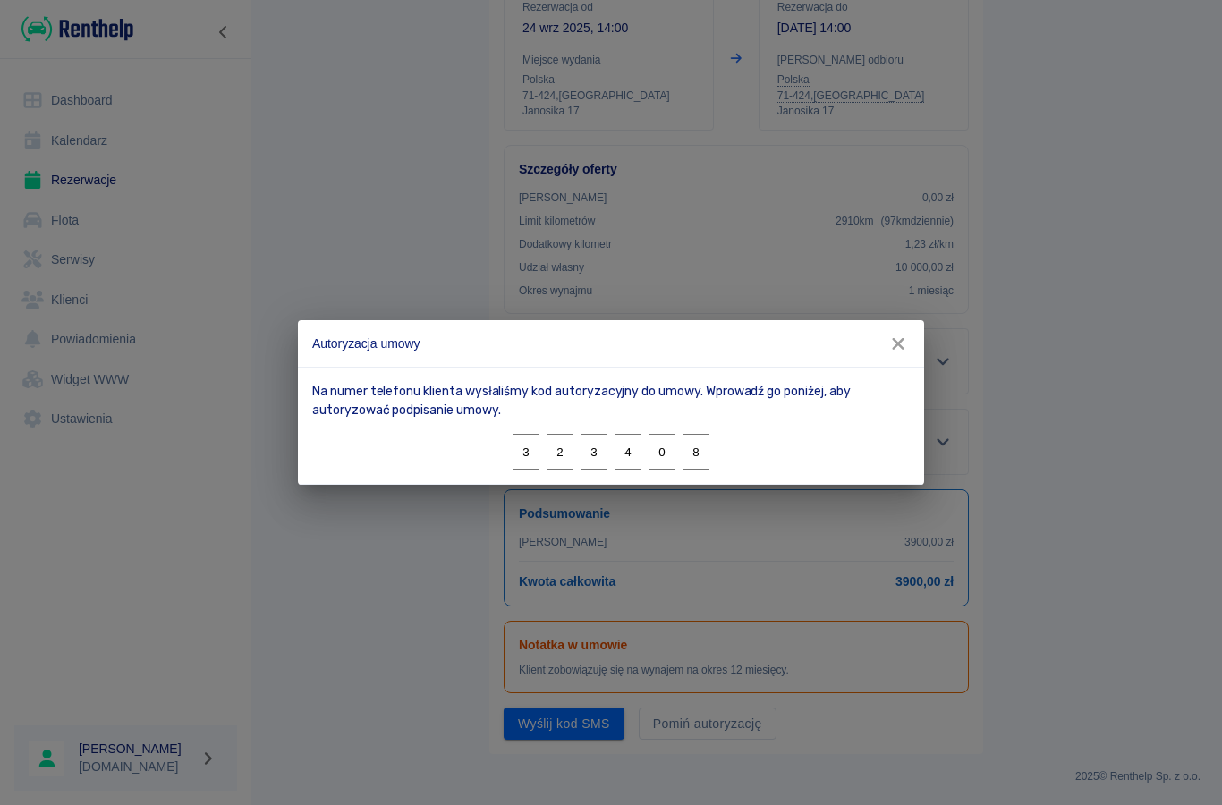
type input "8"
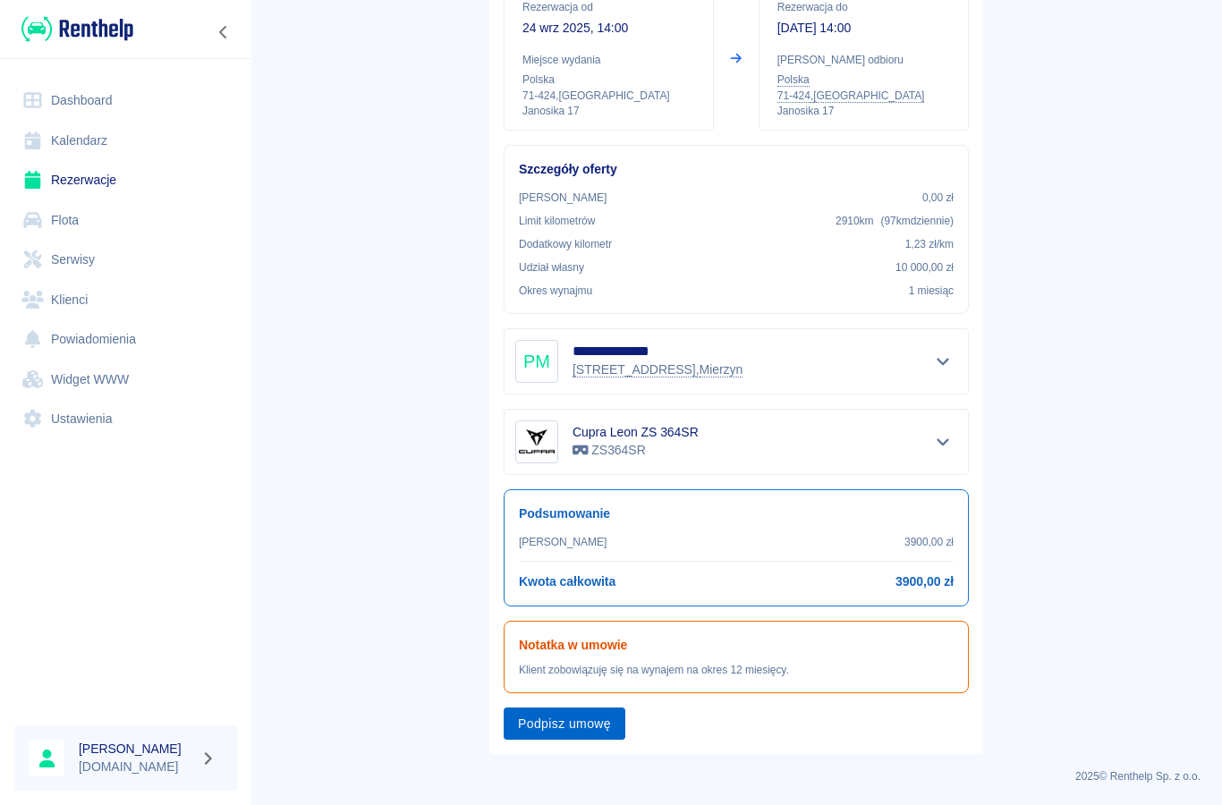
click at [570, 732] on button "Podpisz umowę" at bounding box center [565, 724] width 122 height 33
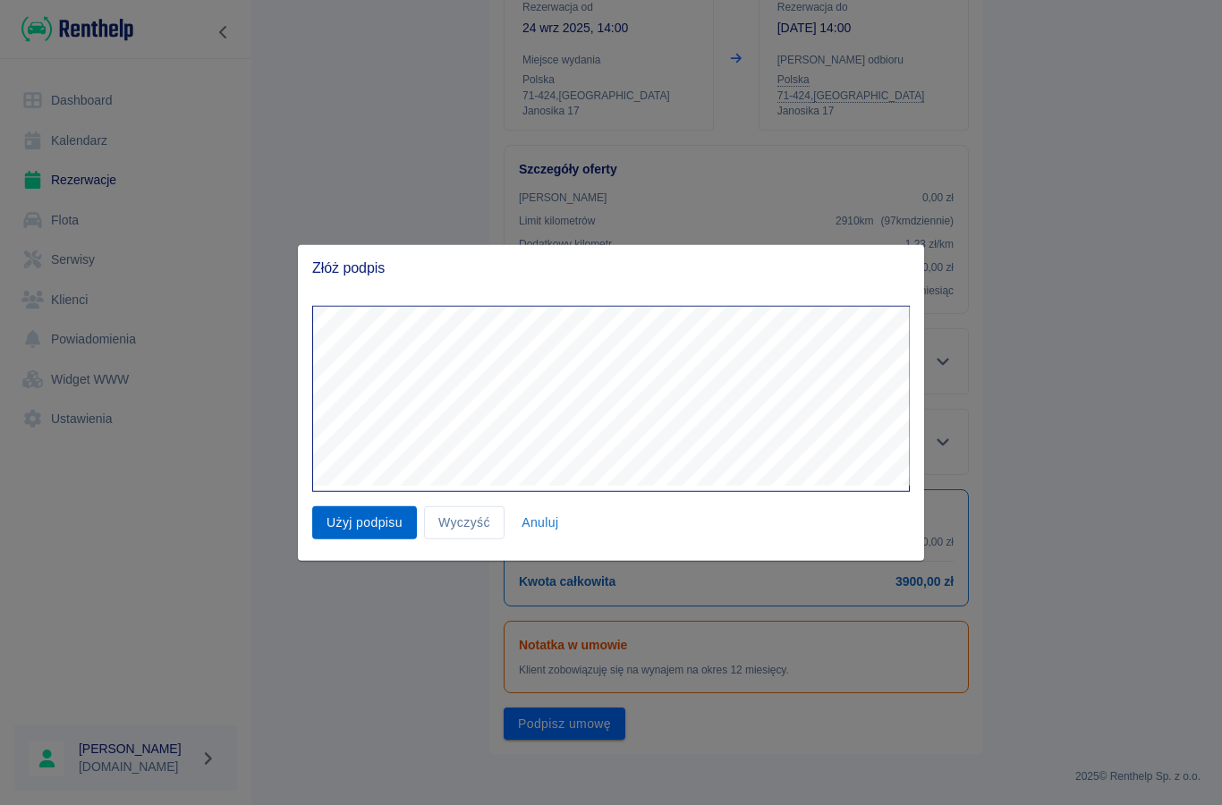
click at [399, 530] on button "Użyj podpisu" at bounding box center [364, 522] width 105 height 33
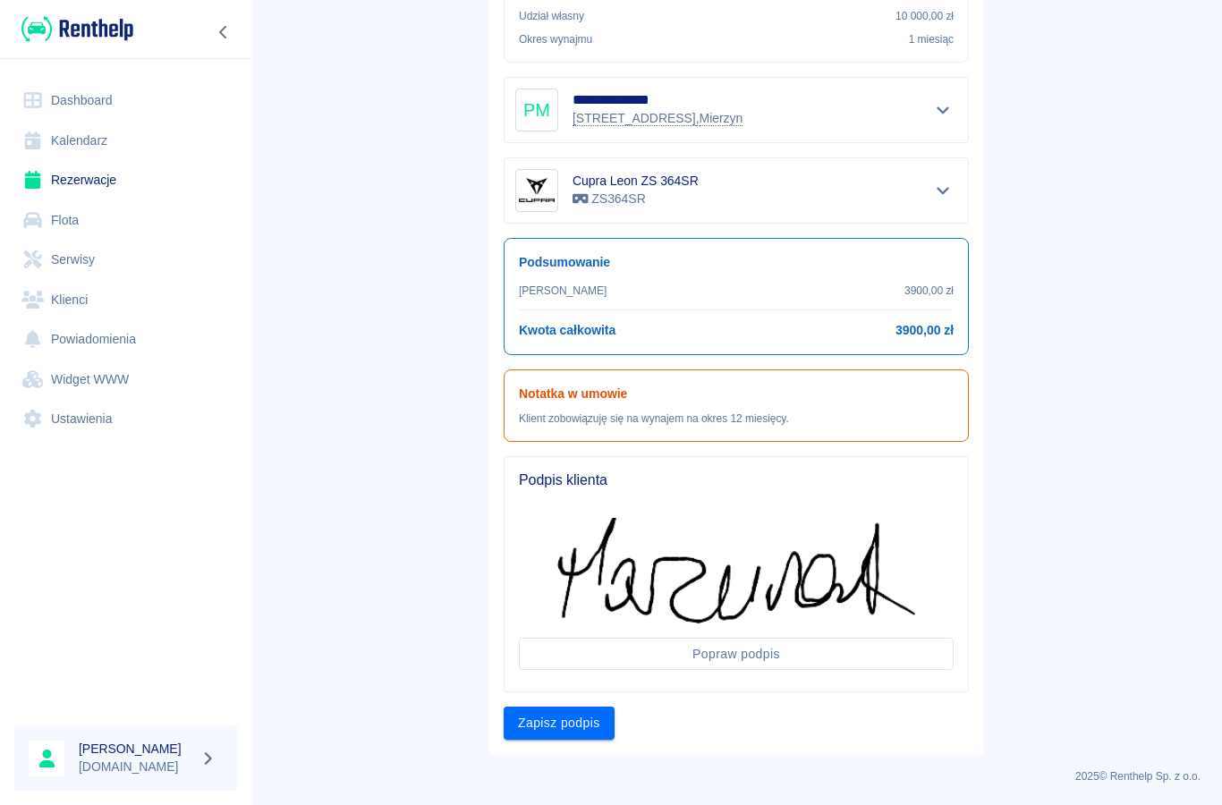
scroll to position [450, 0]
click at [553, 719] on button "Zapisz podpis" at bounding box center [559, 724] width 111 height 33
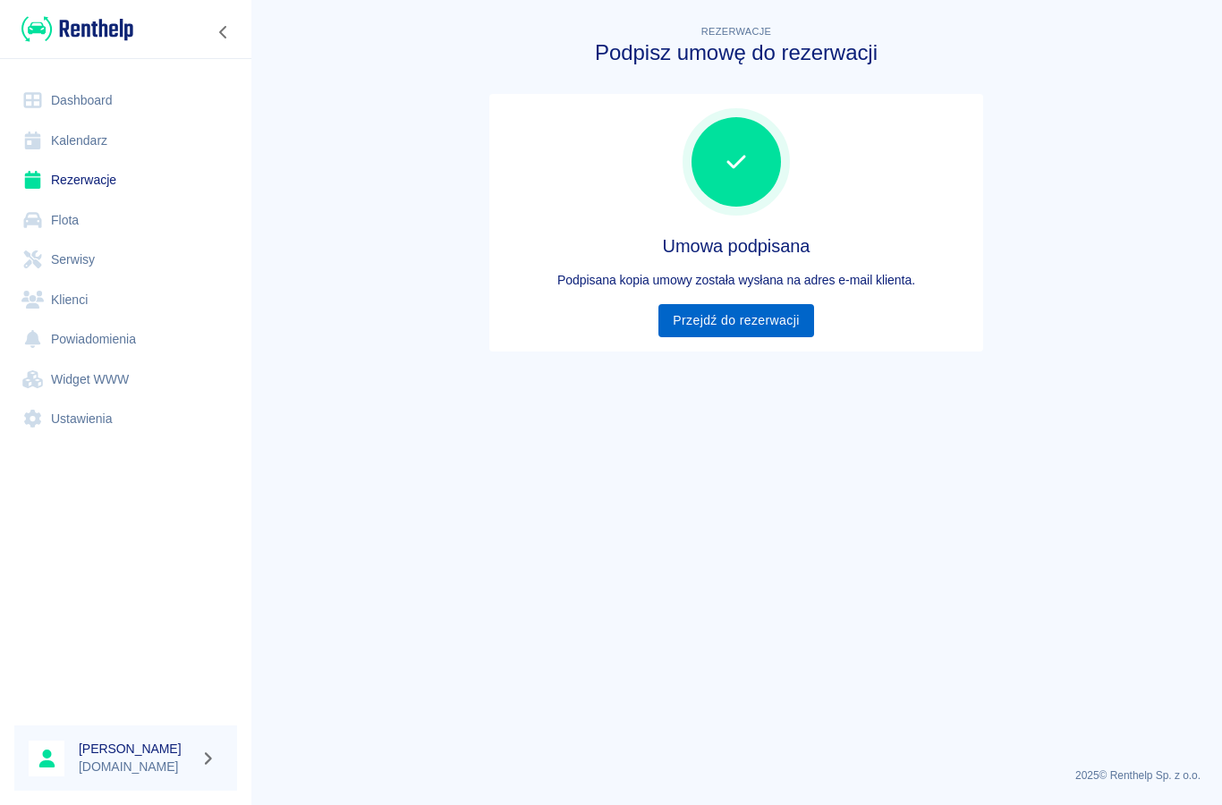
click at [697, 334] on link "Przejdź do rezerwacji" at bounding box center [735, 320] width 155 height 33
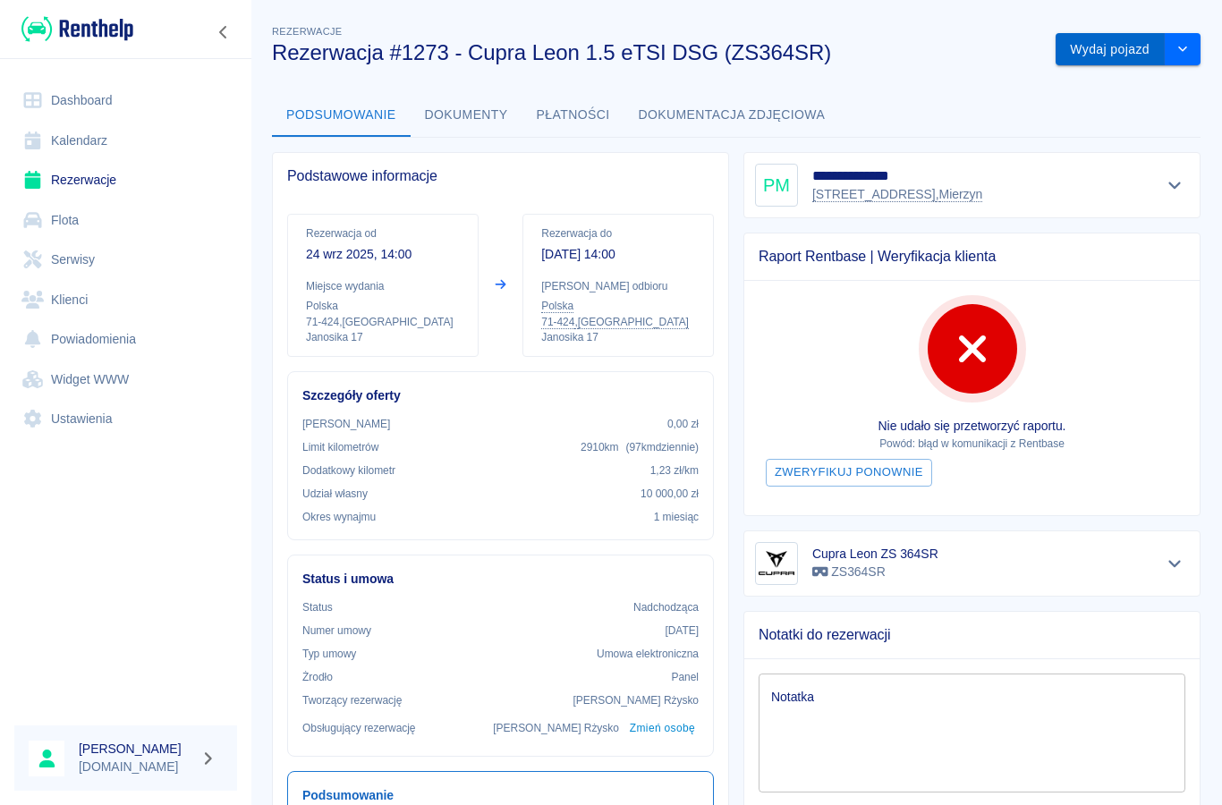
click at [1100, 53] on button "Wydaj pojazd" at bounding box center [1110, 49] width 109 height 33
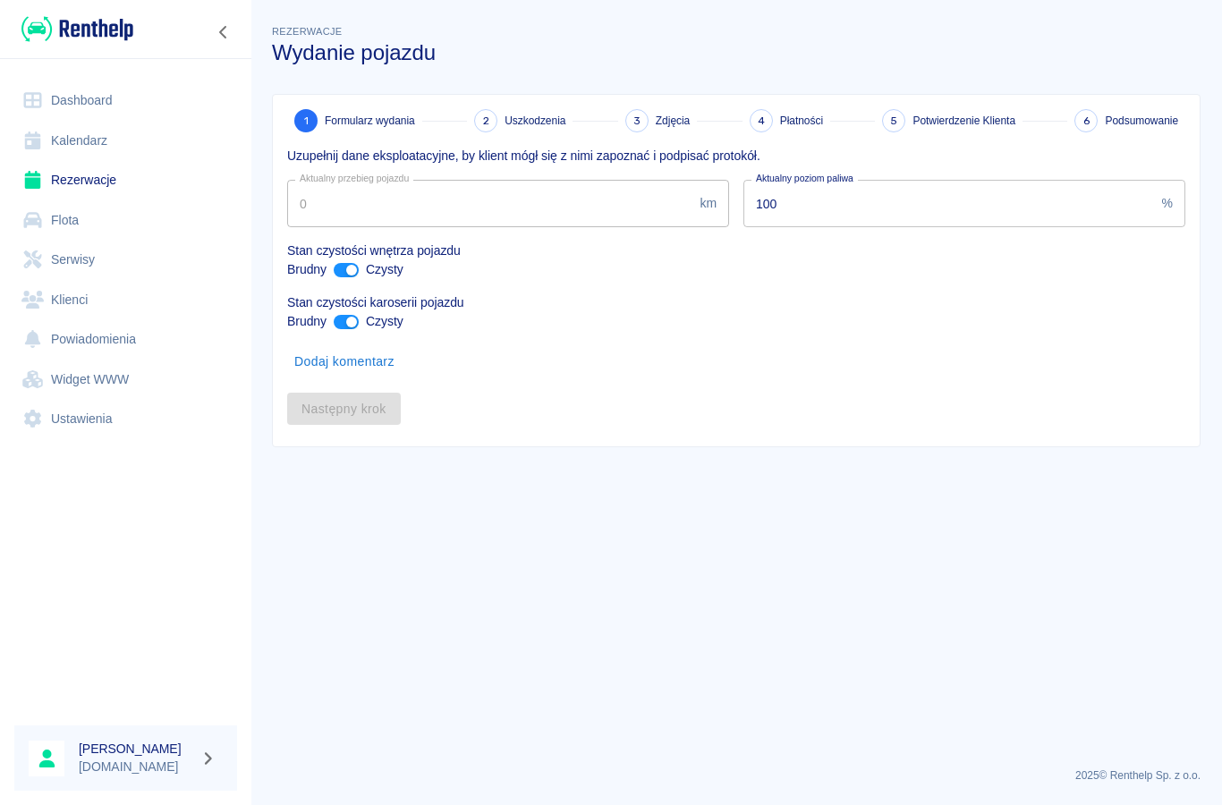
type input "72660"
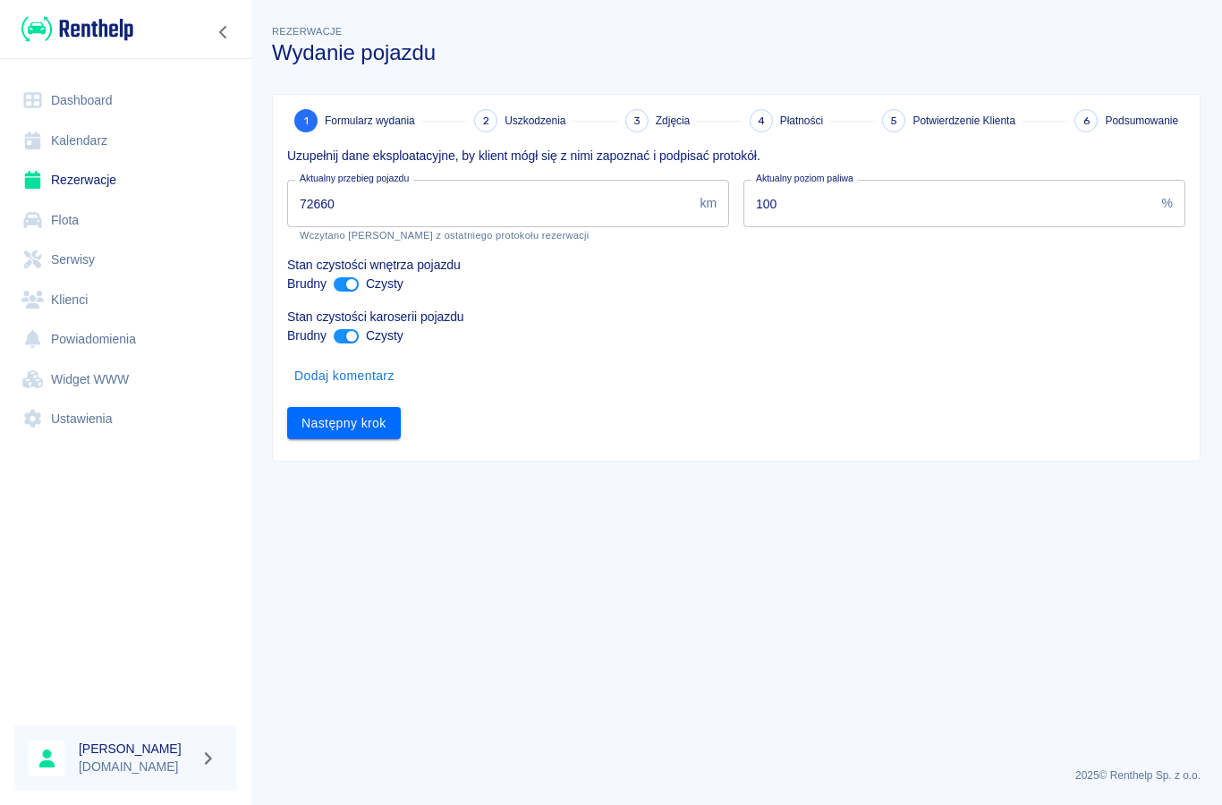
click at [793, 206] on input "100" at bounding box center [948, 203] width 411 height 47
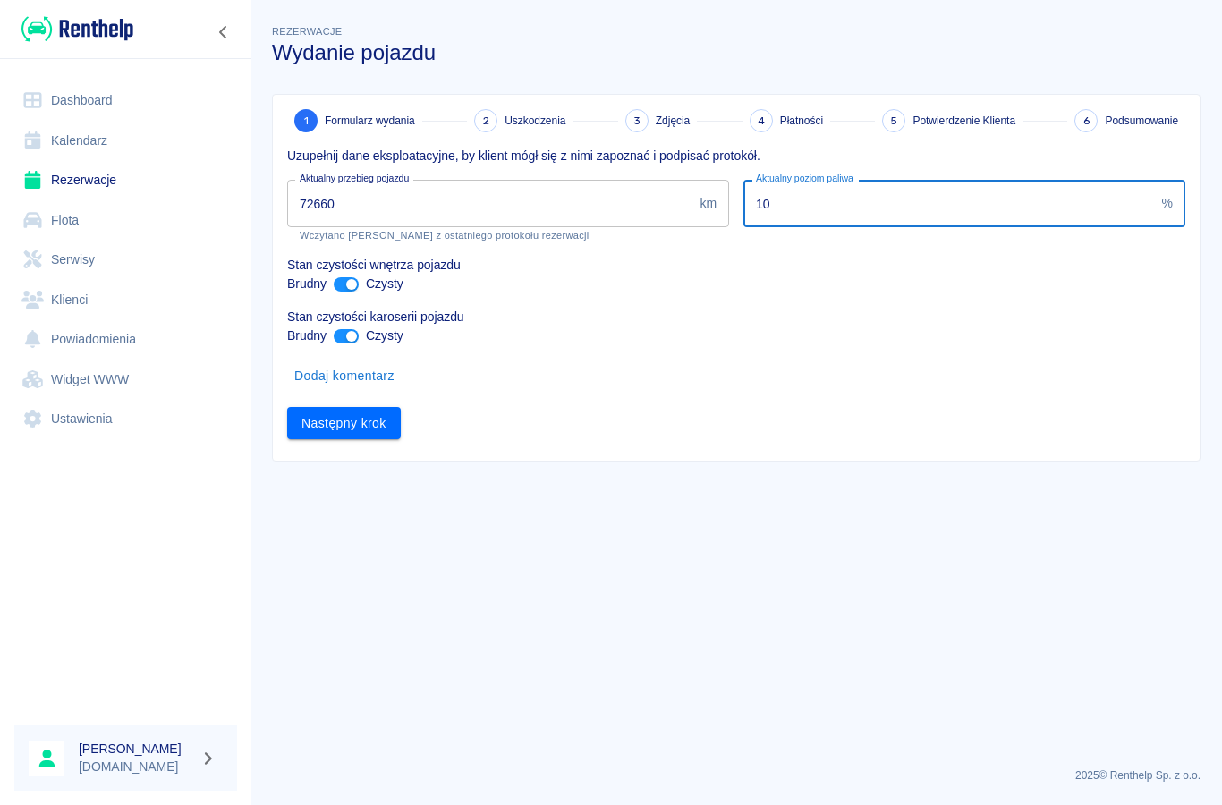
type input "1"
type input "50"
click at [343, 336] on input "ant design" at bounding box center [351, 336] width 43 height 14
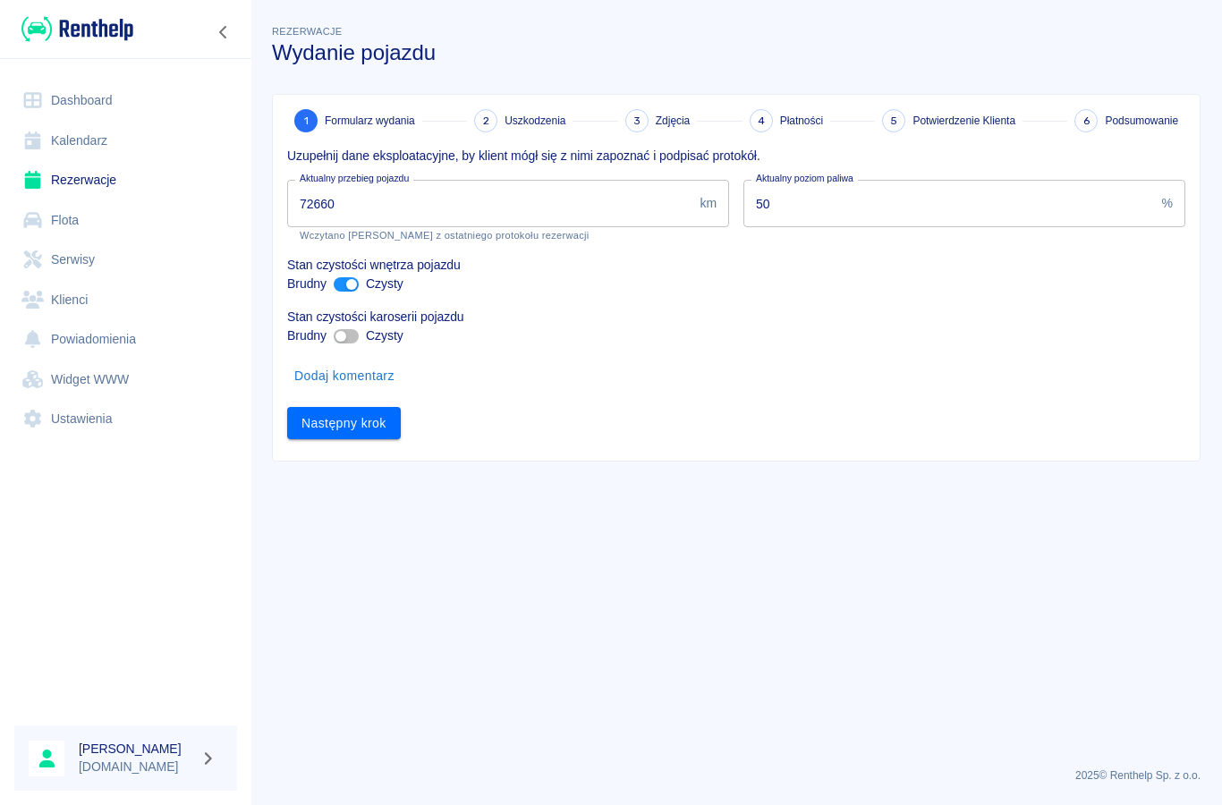
click at [343, 335] on input "ant design" at bounding box center [340, 336] width 43 height 14
checkbox input "true"
click at [341, 429] on button "Następny krok" at bounding box center [344, 423] width 114 height 33
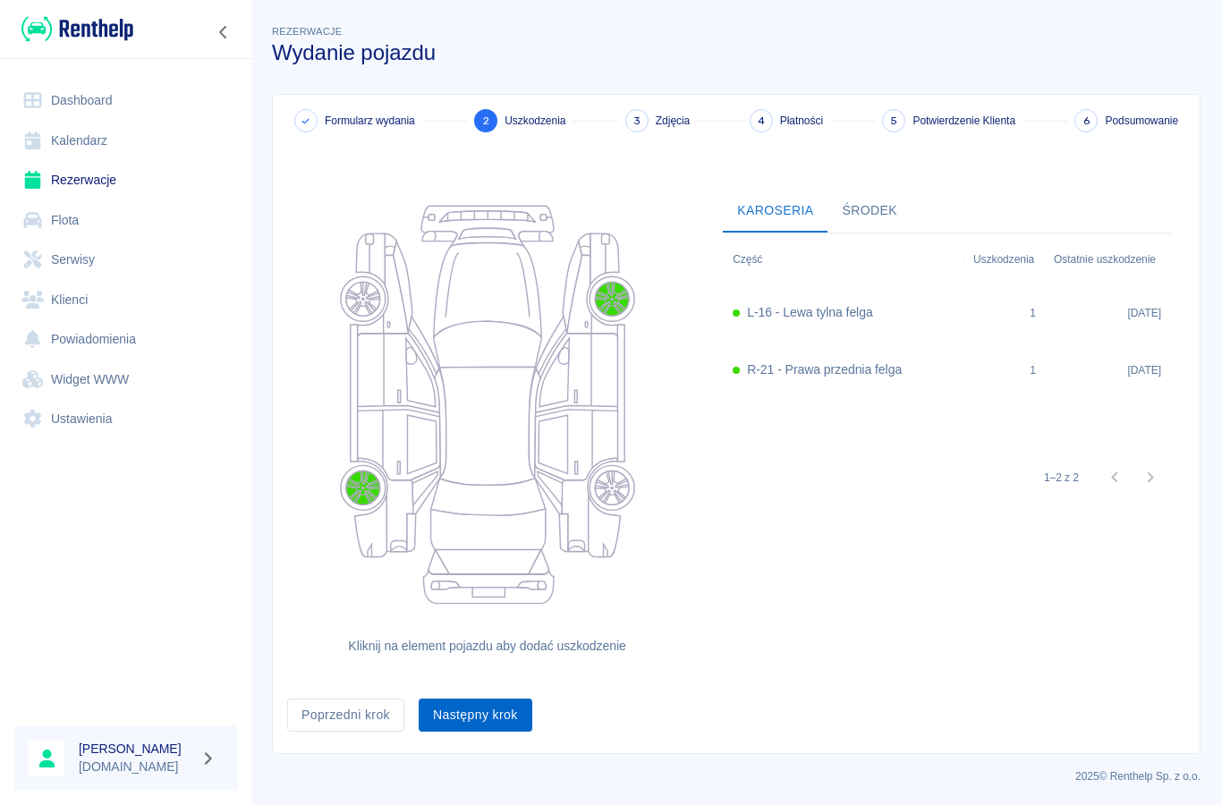
click at [471, 723] on button "Następny krok" at bounding box center [476, 715] width 114 height 33
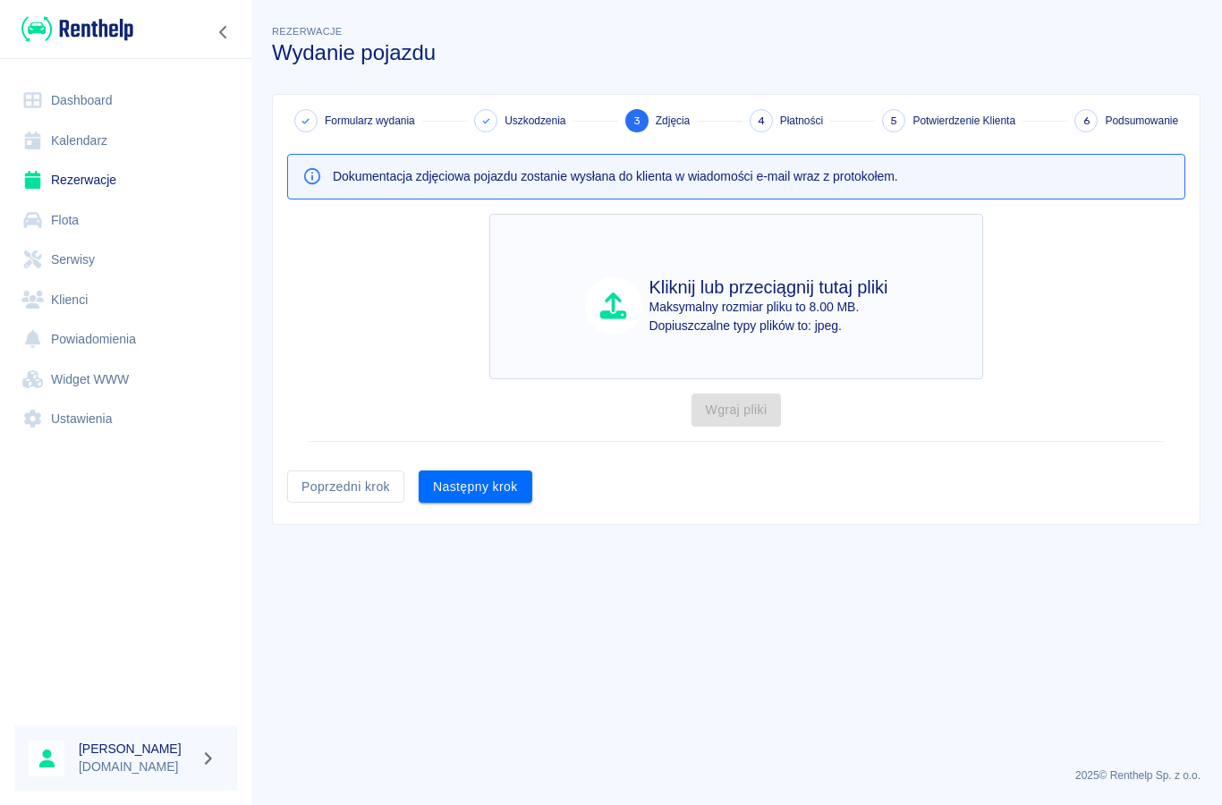
click at [695, 328] on p "Dopiuszczalne typy plików to: jpeg." at bounding box center [768, 326] width 239 height 19
type input "C:\fakepath\image.jpg"
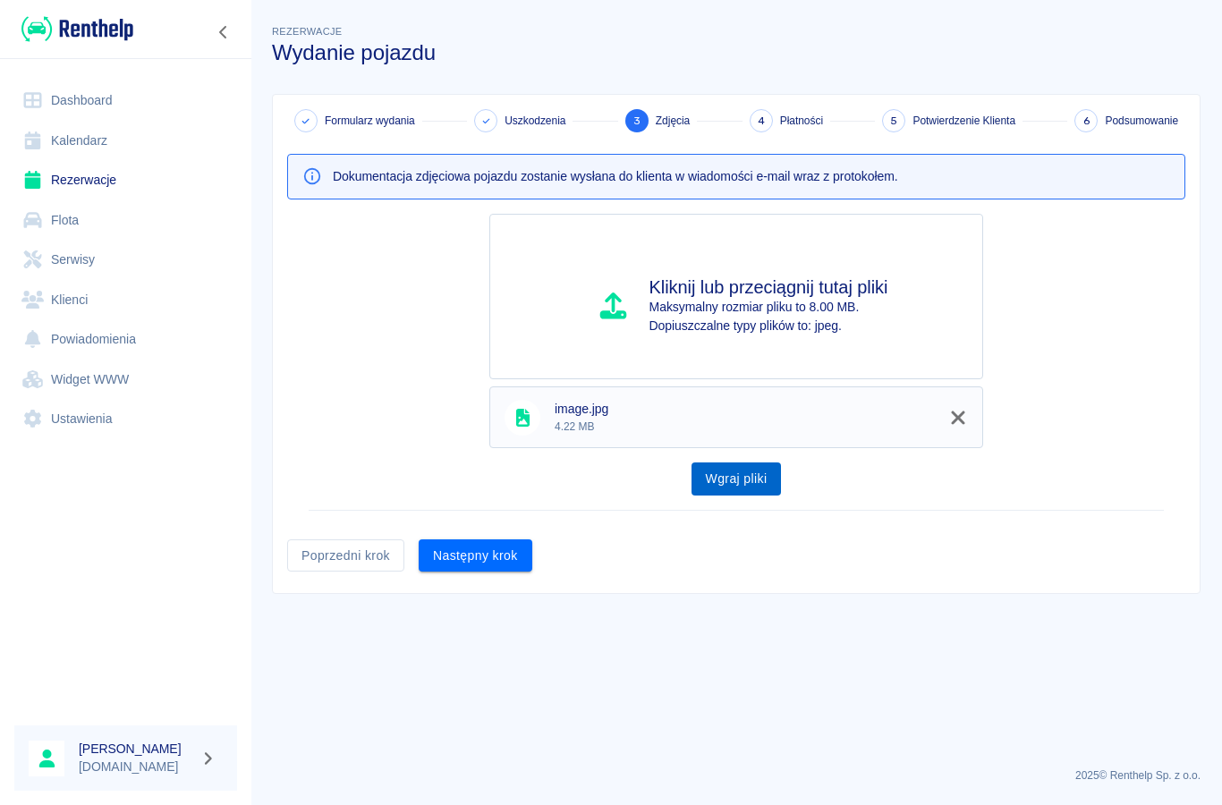
click at [771, 481] on button "Wgraj pliki" at bounding box center [736, 478] width 90 height 33
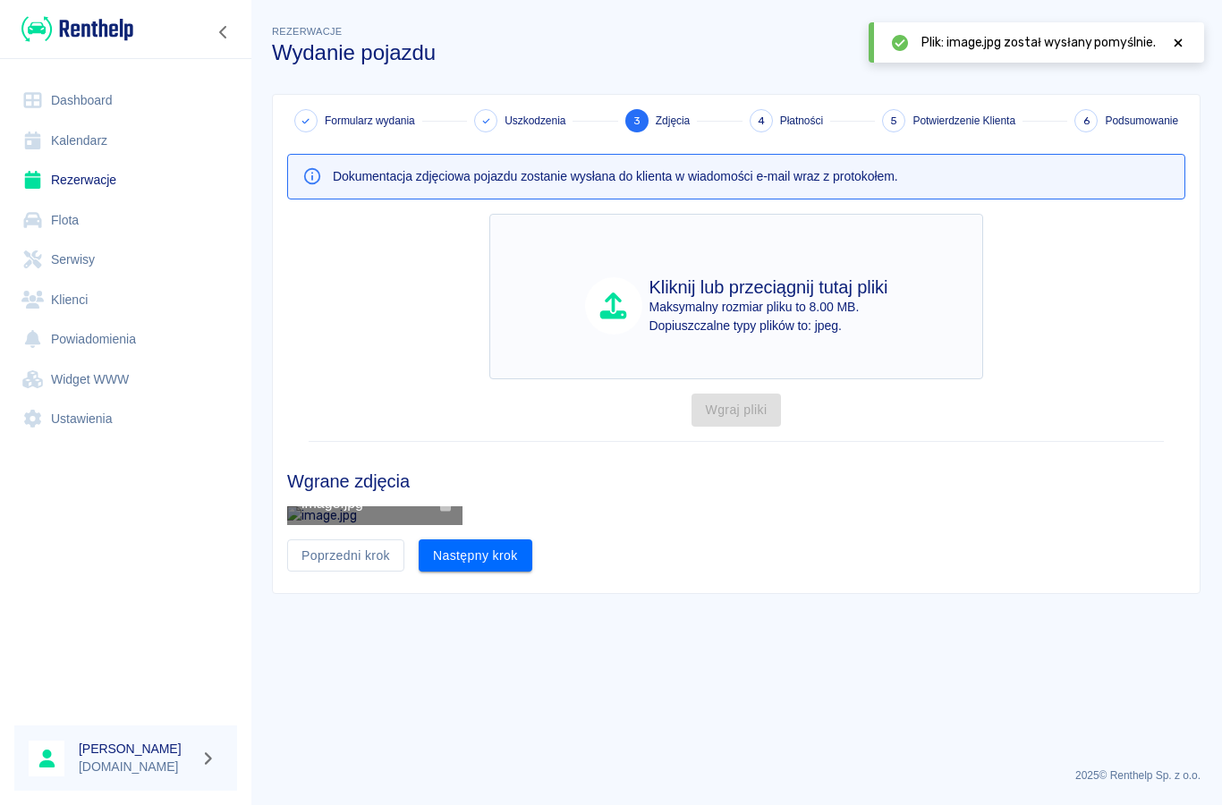
click at [813, 300] on p "Maksymalny rozmiar pliku to 8.00 MB." at bounding box center [768, 307] width 239 height 19
type input "C:\fakepath\image.jpg"
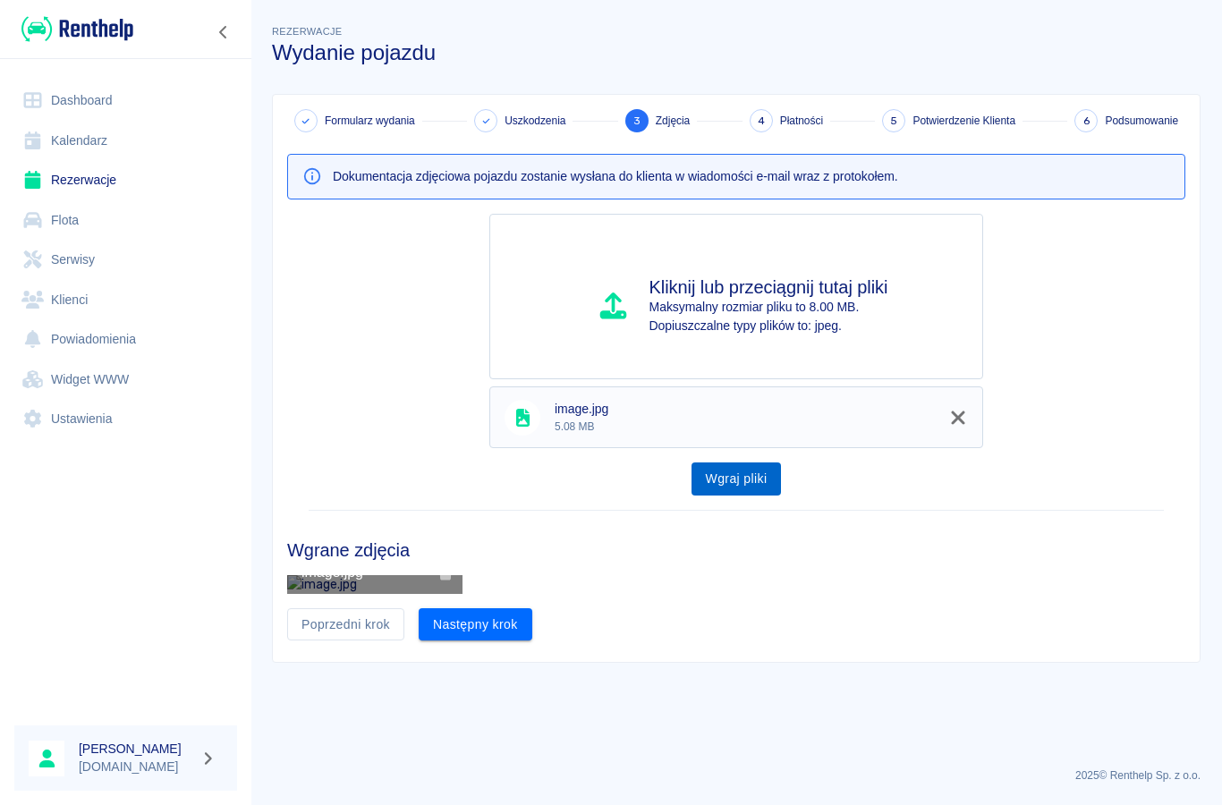
click at [763, 475] on button "Wgraj pliki" at bounding box center [736, 478] width 90 height 33
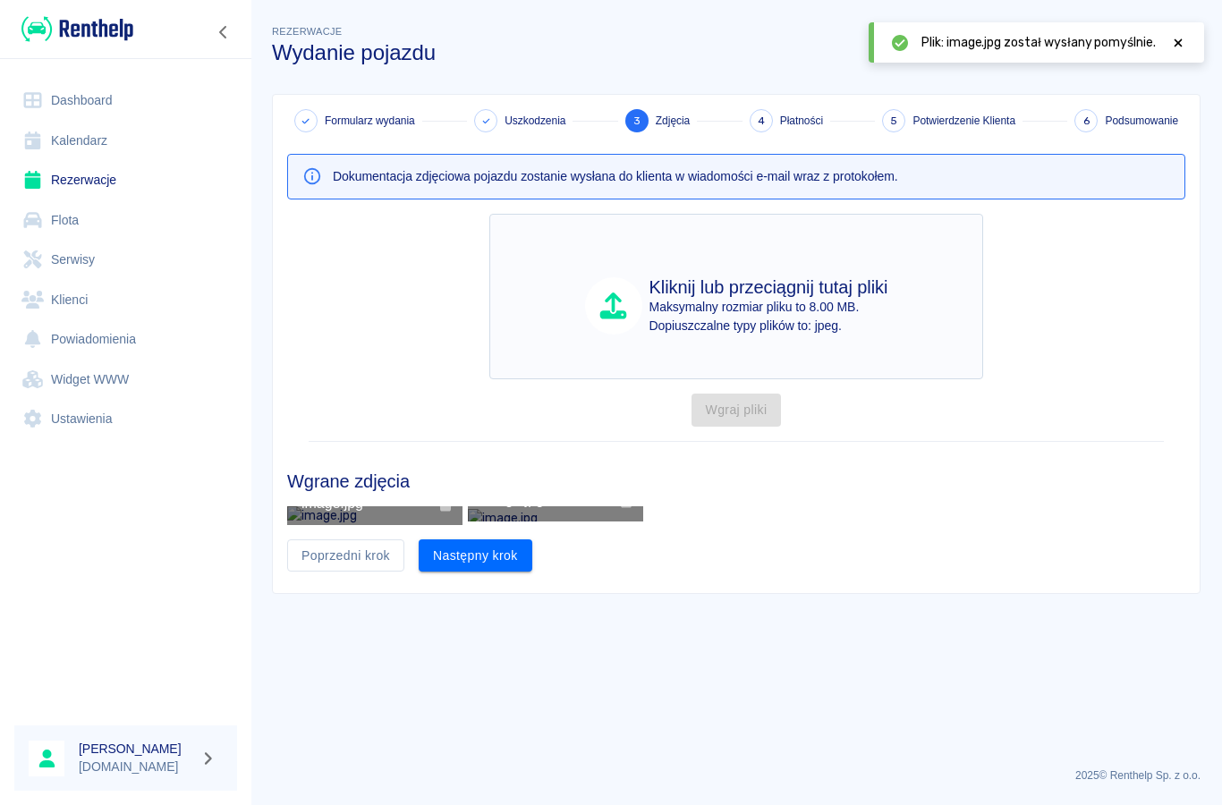
click at [861, 313] on p "Maksymalny rozmiar pliku to 8.00 MB." at bounding box center [768, 307] width 239 height 19
type input "C:\fakepath\image.jpg"
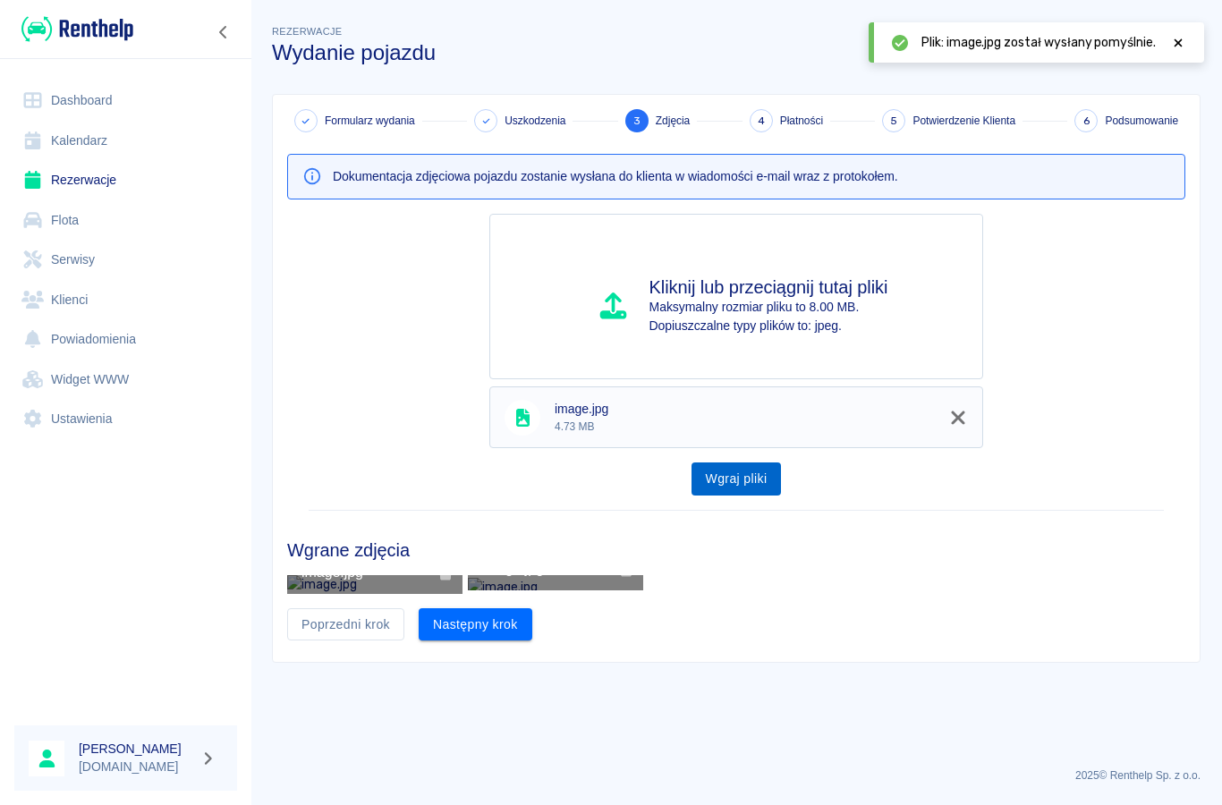
click at [764, 482] on button "Wgraj pliki" at bounding box center [736, 478] width 90 height 33
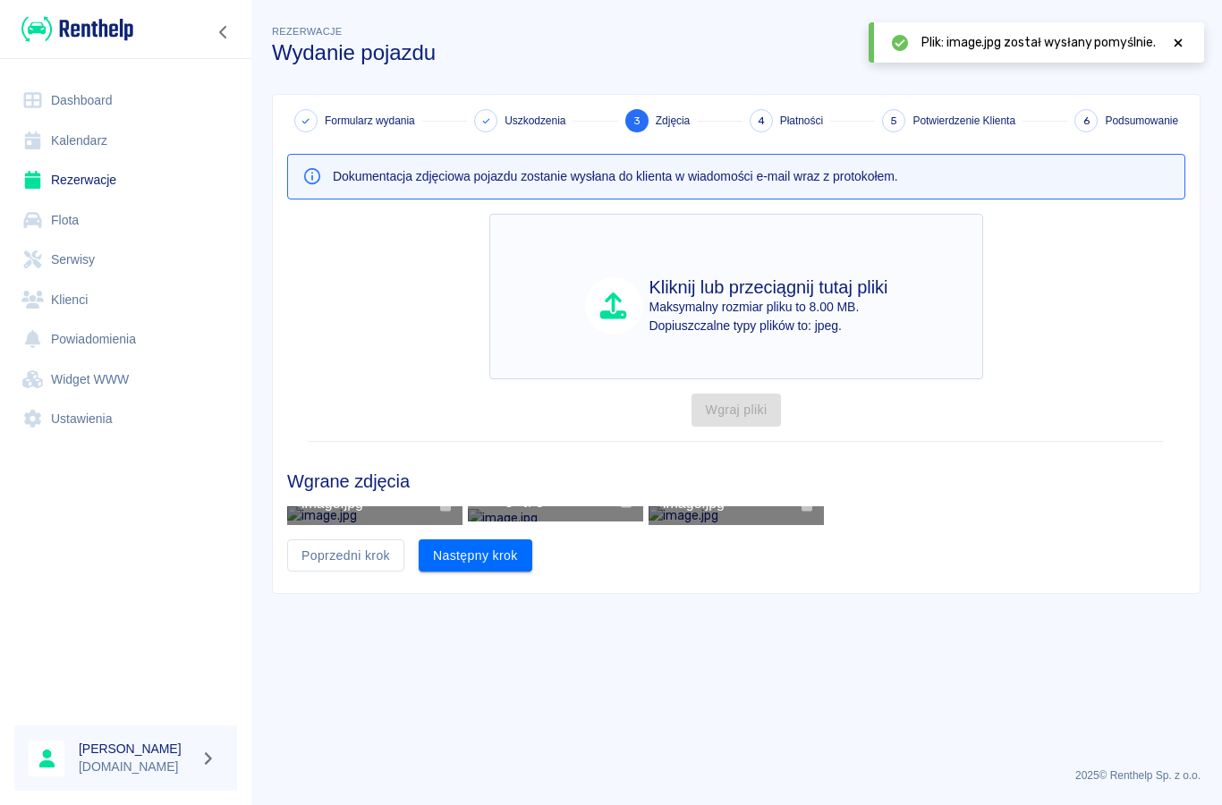
click at [822, 304] on p "Maksymalny rozmiar pliku to 8.00 MB." at bounding box center [768, 307] width 239 height 19
type input "C:\fakepath\image.jpg"
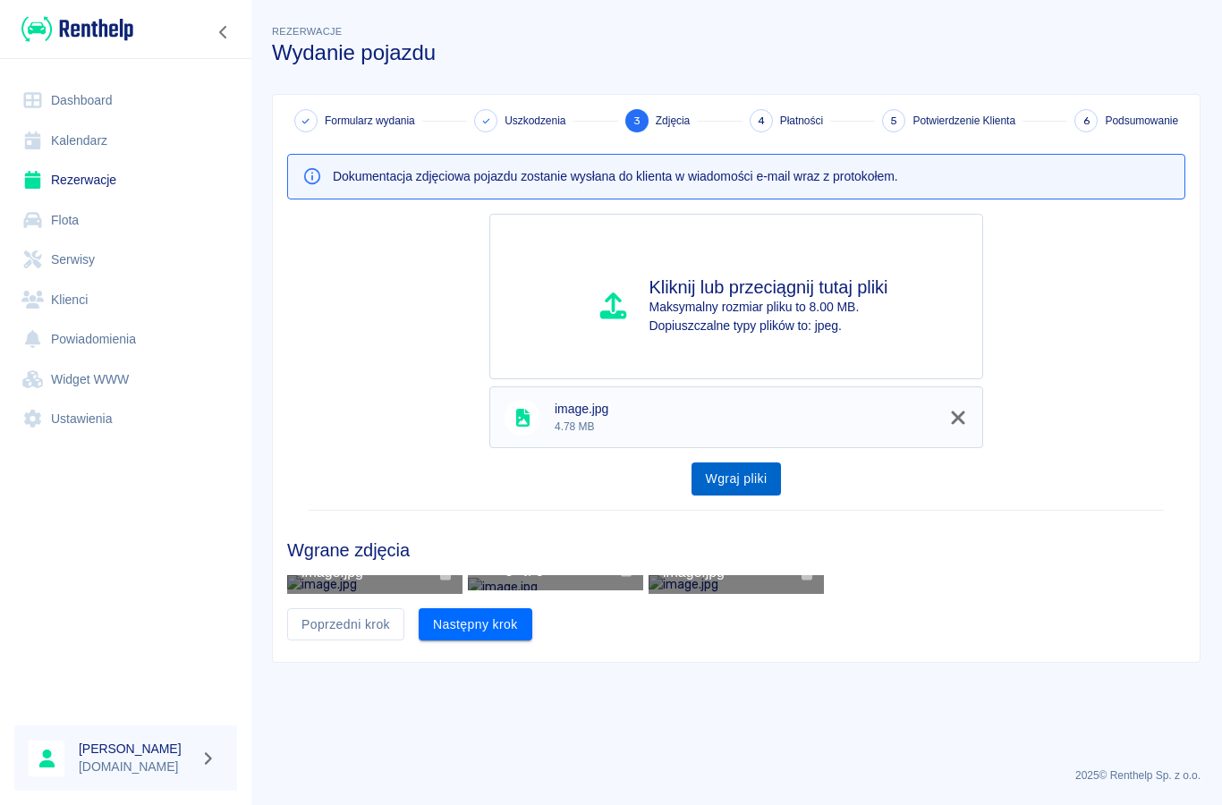
click at [766, 479] on button "Wgraj pliki" at bounding box center [736, 478] width 90 height 33
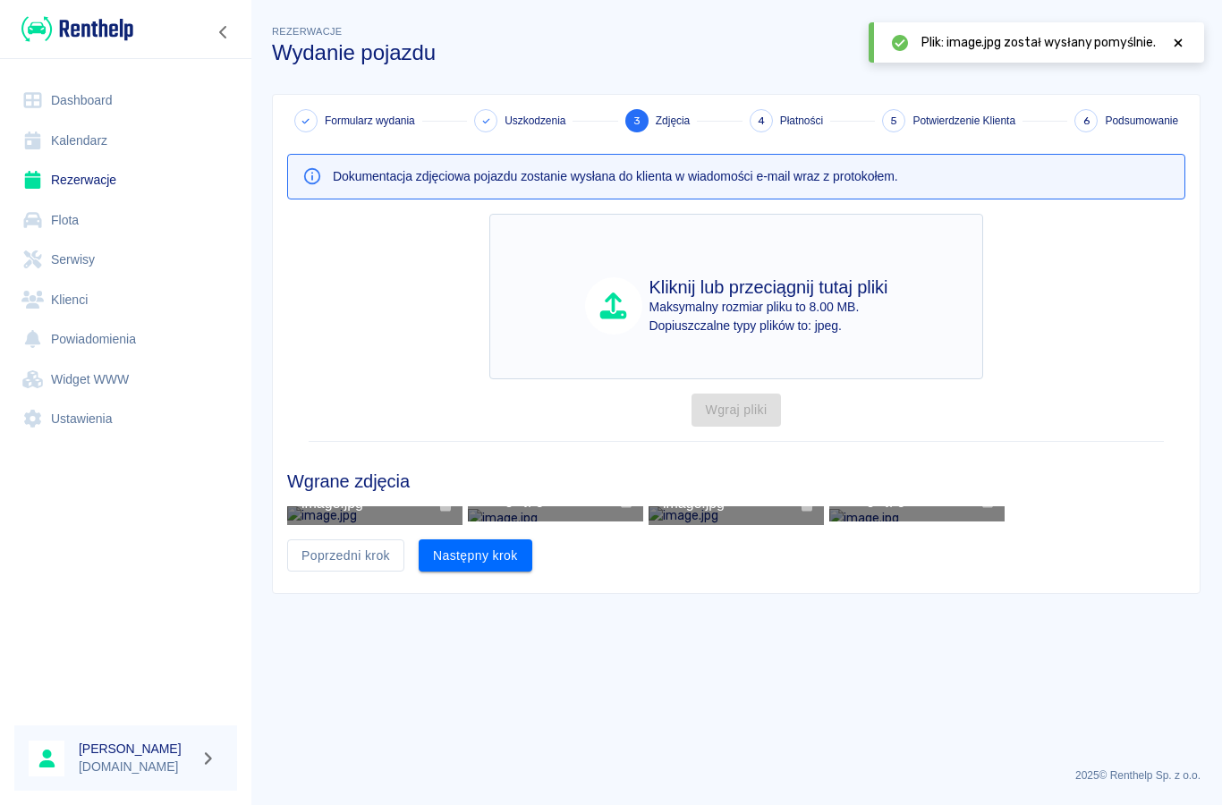
click at [819, 305] on p "Maksymalny rozmiar pliku to 8.00 MB." at bounding box center [768, 307] width 239 height 19
type input "C:\fakepath\image.jpg"
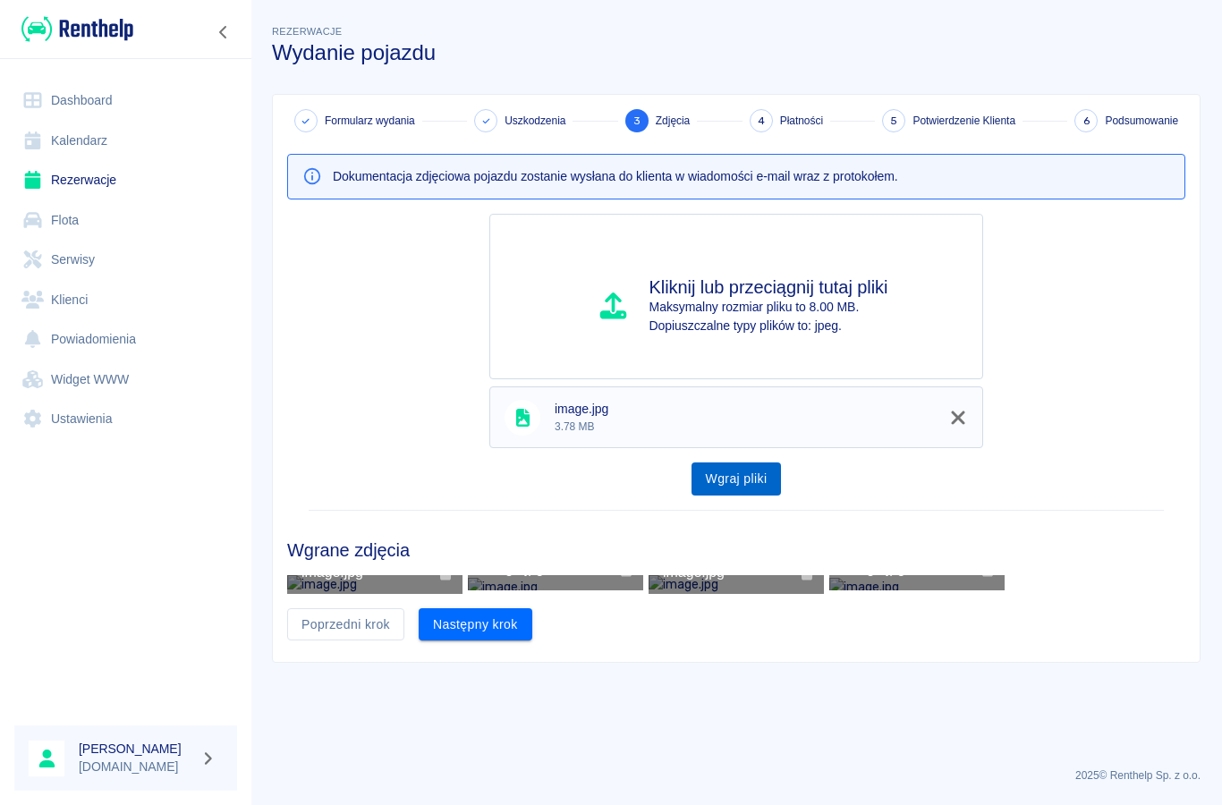
click at [761, 481] on button "Wgraj pliki" at bounding box center [736, 478] width 90 height 33
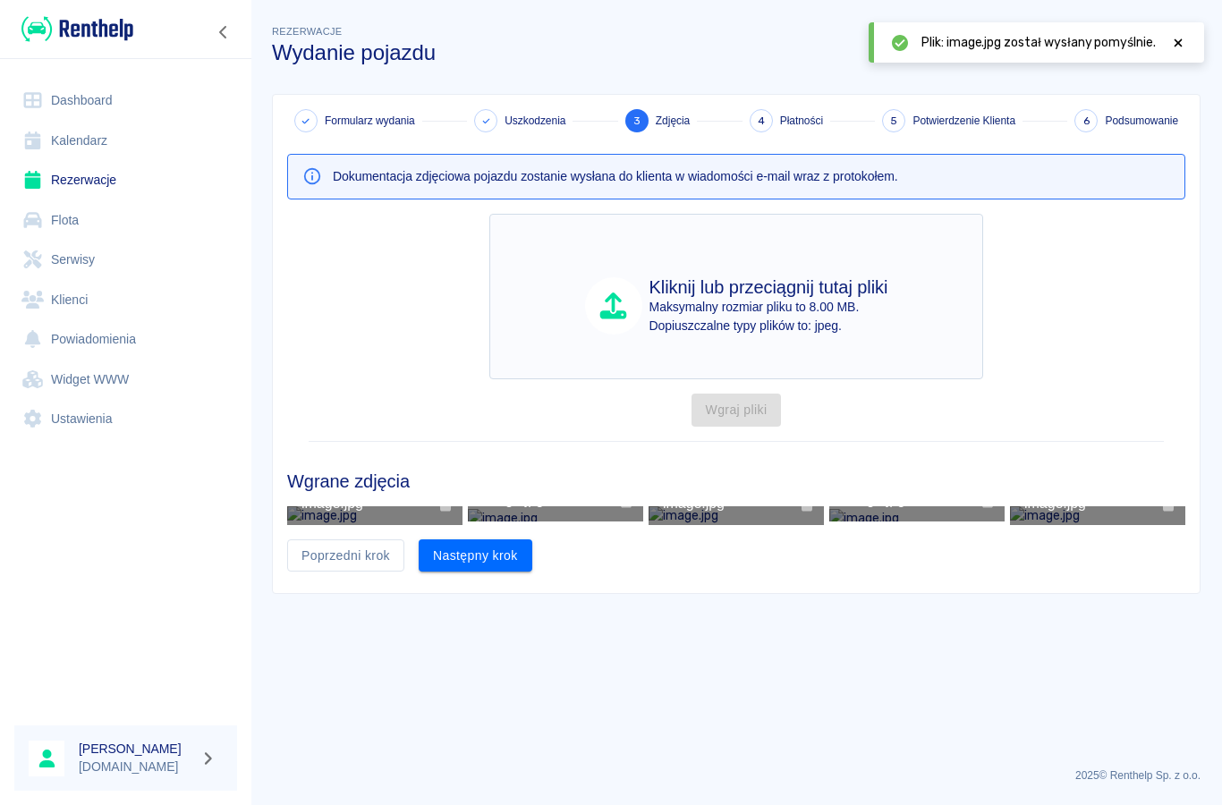
click at [777, 305] on p "Maksymalny rozmiar pliku to 8.00 MB." at bounding box center [768, 307] width 239 height 19
type input "C:\fakepath\image.jpg"
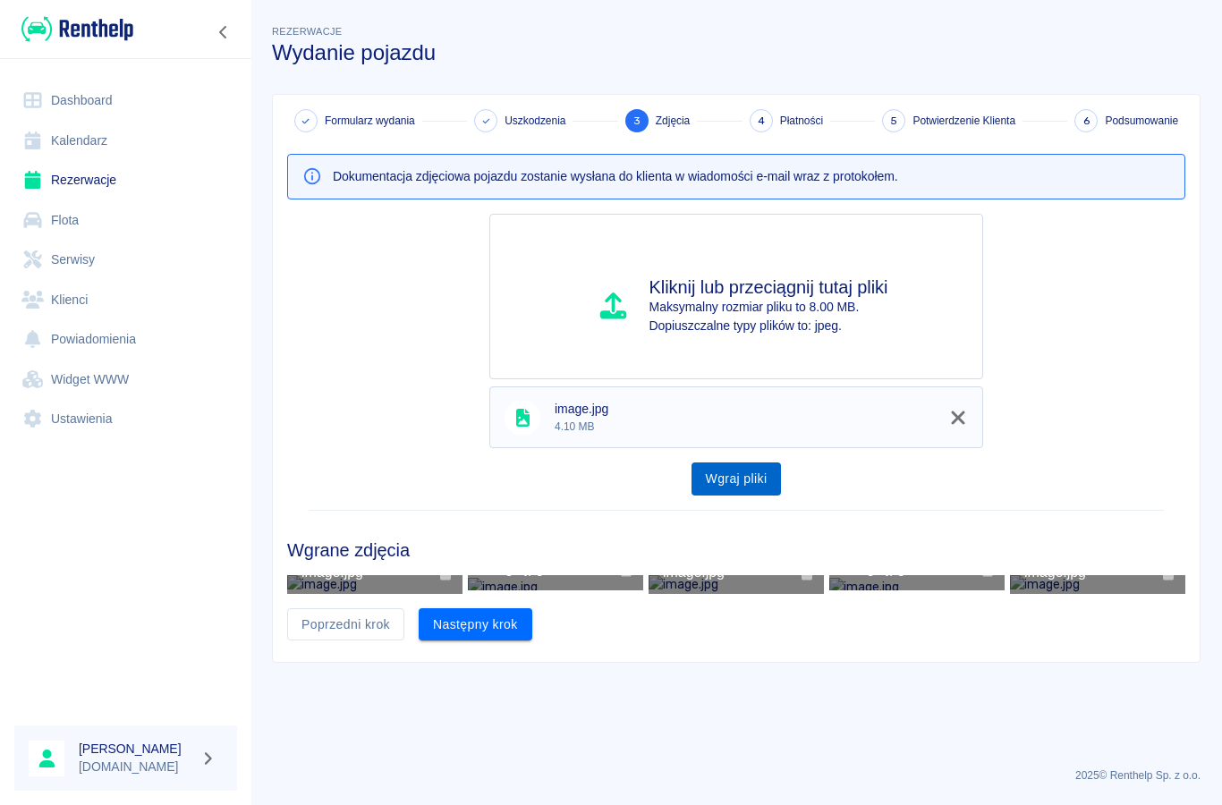
click at [761, 480] on button "Wgraj pliki" at bounding box center [736, 478] width 90 height 33
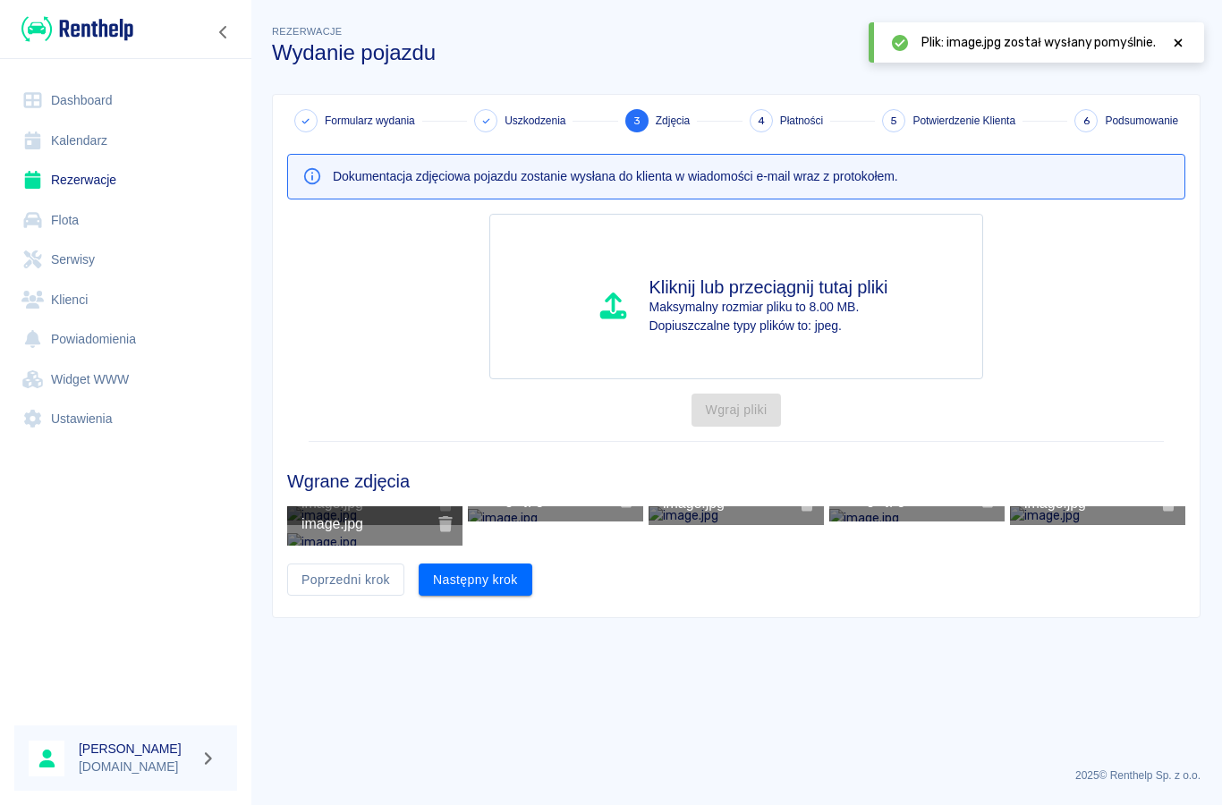
scroll to position [89, 0]
click at [465, 597] on button "Następny krok" at bounding box center [476, 580] width 114 height 33
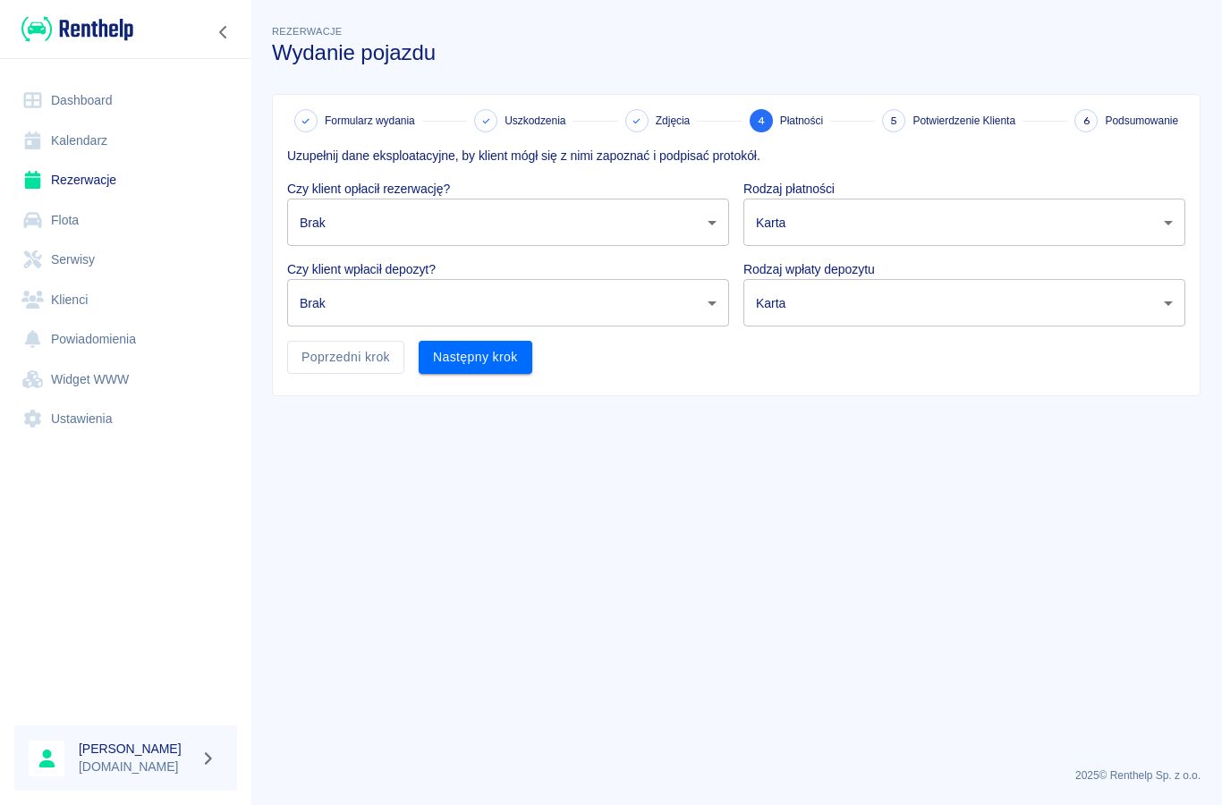
click at [345, 216] on body "Używamy plików Cookies, by zapewnić Ci najlepsze możliwe doświadczenie. Aby dow…" at bounding box center [611, 402] width 1222 height 805
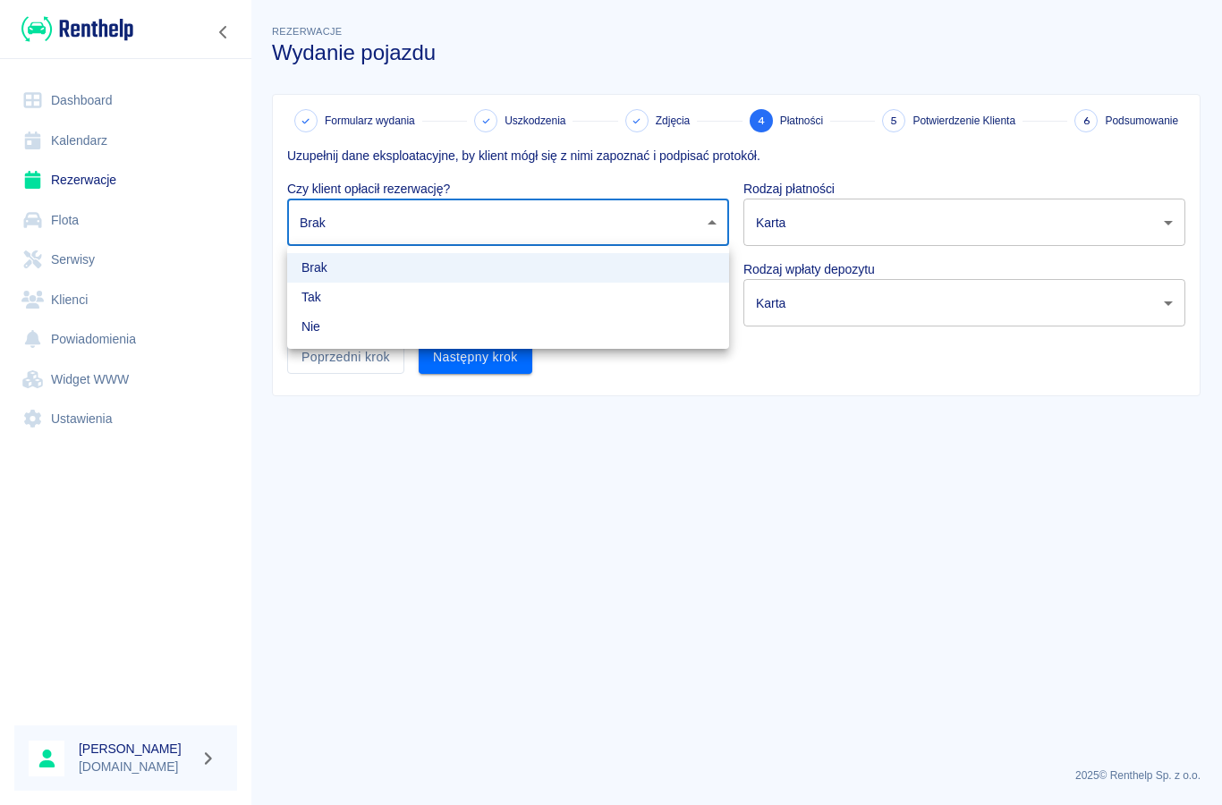
click at [320, 293] on li "Tak" at bounding box center [508, 298] width 442 height 30
type input "true"
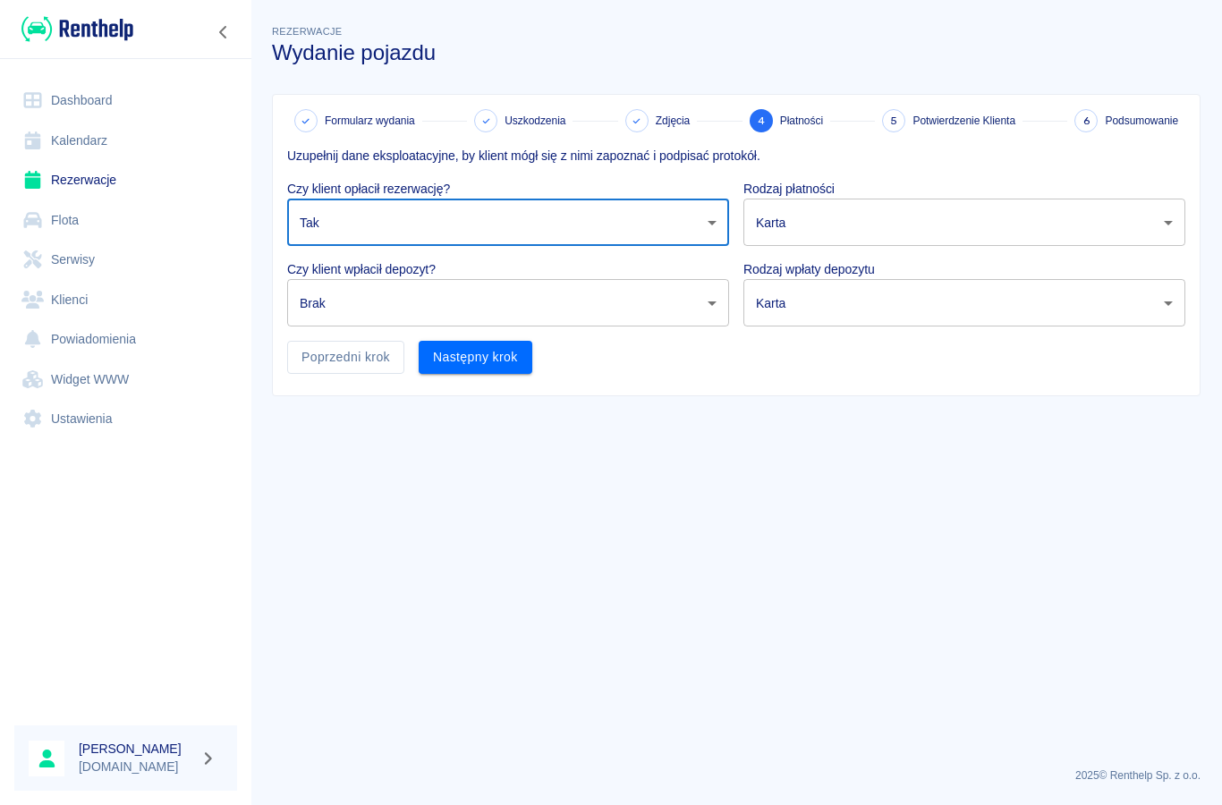
click at [333, 302] on body "Używamy plików Cookies, by zapewnić Ci najlepsze możliwe doświadczenie. Aby dow…" at bounding box center [611, 402] width 1222 height 805
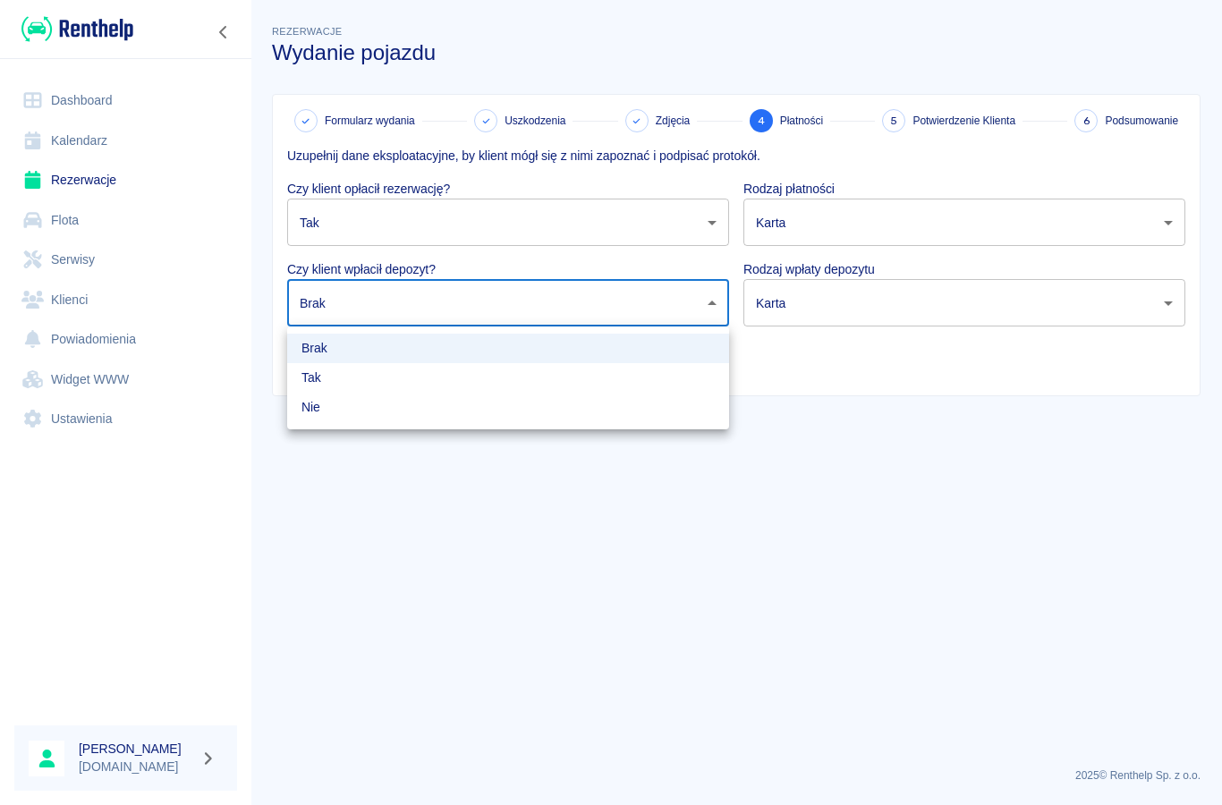
click at [325, 399] on li "Nie" at bounding box center [508, 408] width 442 height 30
type input "false"
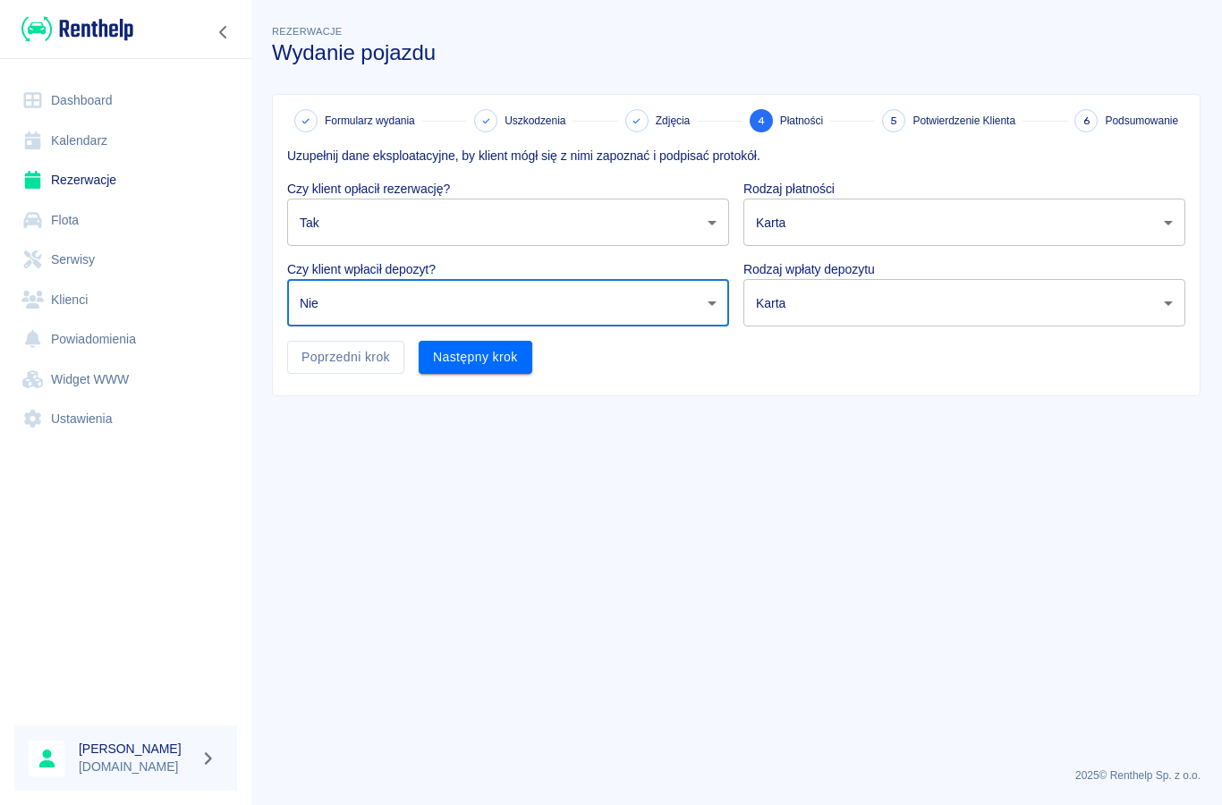
click at [797, 230] on body "Używamy plików Cookies, by zapewnić Ci najlepsze możliwe doświadczenie. Aby dow…" at bounding box center [611, 402] width 1222 height 805
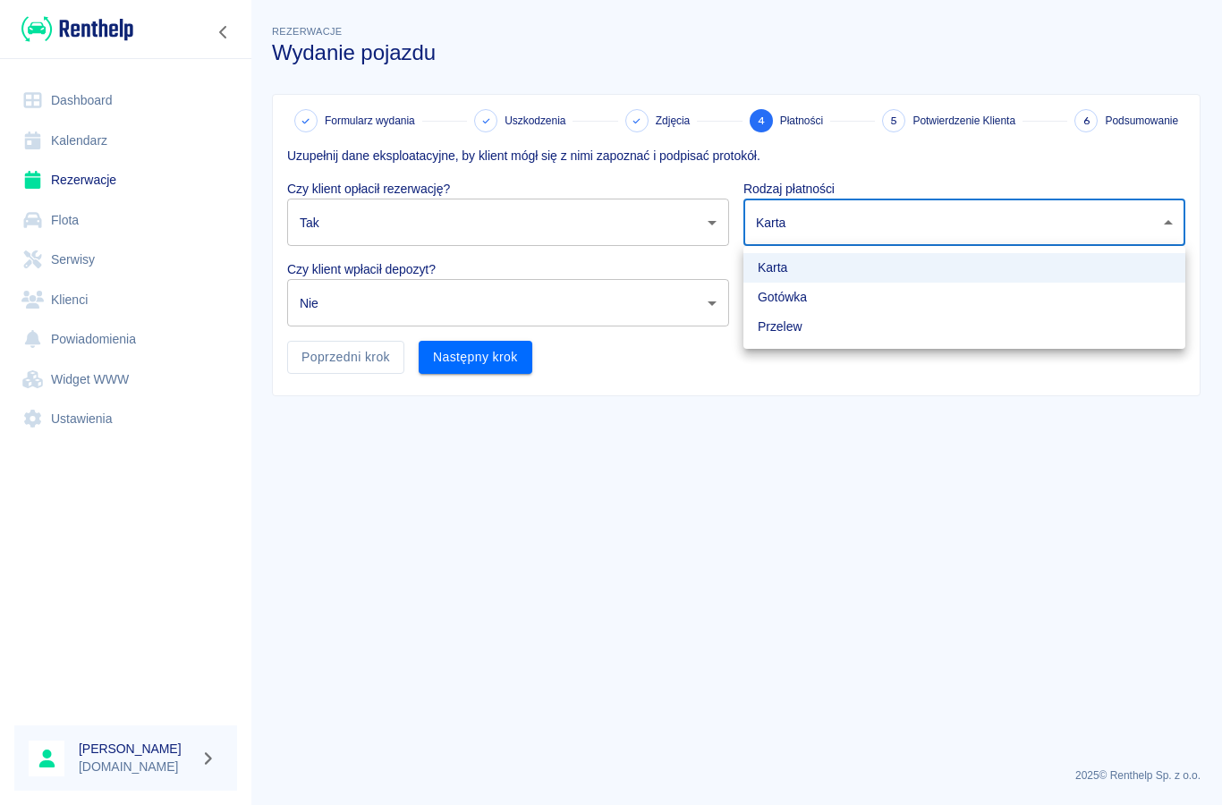
click at [777, 327] on li "Przelew" at bounding box center [964, 327] width 442 height 30
type input "bank_transfer"
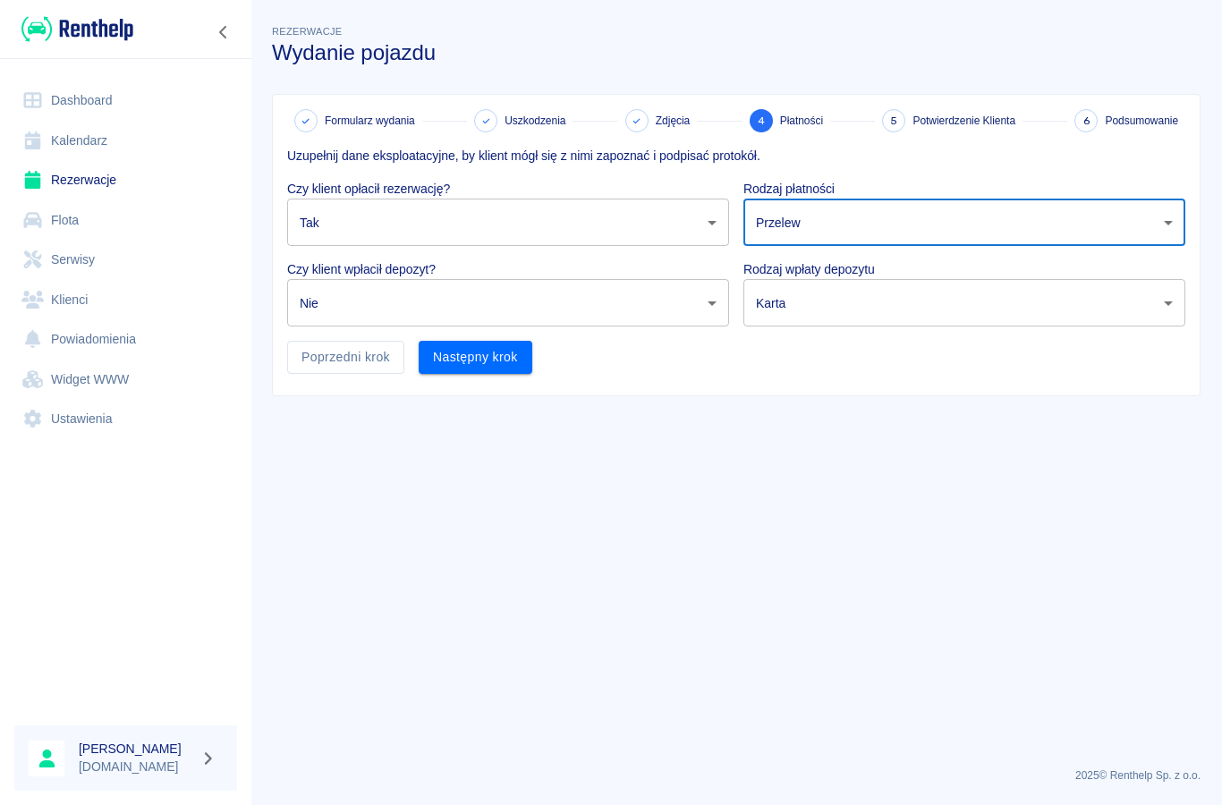
click at [793, 310] on body "Używamy plików Cookies, by zapewnić Ci najlepsze możliwe doświadczenie. Aby dow…" at bounding box center [611, 402] width 1222 height 805
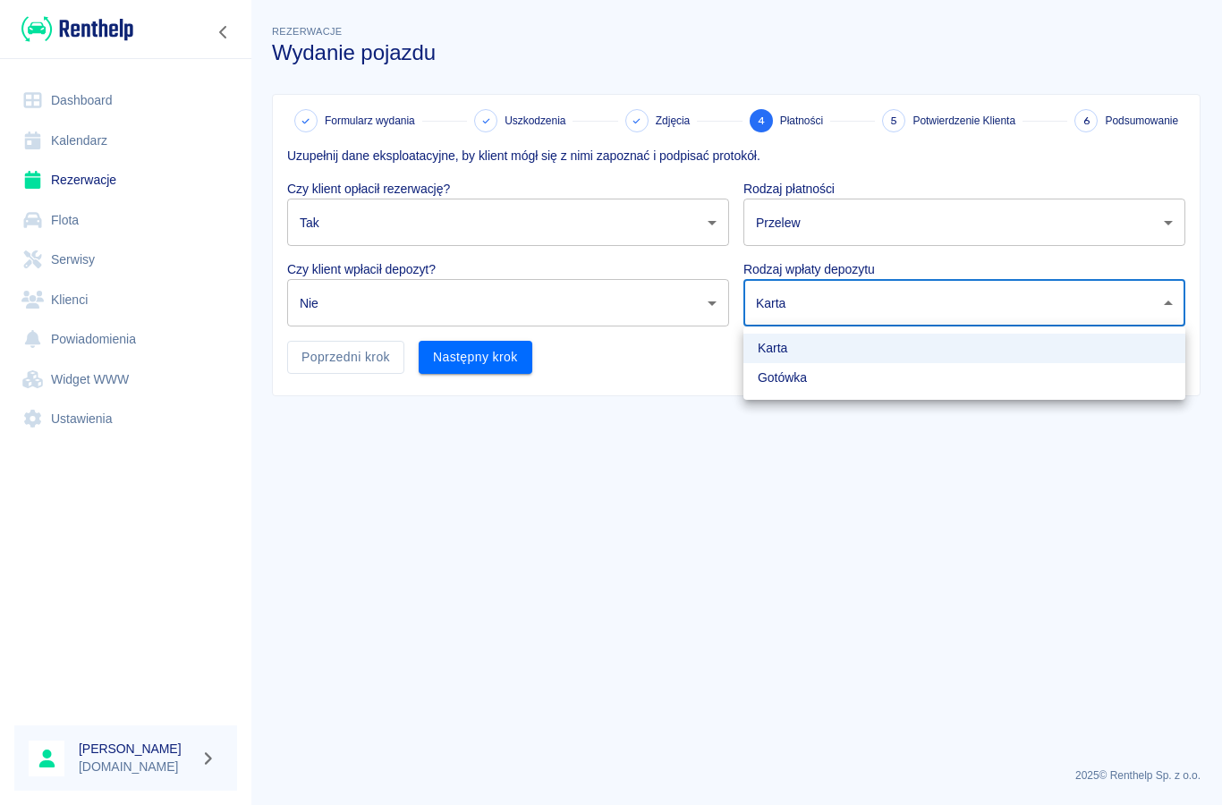
click at [778, 335] on li "Karta" at bounding box center [964, 349] width 442 height 30
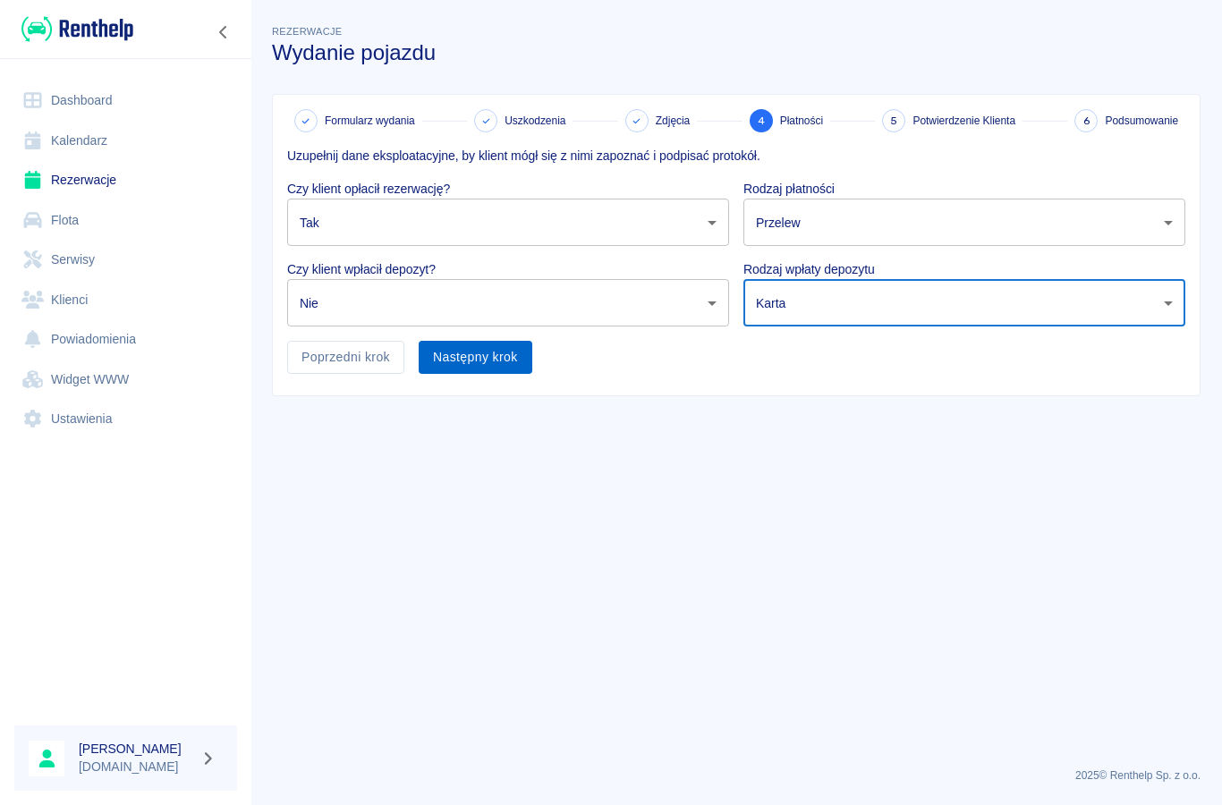
click at [482, 369] on button "Następny krok" at bounding box center [476, 357] width 114 height 33
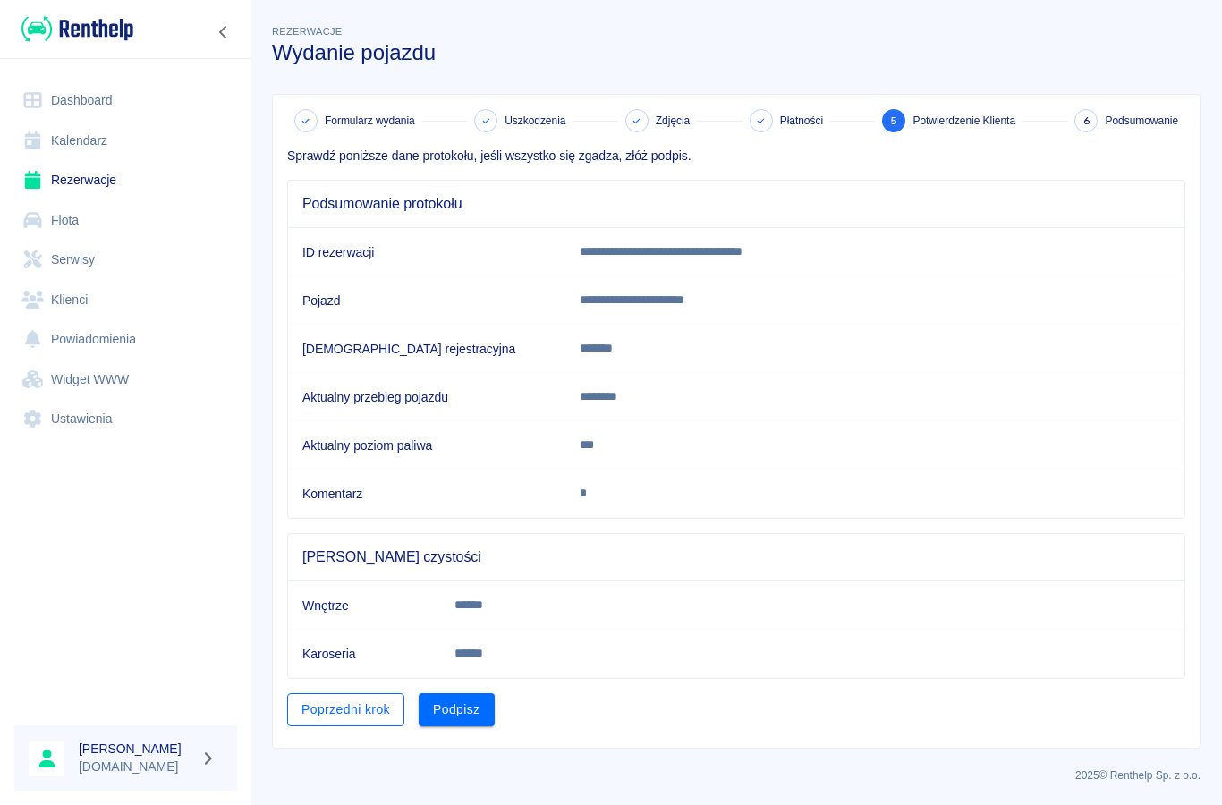
click at [352, 710] on button "Poprzedni krok" at bounding box center [345, 709] width 117 height 33
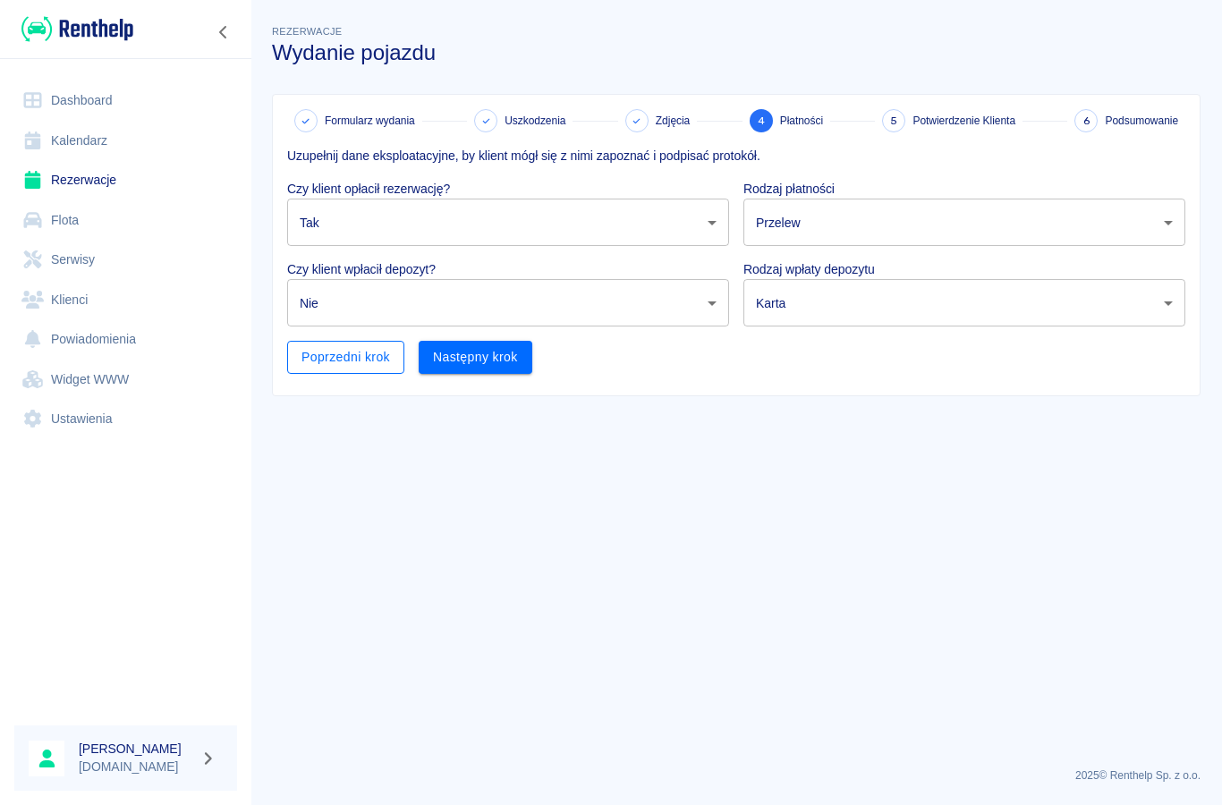
click at [318, 358] on button "Poprzedni krok" at bounding box center [345, 357] width 117 height 33
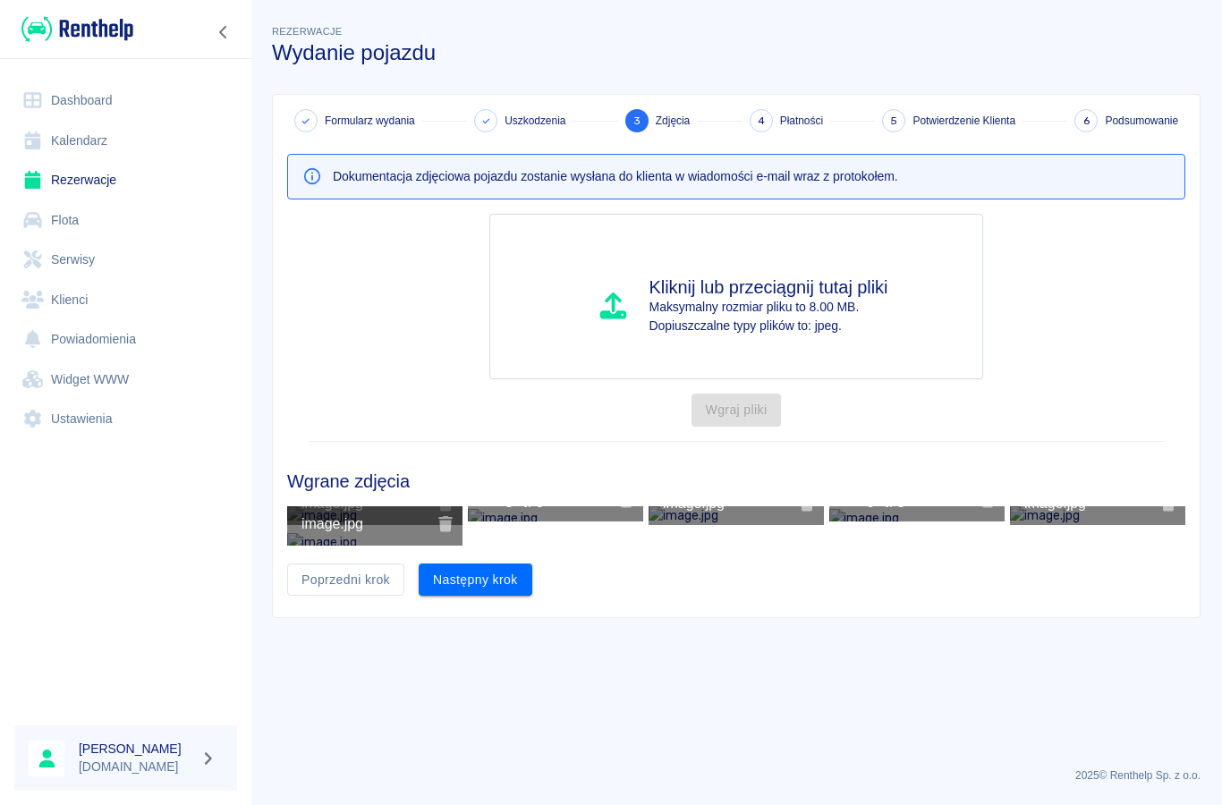
scroll to position [89, 0]
click at [329, 597] on button "Poprzedni krok" at bounding box center [345, 580] width 117 height 33
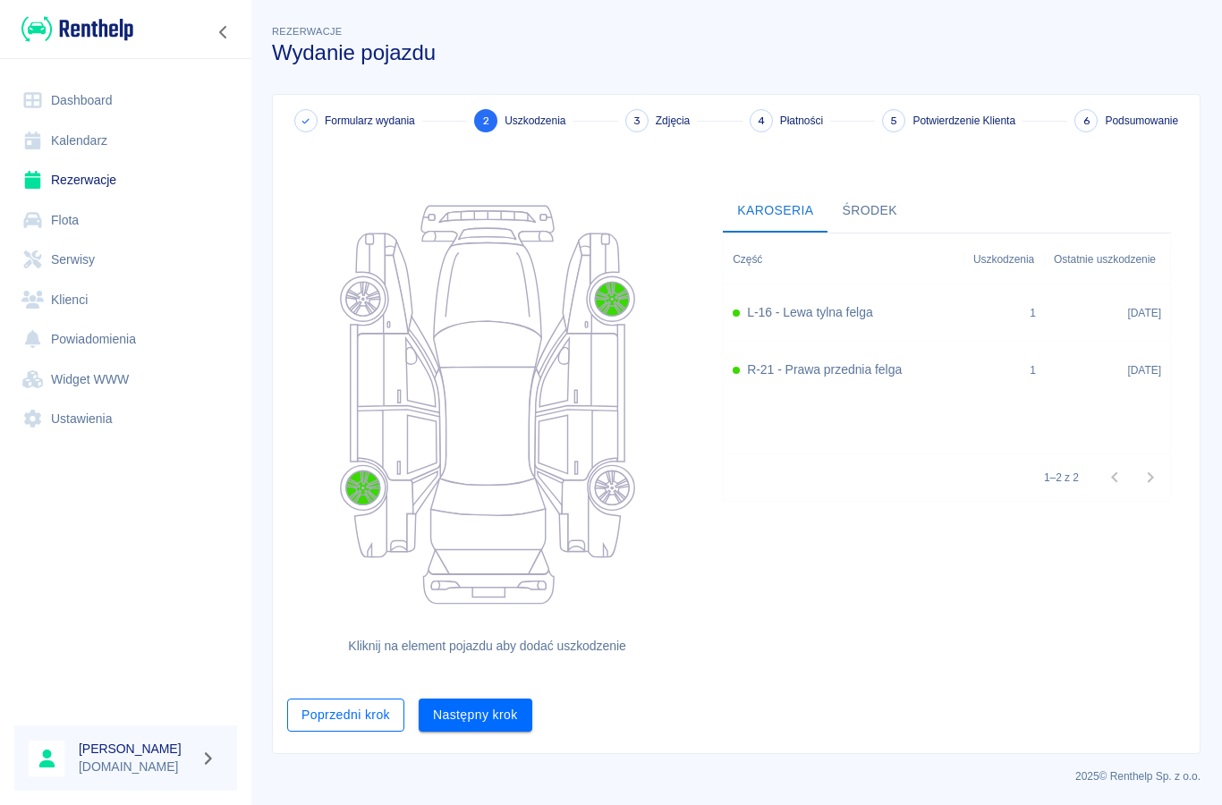
click at [351, 718] on button "Poprzedni krok" at bounding box center [345, 715] width 117 height 33
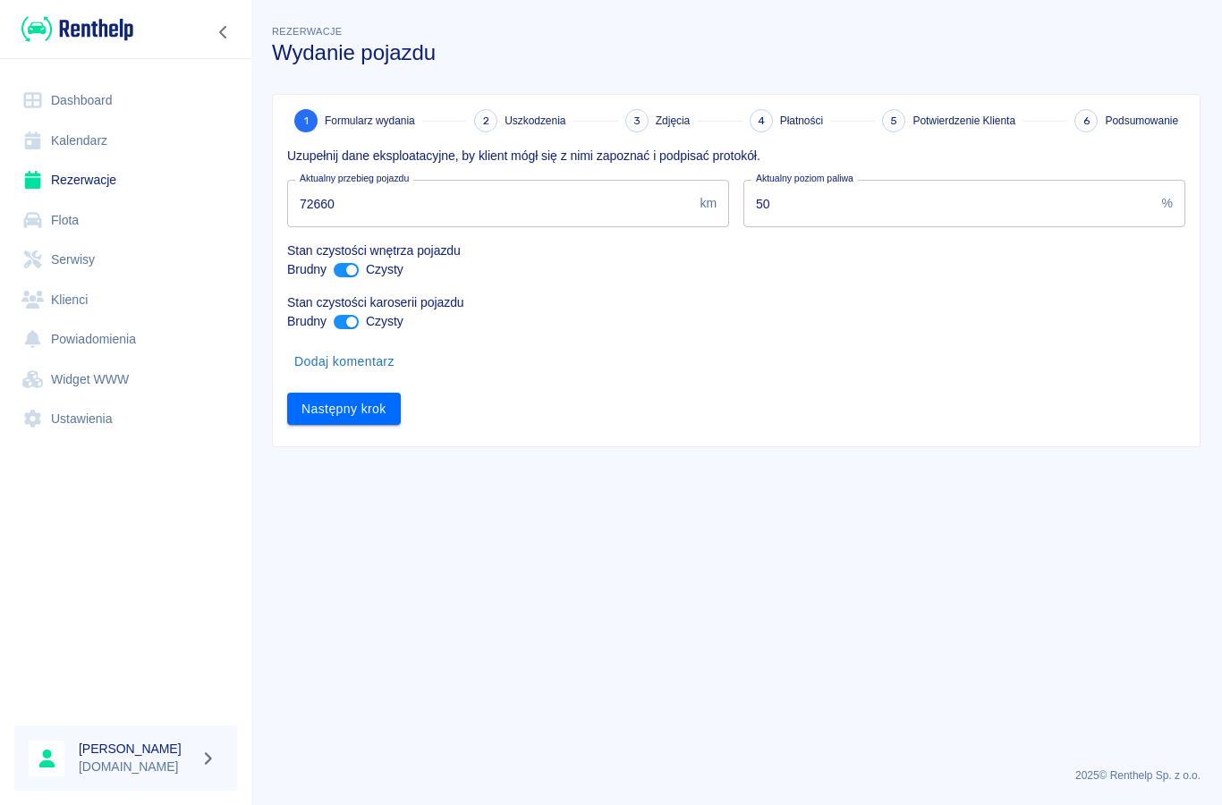
click at [325, 367] on button "Dodaj komentarz" at bounding box center [344, 361] width 114 height 33
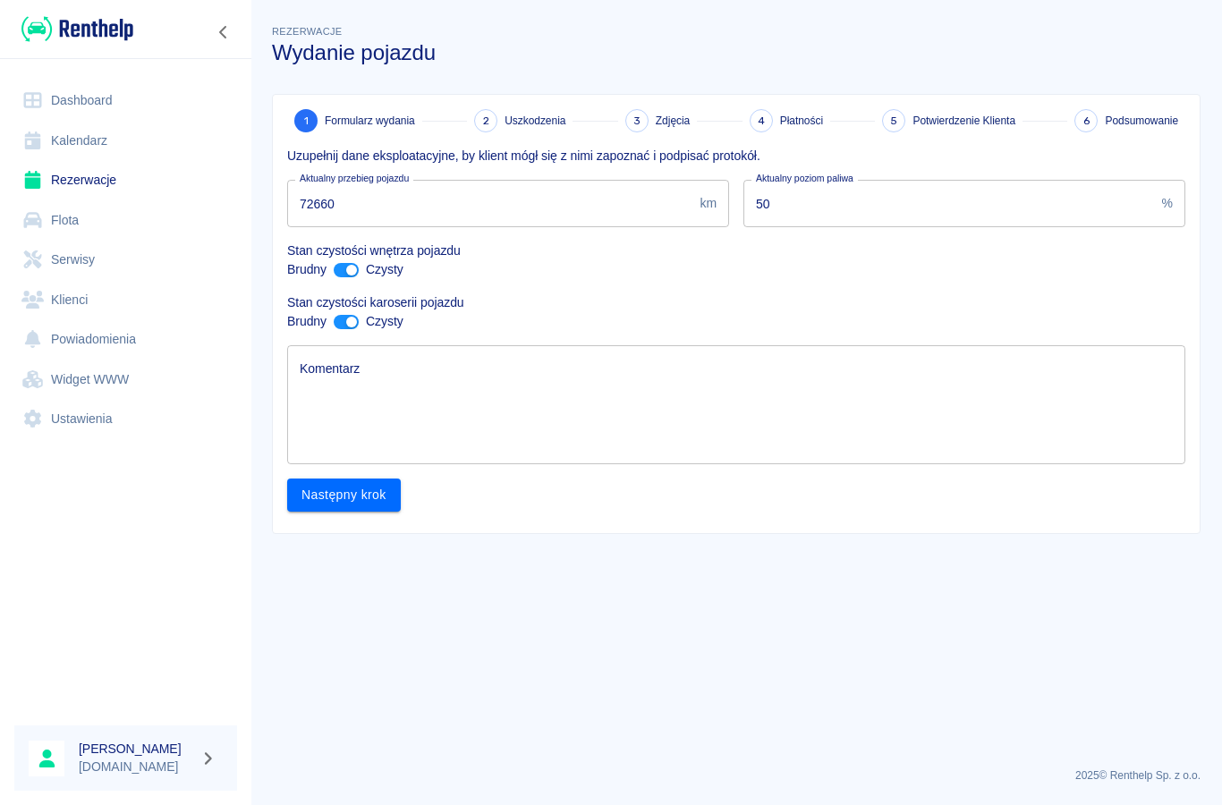
click at [341, 411] on textarea "Komentarz" at bounding box center [736, 404] width 873 height 89
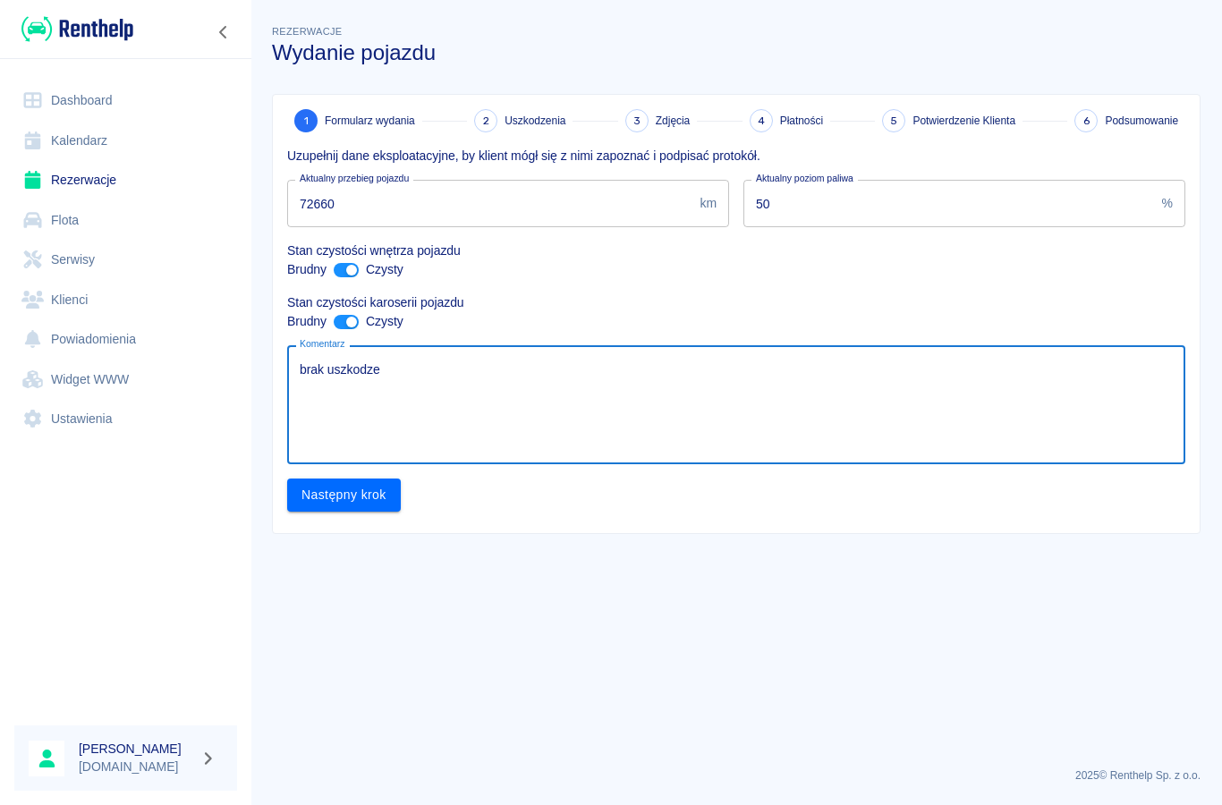
type textarea "brak uszkodzeń"
click at [326, 505] on button "Następny krok" at bounding box center [344, 495] width 114 height 33
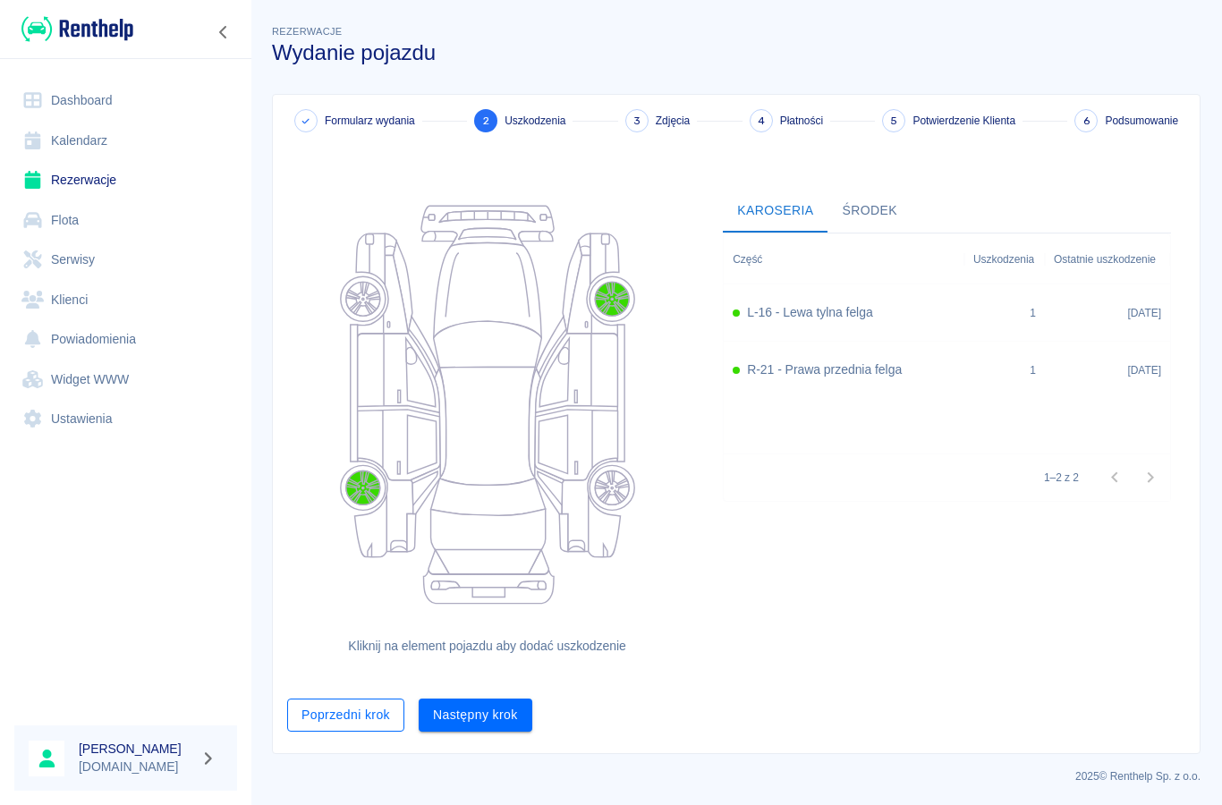
click at [337, 713] on button "Poprzedni krok" at bounding box center [345, 715] width 117 height 33
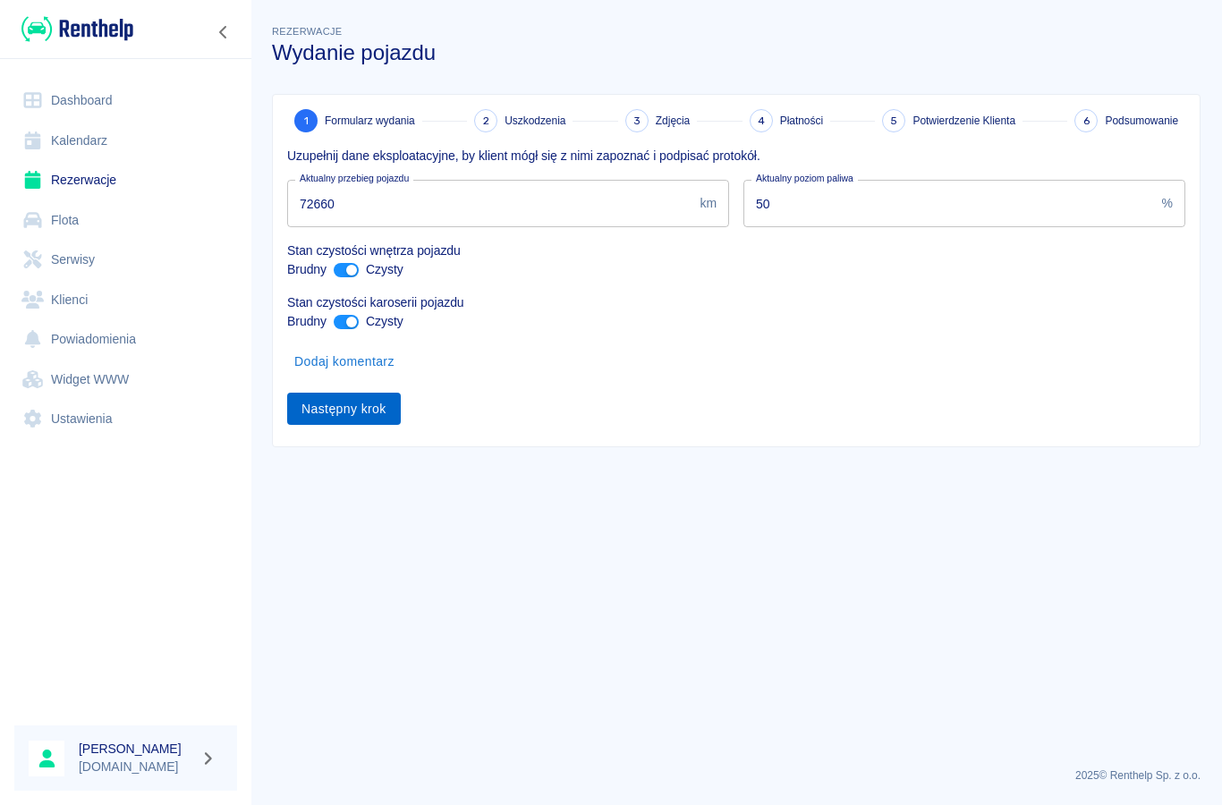
click at [352, 418] on button "Następny krok" at bounding box center [344, 409] width 114 height 33
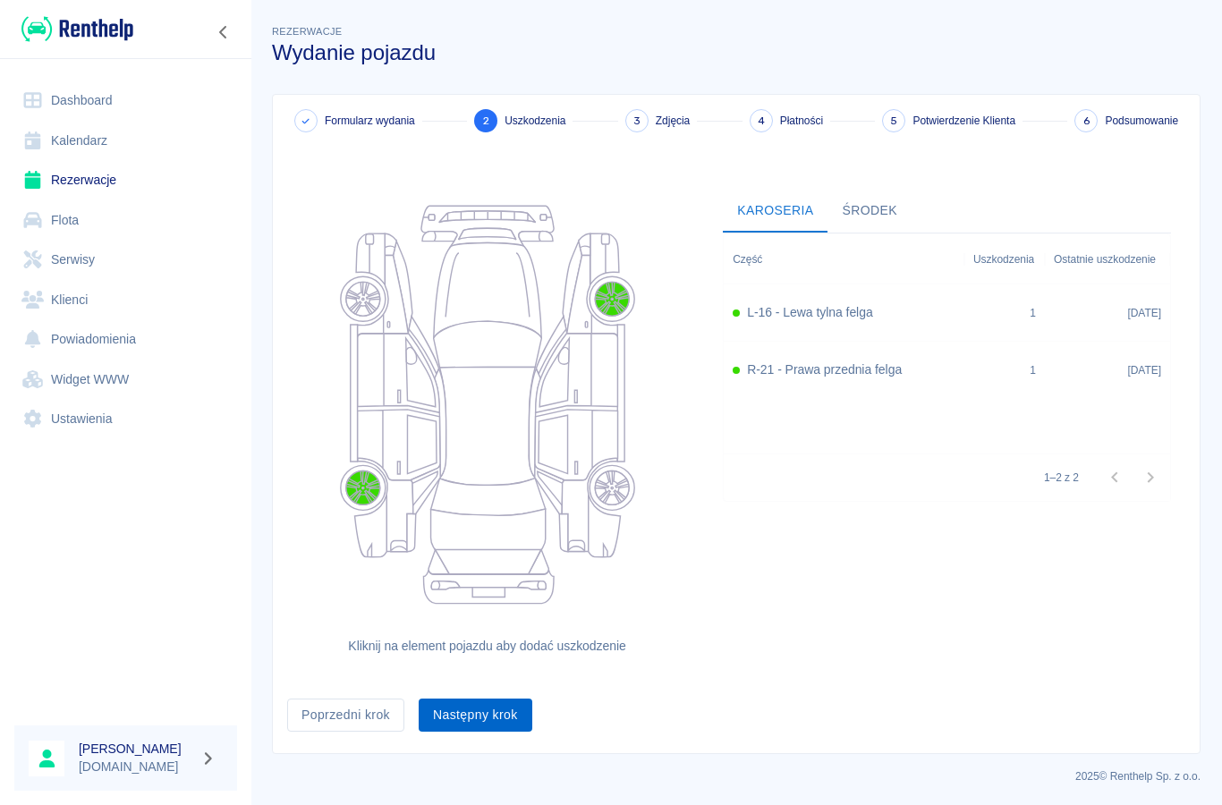
click at [459, 709] on button "Następny krok" at bounding box center [476, 715] width 114 height 33
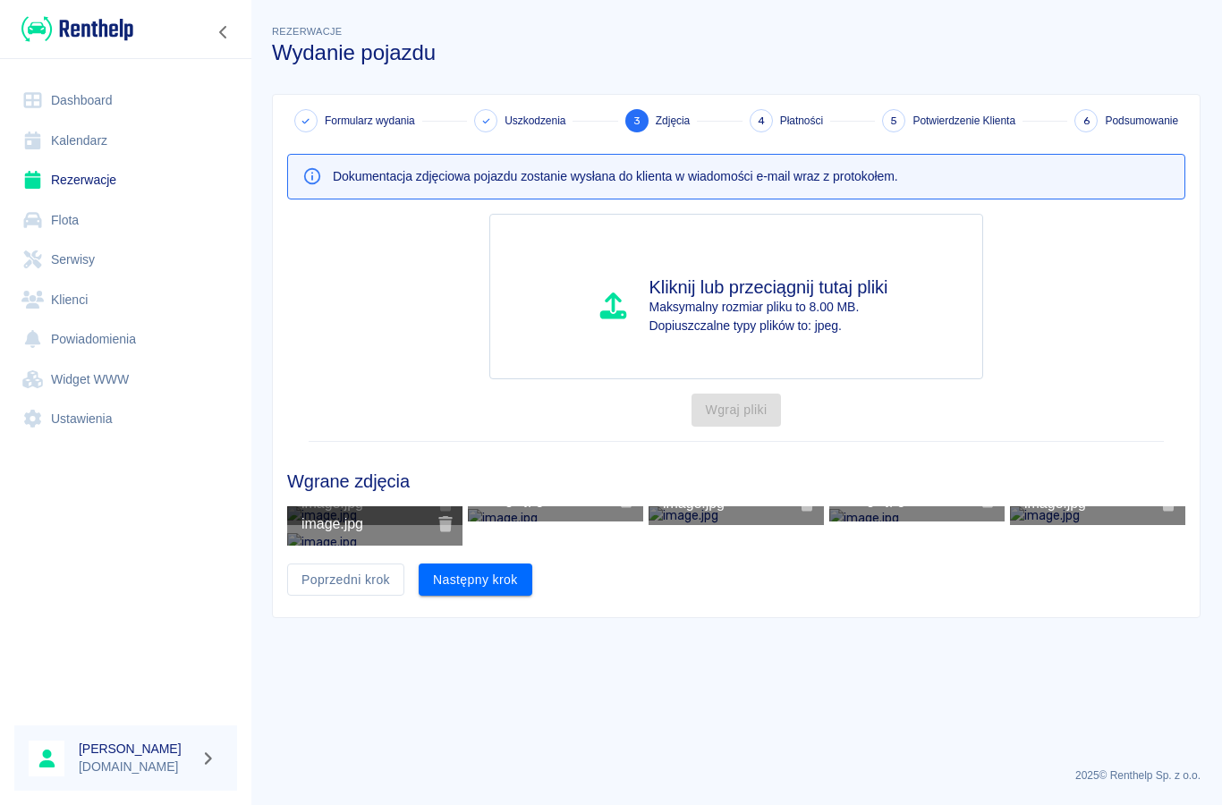
scroll to position [89, 0]
click at [469, 597] on button "Następny krok" at bounding box center [476, 580] width 114 height 33
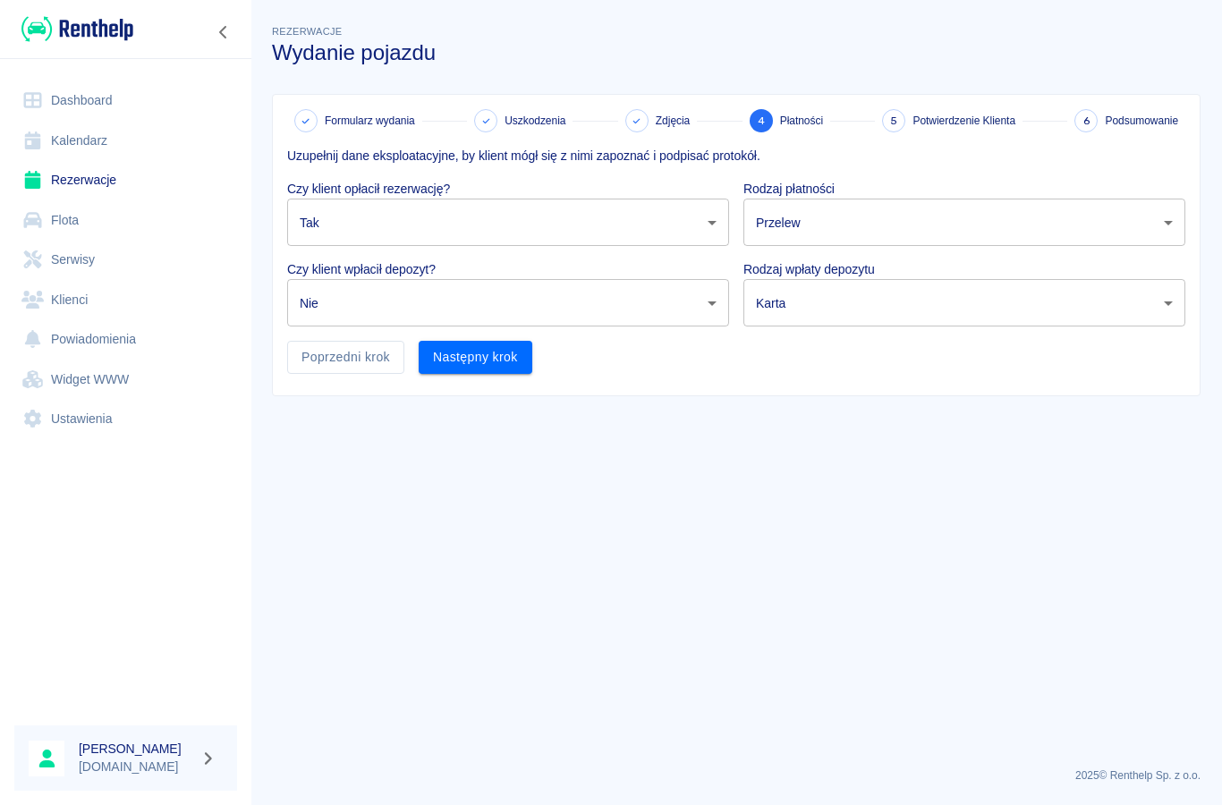
scroll to position [0, 0]
click at [462, 357] on button "Następny krok" at bounding box center [476, 357] width 114 height 33
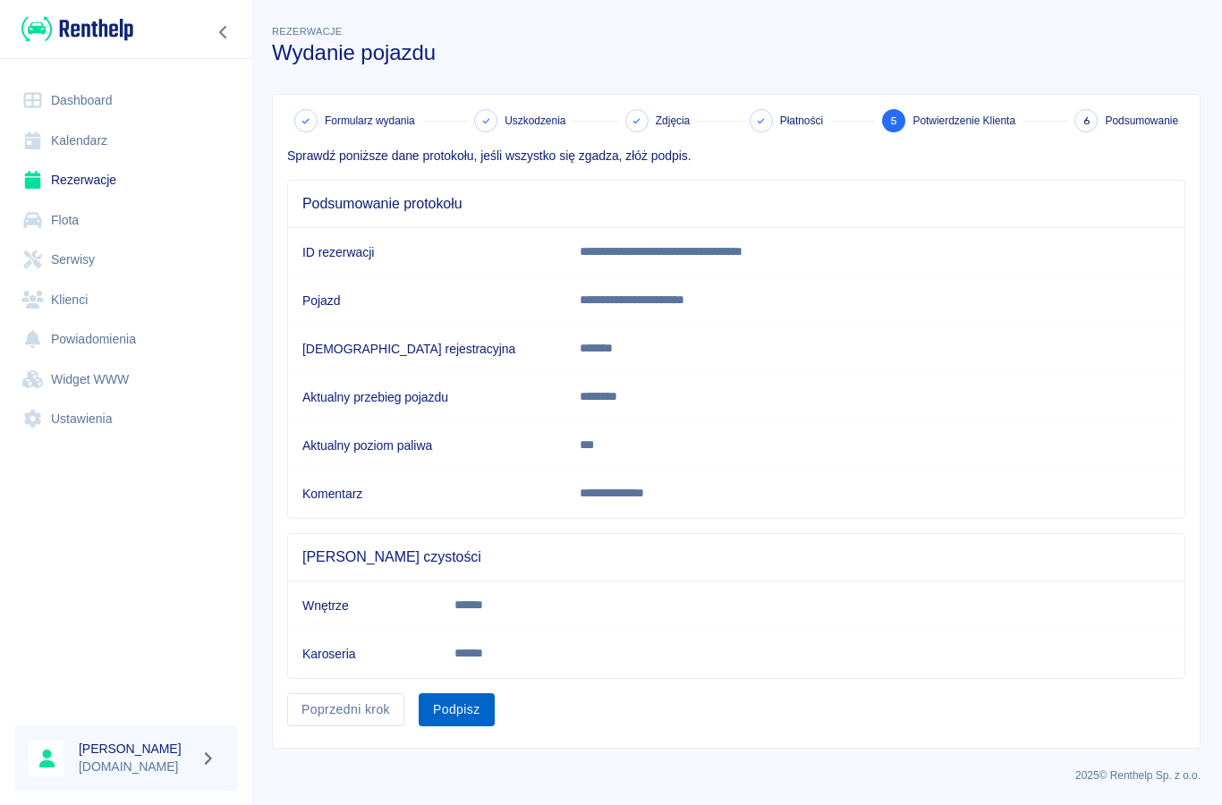
click at [448, 707] on button "Podpisz" at bounding box center [457, 709] width 76 height 33
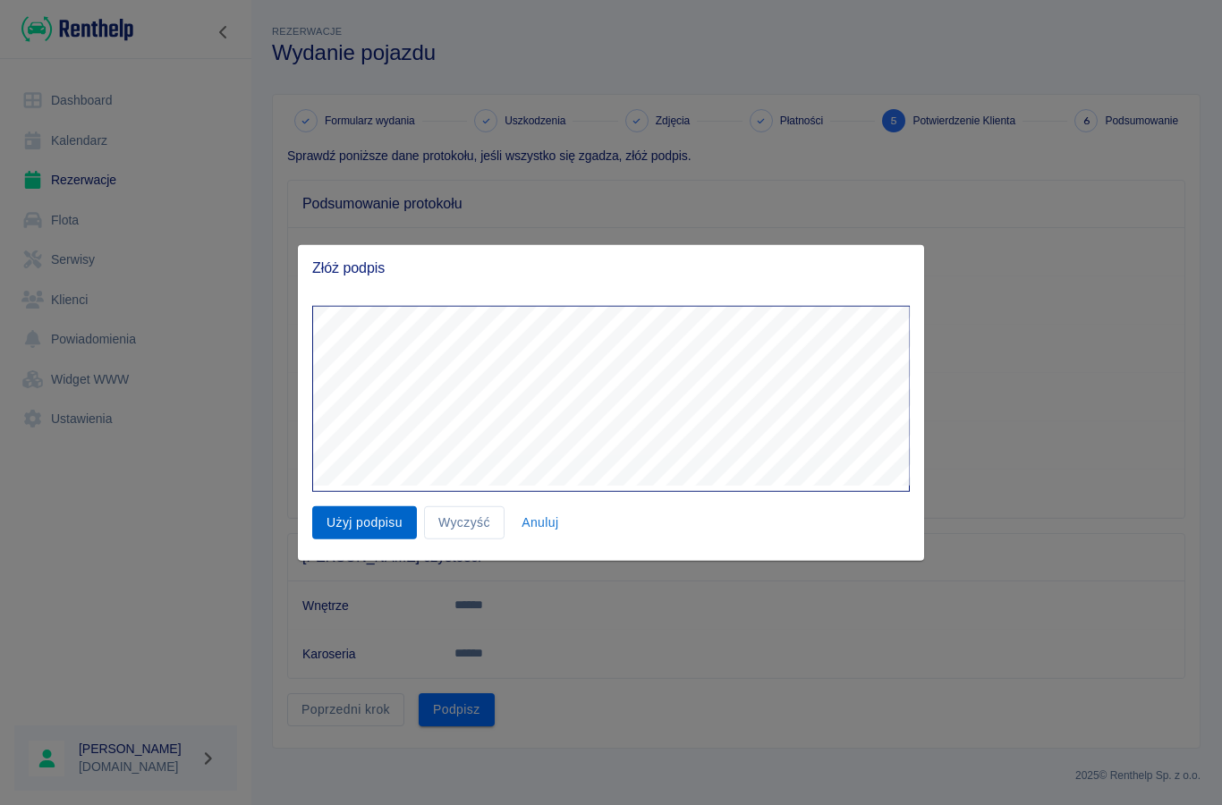
click at [375, 507] on button "Użyj podpisu" at bounding box center [364, 522] width 105 height 33
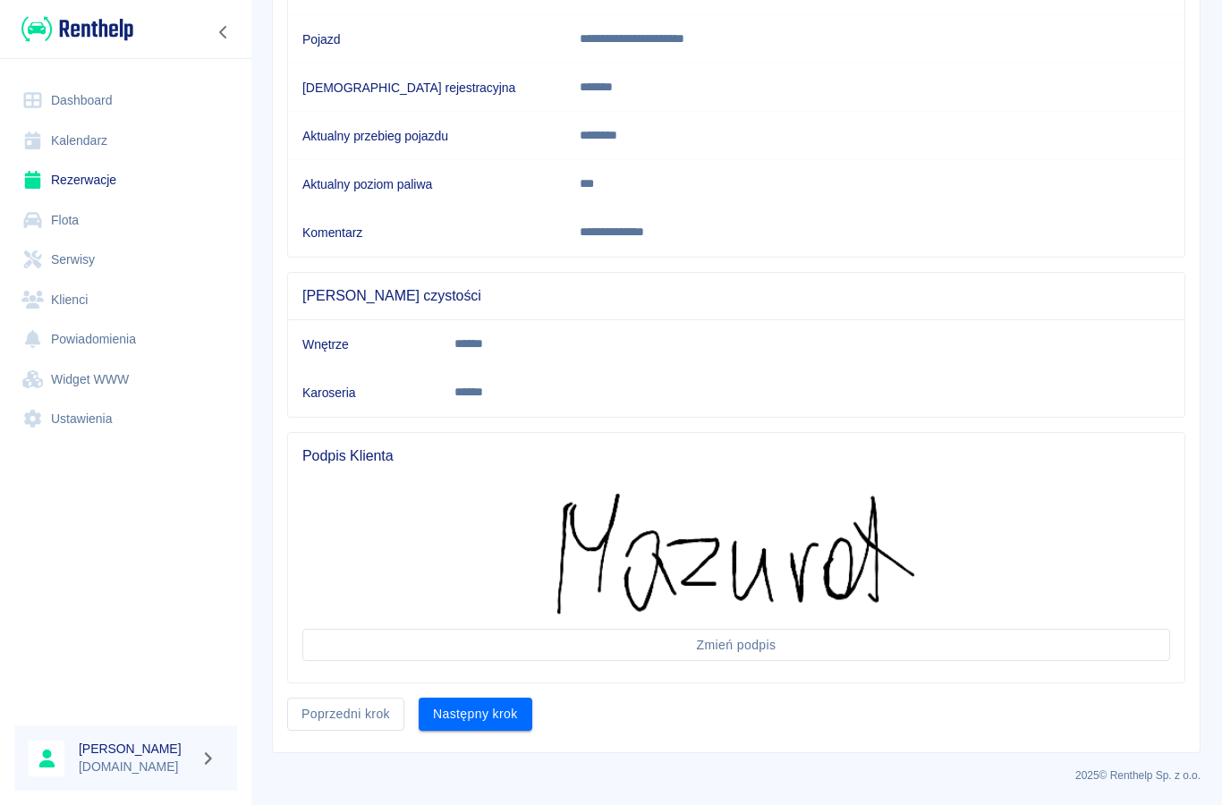
scroll to position [260, 0]
click at [479, 724] on button "Następny krok" at bounding box center [476, 715] width 114 height 33
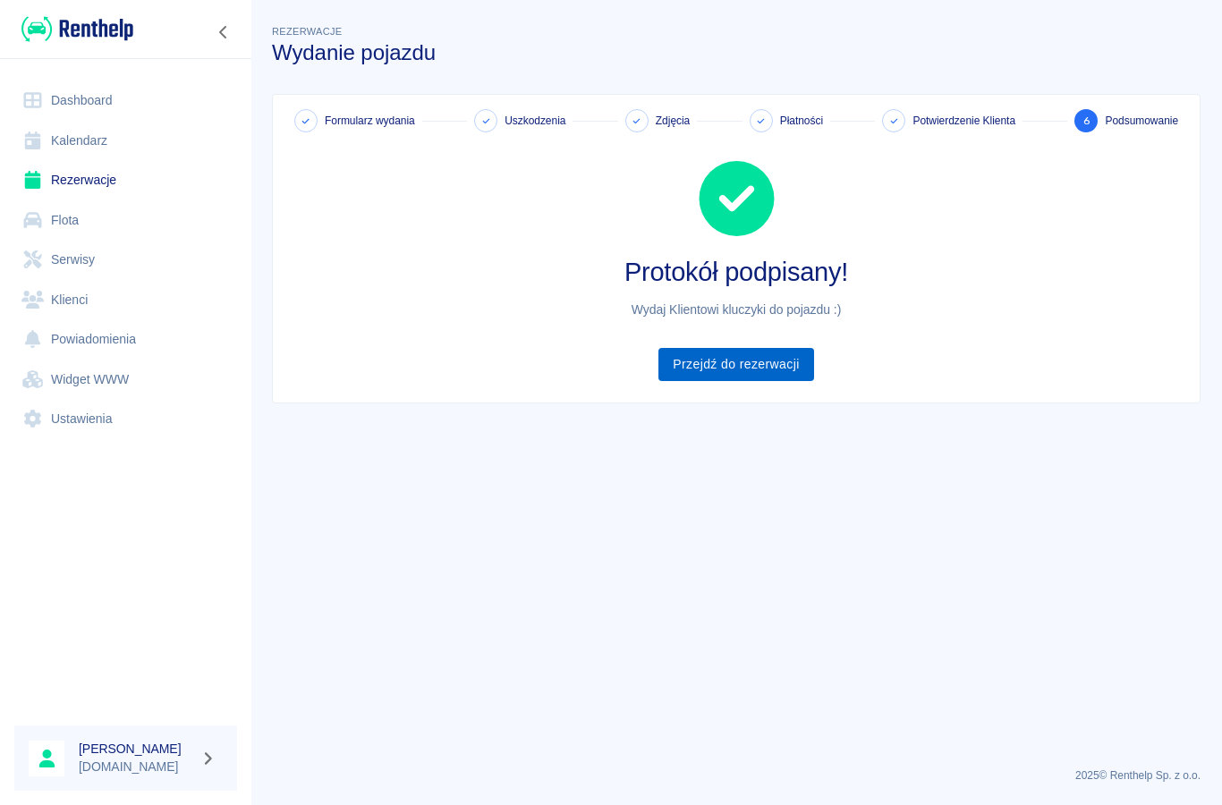
click at [717, 365] on link "Przejdź do rezerwacji" at bounding box center [735, 364] width 155 height 33
